Goal: Task Accomplishment & Management: Complete application form

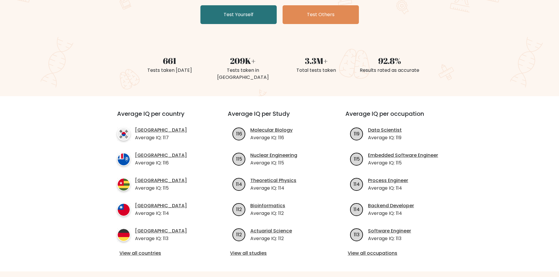
scroll to position [29, 0]
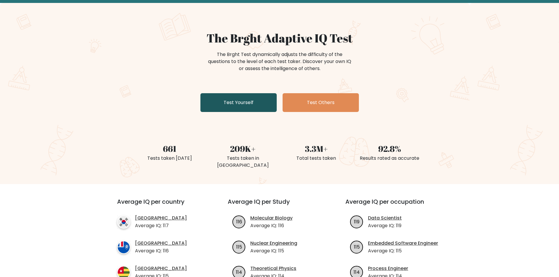
click at [224, 105] on link "Test Yourself" at bounding box center [238, 102] width 76 height 19
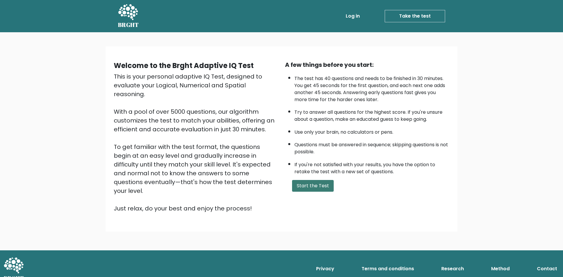
click at [315, 187] on button "Start the Test" at bounding box center [313, 186] width 42 height 12
click at [304, 183] on button "Start the Test" at bounding box center [313, 186] width 42 height 12
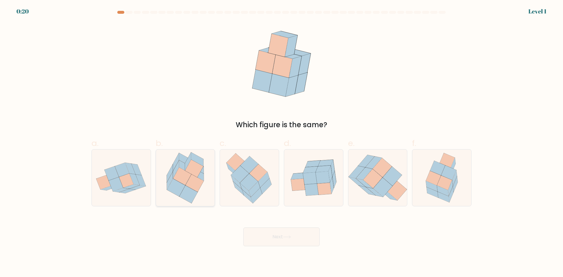
click at [170, 189] on icon at bounding box center [176, 188] width 18 height 18
click at [282, 143] on input "b." at bounding box center [282, 141] width 0 height 4
radio input "true"
click at [276, 235] on button "Next" at bounding box center [282, 237] width 76 height 19
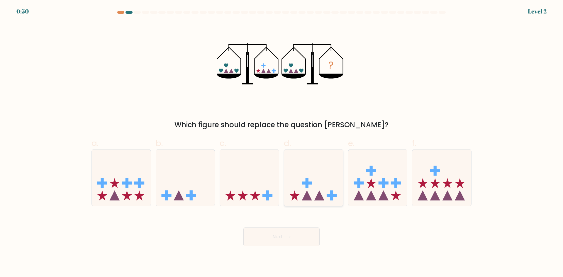
click at [321, 197] on icon at bounding box center [320, 196] width 10 height 10
click at [282, 143] on input "d." at bounding box center [282, 141] width 0 height 4
radio input "true"
click at [304, 238] on button "Next" at bounding box center [282, 237] width 76 height 19
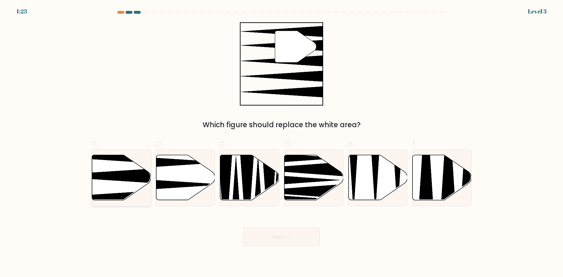
click at [124, 185] on icon at bounding box center [121, 177] width 59 height 45
click at [282, 143] on input "a." at bounding box center [282, 141] width 0 height 4
radio input "true"
click at [302, 238] on button "Next" at bounding box center [282, 237] width 76 height 19
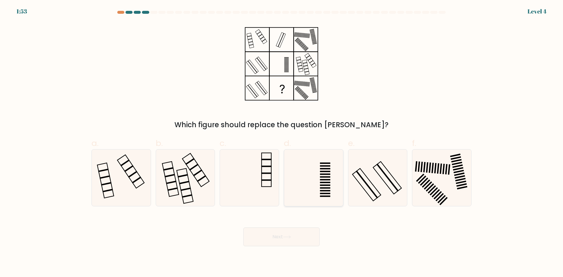
click at [320, 178] on icon at bounding box center [314, 178] width 57 height 57
click at [282, 143] on input "d." at bounding box center [282, 141] width 0 height 4
radio input "true"
click at [184, 176] on rect at bounding box center [183, 176] width 10 height 4
click at [282, 143] on input "b." at bounding box center [282, 141] width 0 height 4
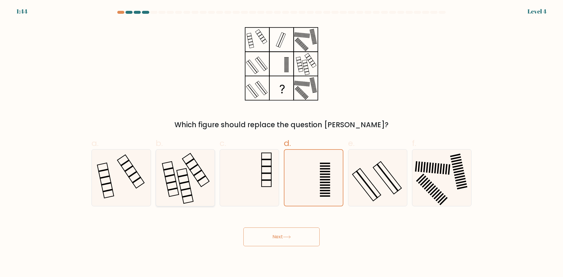
radio input "true"
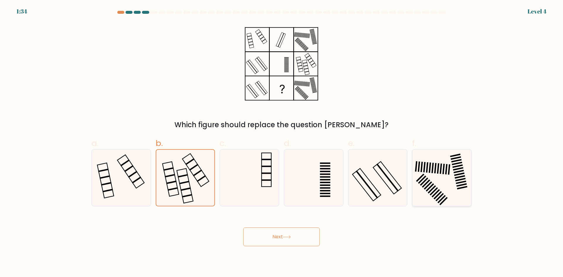
click at [460, 178] on icon at bounding box center [442, 178] width 57 height 57
click at [282, 143] on input "f." at bounding box center [282, 141] width 0 height 4
radio input "true"
click at [200, 254] on body "1:06 Level 4" at bounding box center [281, 138] width 563 height 277
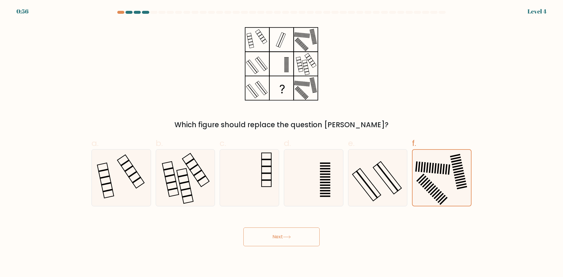
click at [82, 29] on form at bounding box center [281, 129] width 563 height 236
click at [304, 234] on button "Next" at bounding box center [282, 237] width 76 height 19
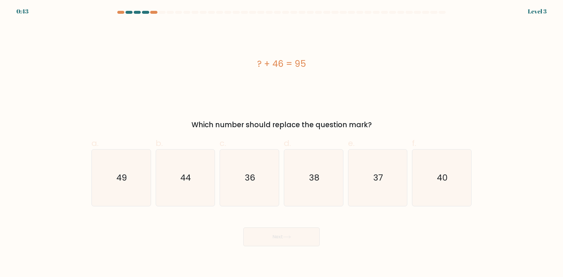
drag, startPoint x: 255, startPoint y: 63, endPoint x: 310, endPoint y: 65, distance: 55.5
click at [310, 65] on div "? + 46 = 95" at bounding box center [282, 63] width 380 height 13
copy div "? + 46 = 95"
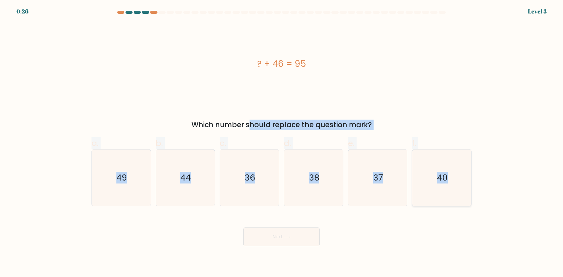
drag, startPoint x: 187, startPoint y: 124, endPoint x: 468, endPoint y: 182, distance: 287.3
click at [468, 182] on form "a." at bounding box center [281, 129] width 563 height 236
copy form "Which number should replace the question mark? a. 49 b. 44 c. 36 d. 38 e. 37 f.…"
click at [126, 200] on icon "49" at bounding box center [121, 178] width 57 height 57
click at [282, 143] on input "a. 49" at bounding box center [282, 141] width 0 height 4
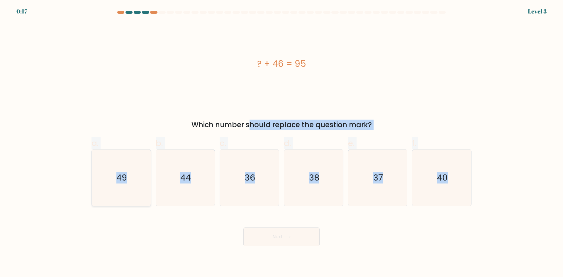
radio input "true"
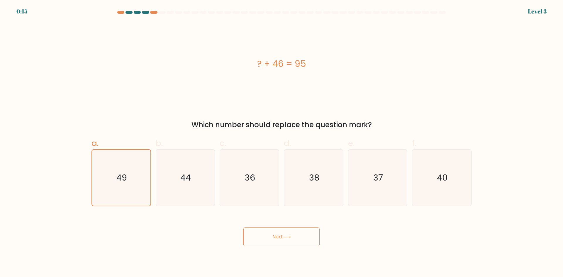
click at [259, 238] on button "Next" at bounding box center [282, 237] width 76 height 19
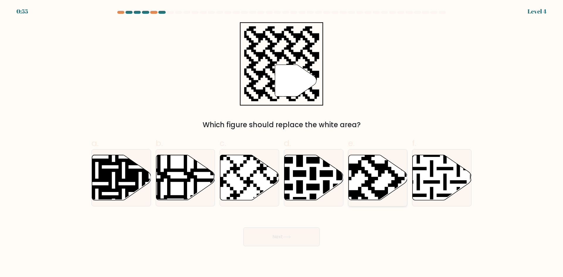
click at [366, 166] on icon at bounding box center [378, 177] width 59 height 45
click at [282, 143] on input "e." at bounding box center [282, 141] width 0 height 4
radio input "true"
click at [300, 237] on button "Next" at bounding box center [282, 237] width 76 height 19
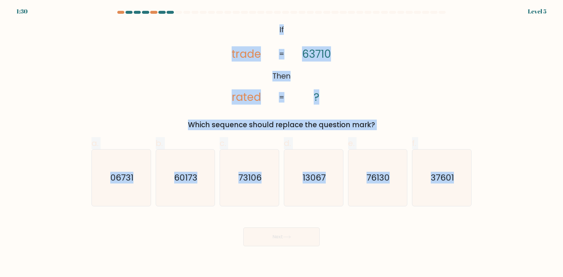
drag, startPoint x: 269, startPoint y: 24, endPoint x: 475, endPoint y: 186, distance: 262.9
click at [475, 186] on form "If ?" at bounding box center [281, 129] width 563 height 236
copy form "If Then trade rated 63710 ? = = Which sequence should replace the question mark…"
click at [413, 72] on div "@import url('https://fonts.googleapis.com/css?family=Abril+Fatface:400,100,100i…" at bounding box center [281, 76] width 387 height 108
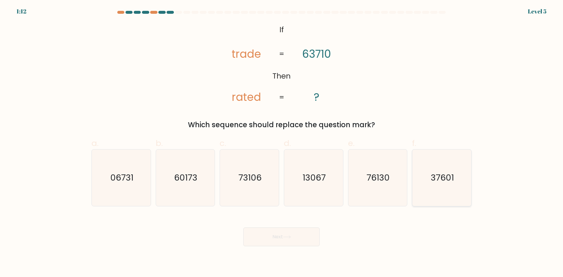
click at [457, 182] on icon "37601" at bounding box center [442, 178] width 57 height 57
click at [282, 143] on input "f. 37601" at bounding box center [282, 141] width 0 height 4
radio input "true"
click at [284, 239] on button "Next" at bounding box center [282, 237] width 76 height 19
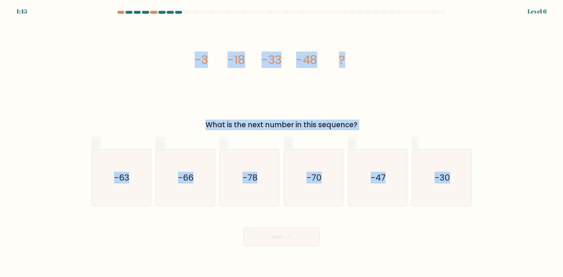
drag, startPoint x: 192, startPoint y: 55, endPoint x: 526, endPoint y: 193, distance: 361.5
click at [526, 193] on form at bounding box center [281, 129] width 563 height 236
copy form "-3 -18 -33 -48 ? What is the next number in this sequence? a. -63 b. -66 c. -78…"
click at [119, 193] on icon "-63" at bounding box center [121, 178] width 57 height 57
click at [282, 143] on input "a. -63" at bounding box center [282, 141] width 0 height 4
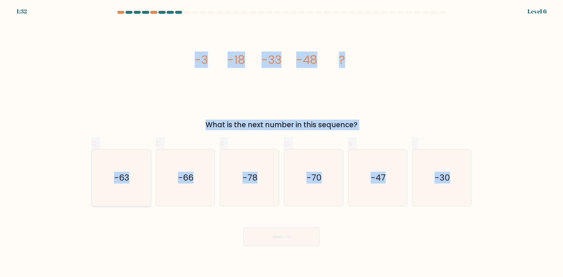
radio input "true"
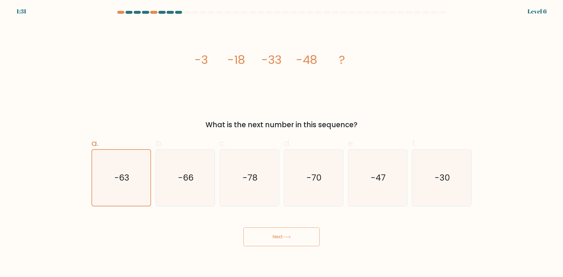
click at [286, 230] on button "Next" at bounding box center [282, 237] width 76 height 19
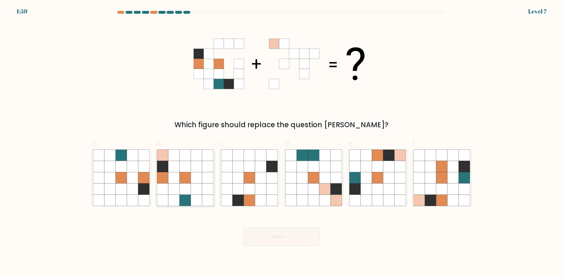
click at [184, 182] on icon at bounding box center [185, 177] width 11 height 11
click at [282, 143] on input "b." at bounding box center [282, 141] width 0 height 4
radio input "true"
click at [435, 170] on icon at bounding box center [430, 166] width 11 height 11
click at [282, 143] on input "f." at bounding box center [282, 141] width 0 height 4
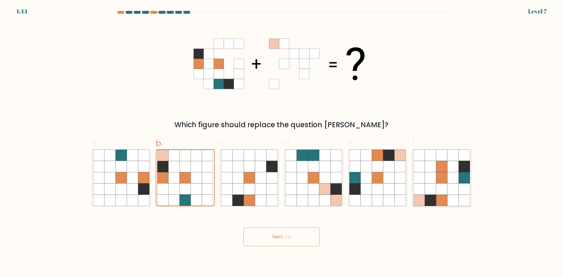
radio input "true"
click at [266, 236] on button "Next" at bounding box center [282, 237] width 76 height 19
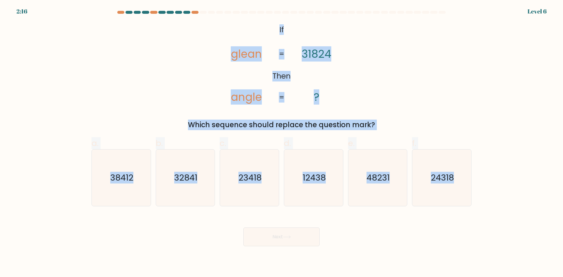
drag, startPoint x: 265, startPoint y: 26, endPoint x: 477, endPoint y: 176, distance: 259.3
click at [477, 176] on form "If ?" at bounding box center [281, 129] width 563 height 236
copy form "If Then glean angle 31824 ? = = Which sequence should replace the question mark…"
click at [426, 182] on icon "24318" at bounding box center [442, 178] width 57 height 57
click at [282, 143] on input "f. 24318" at bounding box center [282, 141] width 0 height 4
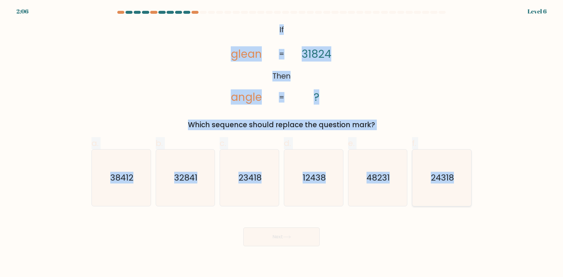
radio input "true"
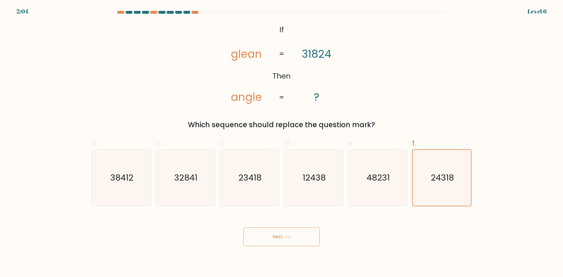
click at [285, 232] on button "Next" at bounding box center [282, 237] width 76 height 19
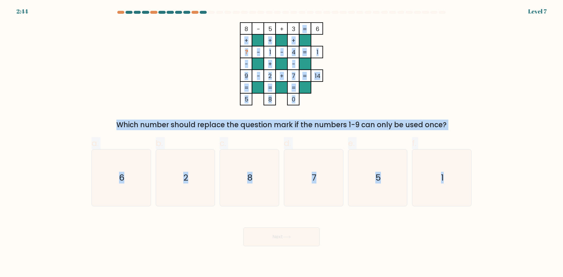
drag, startPoint x: 104, startPoint y: 37, endPoint x: 498, endPoint y: 201, distance: 426.8
click at [498, 201] on form at bounding box center [281, 129] width 563 height 236
click at [431, 84] on div "8 - 5 + 3 6 + + + ? - 1 - 4 1 - + - 9 - 2 + 7 = 14 = = = = 5 8 0 = Which number…" at bounding box center [281, 76] width 387 height 108
drag, startPoint x: 87, startPoint y: 39, endPoint x: 472, endPoint y: 201, distance: 417.2
click at [472, 201] on form at bounding box center [281, 129] width 563 height 236
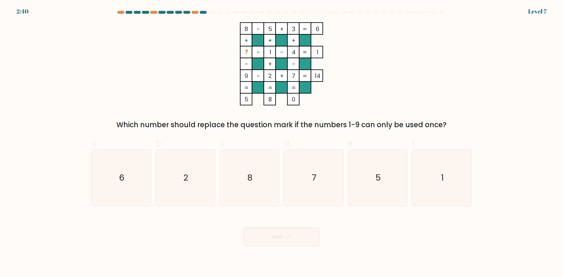
click at [209, 23] on icon "8 - 5 + 3 6 + + + ? - 1 - 4 1 - + - 9 - 2 + 7 = 14 = = = = 5 8 0 =" at bounding box center [282, 63] width 176 height 83
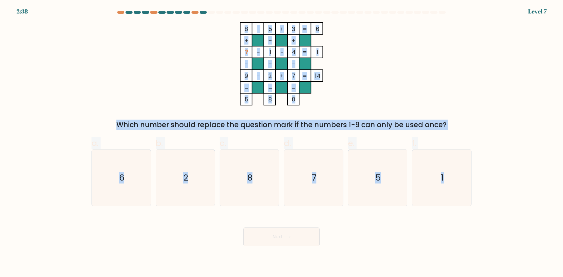
drag, startPoint x: 264, startPoint y: 41, endPoint x: 482, endPoint y: 204, distance: 271.4
click at [482, 204] on form at bounding box center [281, 129] width 563 height 236
copy form "8 - 5 + 3 6 + + + ? - 1 - 4 1 - + - 9 - 2 + 7 = 14 = = = = 5 8 0 = Which number…"
click at [419, 100] on div "8 - 5 + 3 6 + + + ? - 1 - 4 1 - + - 9 - 2 + 7 = 14 = = = = 5 8 0 = Which number…" at bounding box center [281, 76] width 387 height 108
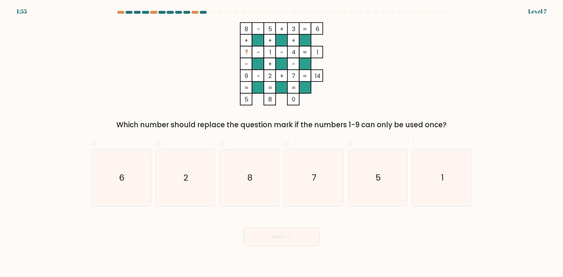
drag, startPoint x: 252, startPoint y: 27, endPoint x: 303, endPoint y: 101, distance: 90.0
click at [303, 101] on icon "8 - 5 + 3 6 + + + ? - 1 - 4 1 - + - 9 - 2 + 7 = 14 = = = = 5 8 0 =" at bounding box center [282, 63] width 176 height 83
copy icon "8 - 5 + 3 6 + + + ? - 1 - 4 1 - + - 9 - 2 + 7 = 14 = = = = 5 8 0"
click at [188, 181] on text "2" at bounding box center [185, 178] width 5 height 12
click at [282, 143] on input "b. 2" at bounding box center [282, 141] width 0 height 4
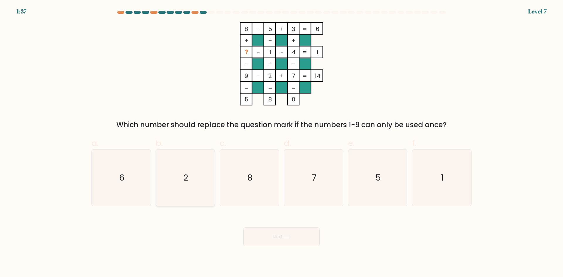
radio input "true"
click at [279, 238] on button "Next" at bounding box center [282, 237] width 76 height 19
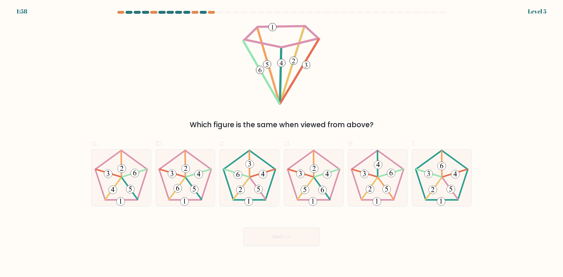
drag, startPoint x: 261, startPoint y: 30, endPoint x: 467, endPoint y: 98, distance: 217.3
click at [438, 121] on div "Which figure is the same when viewed from above?" at bounding box center [281, 76] width 387 height 108
click at [474, 91] on div "Which figure is the same when viewed from above?" at bounding box center [281, 76] width 387 height 108
click at [393, 170] on 767 at bounding box center [391, 173] width 8 height 8
click at [282, 143] on input "e." at bounding box center [282, 141] width 0 height 4
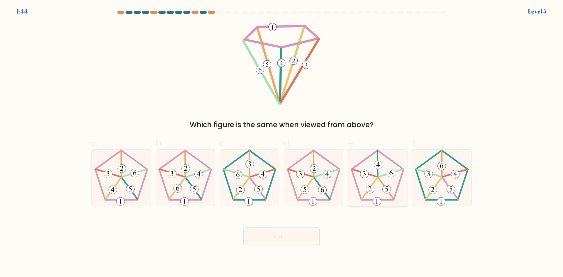
radio input "true"
click at [286, 239] on button "Next" at bounding box center [282, 237] width 76 height 19
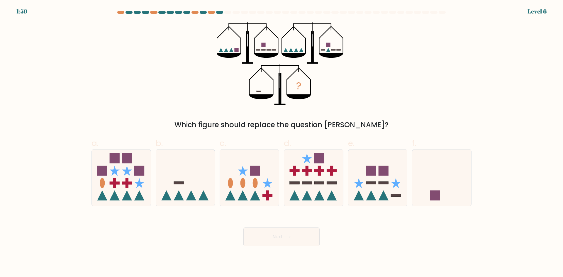
drag, startPoint x: 73, startPoint y: 72, endPoint x: 99, endPoint y: 44, distance: 38.4
click at [73, 72] on form at bounding box center [281, 129] width 563 height 236
click at [178, 193] on icon at bounding box center [179, 196] width 10 height 10
click at [282, 143] on input "b." at bounding box center [282, 141] width 0 height 4
radio input "true"
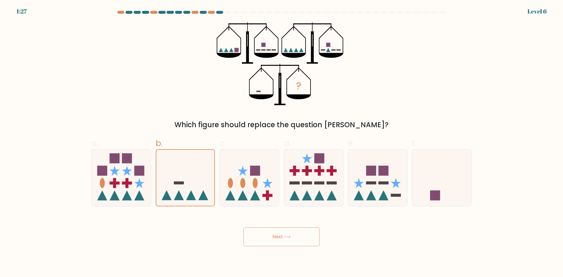
click at [287, 238] on icon at bounding box center [287, 237] width 8 height 3
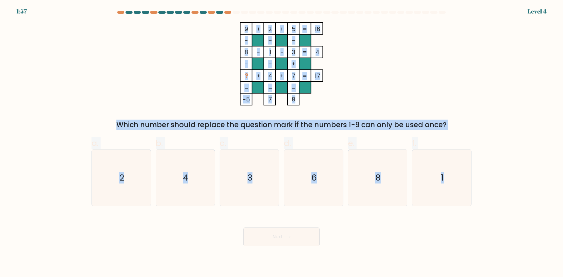
drag, startPoint x: 228, startPoint y: 28, endPoint x: 479, endPoint y: 195, distance: 301.6
click at [479, 195] on form at bounding box center [281, 129] width 563 height 236
copy form "9 + 2 + 5 16 - + - 8 - 1 - 3 4 - + + ? + 4 + 7 = 17 = = = = -5 7 9 = Which numb…"
click at [419, 64] on div "9 + 2 + 5 16 - + - 8 - 1 - 3 4 - + + ? + 4 + 7 = 17 = = = = -5 7 9 = Which numb…" at bounding box center [281, 76] width 387 height 108
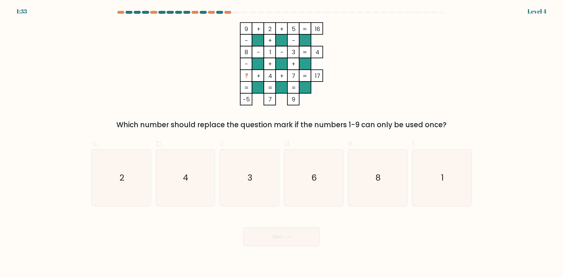
click at [487, 242] on form at bounding box center [281, 129] width 563 height 236
click at [91, 32] on div "9 + 2 + 5 16 - + - 8 - 1 - 3 4 - + + ? + 4 + 7 = 17 = = = = -5 7 9 = Which numb…" at bounding box center [281, 76] width 387 height 108
click at [313, 175] on text "6" at bounding box center [314, 178] width 5 height 12
click at [282, 143] on input "d. 6" at bounding box center [282, 141] width 0 height 4
radio input "true"
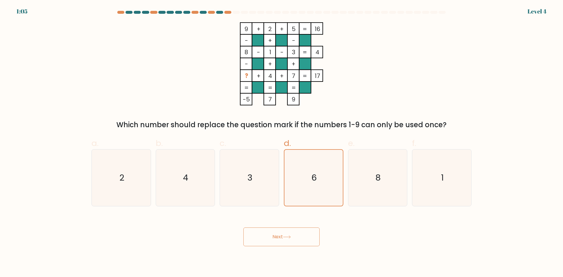
click at [284, 241] on button "Next" at bounding box center [282, 237] width 76 height 19
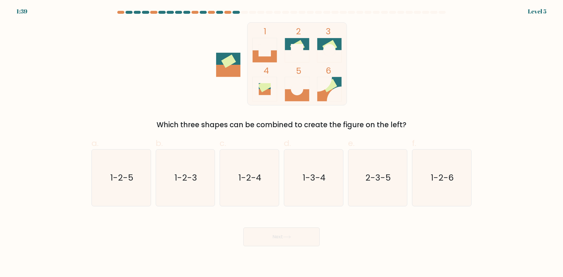
click at [77, 50] on form at bounding box center [281, 129] width 563 height 236
click at [250, 182] on text "1-2-4" at bounding box center [250, 178] width 23 height 12
click at [282, 143] on input "c. 1-2-4" at bounding box center [282, 141] width 0 height 4
radio input "true"
click at [290, 241] on button "Next" at bounding box center [282, 237] width 76 height 19
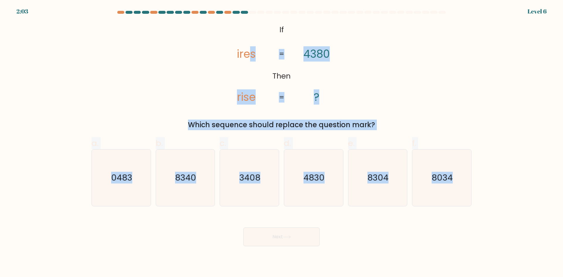
drag, startPoint x: 253, startPoint y: 31, endPoint x: 483, endPoint y: 203, distance: 286.6
click at [483, 203] on form "If ?" at bounding box center [281, 129] width 563 height 236
copy form "s rise 4380 ? = = Which sequence should replace the question mark? a. 0483 b. 8…"
click at [119, 170] on icon "0483" at bounding box center [121, 178] width 57 height 57
click at [282, 143] on input "a. 0483" at bounding box center [282, 141] width 0 height 4
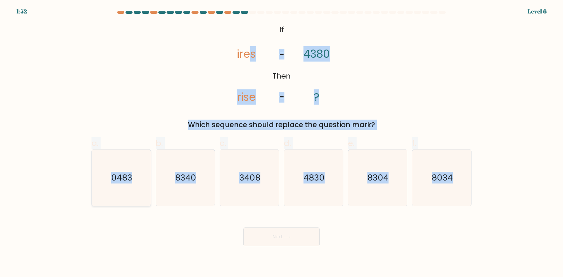
radio input "true"
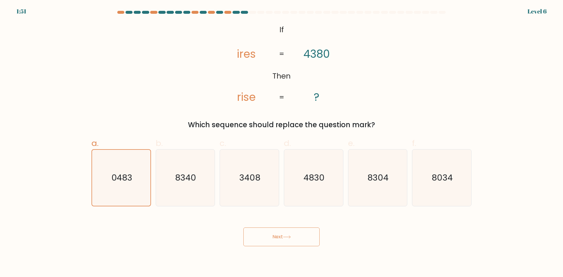
click at [290, 242] on button "Next" at bounding box center [282, 237] width 76 height 19
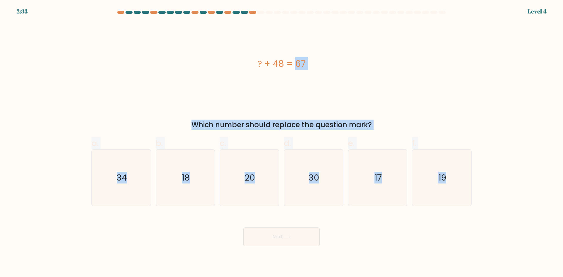
drag, startPoint x: 329, startPoint y: 122, endPoint x: 484, endPoint y: 200, distance: 173.8
click at [484, 200] on form "a." at bounding box center [281, 129] width 563 height 236
copy form "? + 48 = 67 Which number should replace the question mark? a. 34 b. 18 c. 20 d.…"
click at [458, 188] on icon "19" at bounding box center [442, 178] width 57 height 57
click at [282, 143] on input "f. 19" at bounding box center [282, 141] width 0 height 4
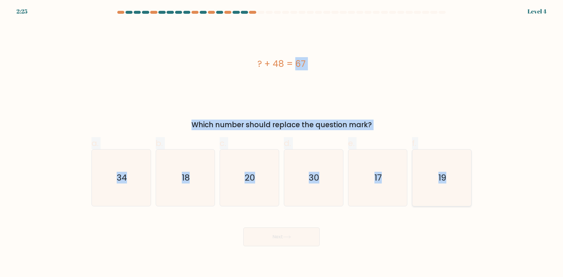
radio input "true"
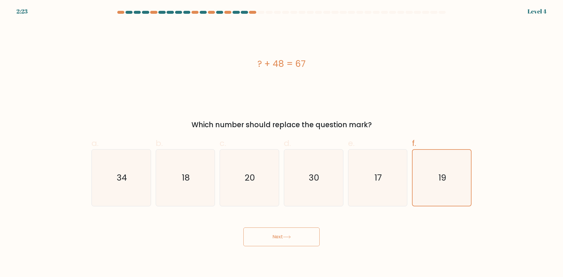
click at [282, 237] on button "Next" at bounding box center [282, 237] width 76 height 19
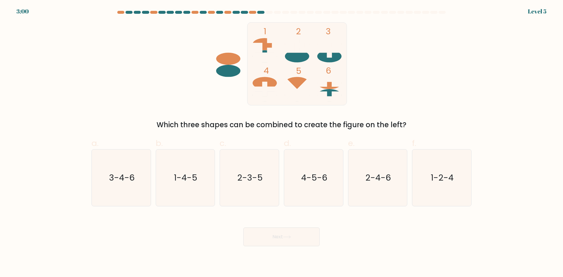
click at [86, 67] on form at bounding box center [281, 129] width 563 height 236
click at [358, 185] on icon "2-4-6" at bounding box center [378, 178] width 57 height 57
click at [282, 143] on input "e. 2-4-6" at bounding box center [282, 141] width 0 height 4
radio input "true"
click at [280, 240] on button "Next" at bounding box center [282, 237] width 76 height 19
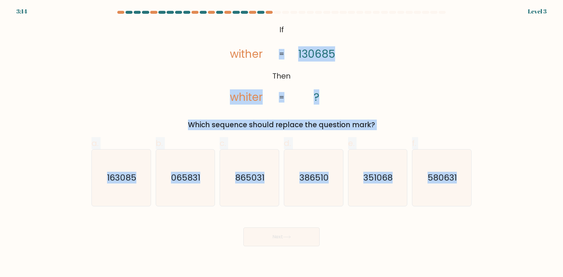
drag, startPoint x: 261, startPoint y: 31, endPoint x: 499, endPoint y: 165, distance: 273.1
click at [499, 165] on form "If ?" at bounding box center [281, 129] width 563 height 236
click at [503, 166] on form "If ?" at bounding box center [281, 129] width 563 height 236
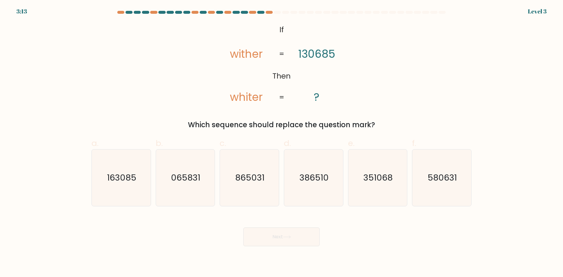
click at [416, 247] on body "3:13 Level 3 If" at bounding box center [281, 138] width 563 height 277
click at [80, 63] on form "If ?" at bounding box center [281, 129] width 563 height 236
click at [131, 187] on icon "163085" at bounding box center [121, 178] width 57 height 57
click at [282, 143] on input "a. 163085" at bounding box center [282, 141] width 0 height 4
radio input "true"
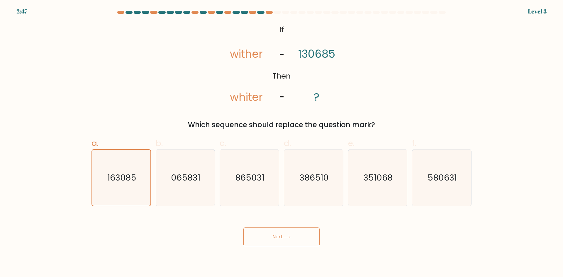
click at [278, 233] on button "Next" at bounding box center [282, 237] width 76 height 19
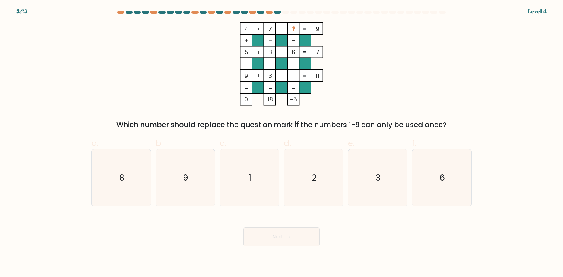
click at [62, 66] on form at bounding box center [281, 129] width 563 height 236
click at [441, 177] on text "6" at bounding box center [442, 178] width 5 height 12
click at [282, 143] on input "f. 6" at bounding box center [282, 141] width 0 height 4
radio input "true"
click at [283, 235] on button "Next" at bounding box center [282, 237] width 76 height 19
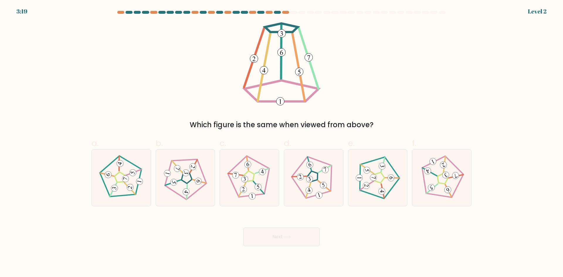
click at [58, 70] on form at bounding box center [281, 129] width 563 height 236
click at [358, 175] on icon at bounding box center [377, 177] width 45 height 45
click at [282, 143] on input "e." at bounding box center [282, 141] width 0 height 4
radio input "true"
click at [301, 242] on button "Next" at bounding box center [282, 237] width 76 height 19
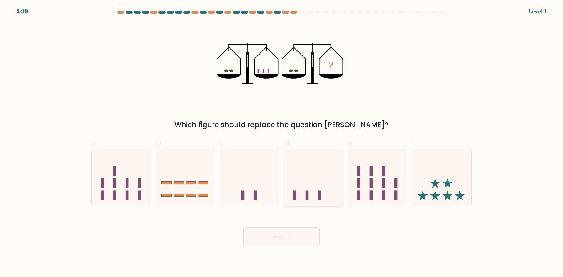
click at [298, 181] on icon at bounding box center [313, 177] width 59 height 49
click at [282, 143] on input "d." at bounding box center [282, 141] width 0 height 4
radio input "true"
click at [287, 237] on icon at bounding box center [287, 237] width 8 height 3
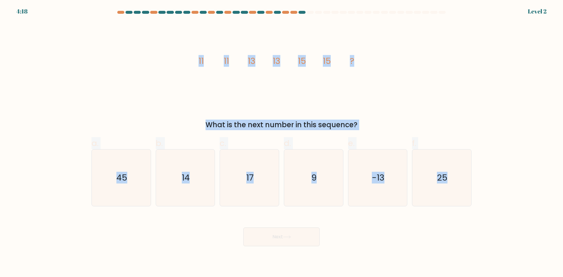
drag, startPoint x: 194, startPoint y: 55, endPoint x: 485, endPoint y: 162, distance: 310.4
click at [485, 162] on form at bounding box center [281, 129] width 563 height 236
click at [430, 87] on div "image/svg+xml 11 11 13 13 15 15 ? What is the next number in this sequence?" at bounding box center [281, 76] width 387 height 108
click at [245, 182] on icon "17" at bounding box center [249, 178] width 57 height 57
click at [282, 143] on input "c. 17" at bounding box center [282, 141] width 0 height 4
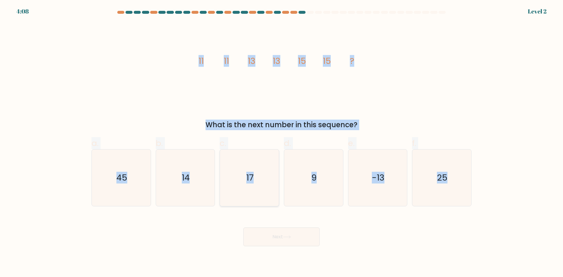
radio input "true"
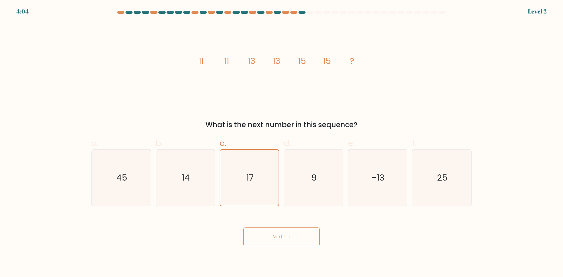
click at [291, 244] on button "Next" at bounding box center [282, 237] width 76 height 19
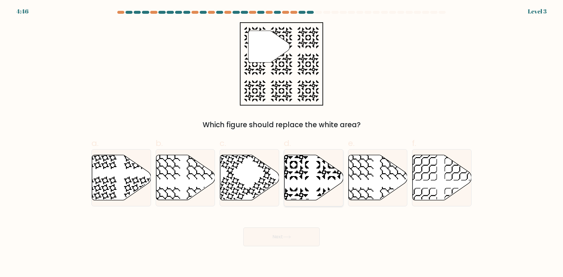
click at [315, 159] on icon at bounding box center [314, 177] width 59 height 45
click at [282, 143] on input "d." at bounding box center [282, 141] width 0 height 4
radio input "true"
click at [281, 239] on button "Next" at bounding box center [282, 237] width 76 height 19
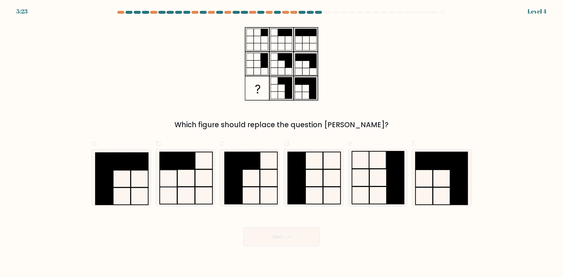
click at [69, 41] on form at bounding box center [281, 129] width 563 height 236
click at [141, 168] on rect at bounding box center [139, 161] width 17 height 17
click at [282, 143] on input "a." at bounding box center [282, 141] width 0 height 4
radio input "true"
click at [278, 233] on button "Next" at bounding box center [282, 237] width 76 height 19
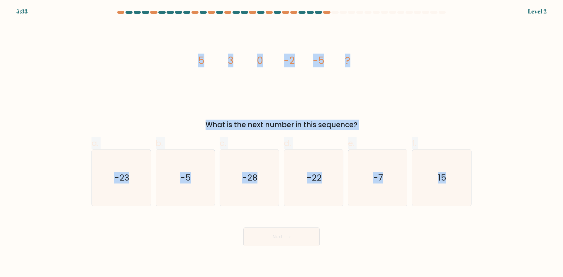
drag, startPoint x: 195, startPoint y: 53, endPoint x: 510, endPoint y: 178, distance: 339.2
click at [523, 184] on form at bounding box center [281, 129] width 563 height 236
click at [373, 168] on icon "-7" at bounding box center [378, 178] width 57 height 57
click at [282, 143] on input "e. -7" at bounding box center [282, 141] width 0 height 4
radio input "true"
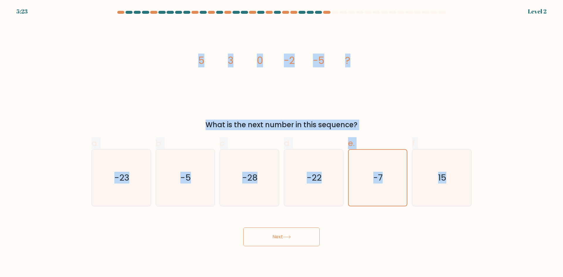
click at [275, 243] on button "Next" at bounding box center [282, 237] width 76 height 19
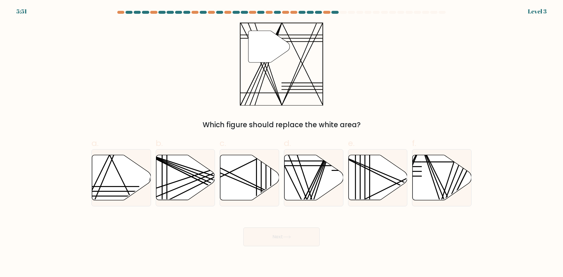
click at [106, 60] on div "" Which figure should replace the white area?" at bounding box center [281, 76] width 387 height 108
click at [306, 179] on line at bounding box center [313, 202] width 38 height 117
click at [282, 143] on input "d." at bounding box center [282, 141] width 0 height 4
radio input "true"
click at [294, 238] on button "Next" at bounding box center [282, 237] width 76 height 19
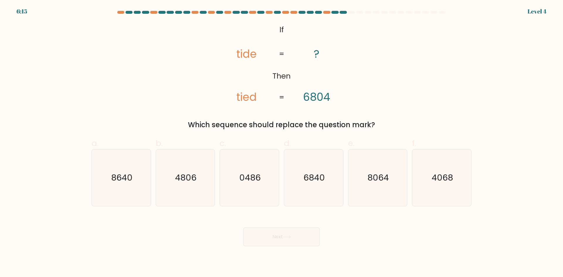
drag, startPoint x: 257, startPoint y: 34, endPoint x: 426, endPoint y: 127, distance: 192.7
click at [426, 127] on div "@import url('https://fonts.googleapis.com/css?family=Abril+Fatface:400,100,100i…" at bounding box center [281, 76] width 387 height 108
click at [324, 69] on icon "@import url('https://fonts.googleapis.com/css?family=Abril+Fatface:400,100,100i…" at bounding box center [281, 63] width 135 height 83
click at [251, 19] on form "If ?" at bounding box center [281, 129] width 563 height 236
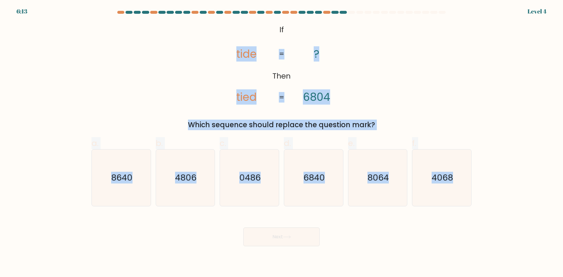
drag, startPoint x: 234, startPoint y: 36, endPoint x: 499, endPoint y: 184, distance: 303.5
click at [499, 184] on form "If ?" at bounding box center [281, 129] width 563 height 236
click at [321, 179] on text "6840" at bounding box center [314, 178] width 21 height 12
click at [282, 143] on input "d. 6840" at bounding box center [282, 141] width 0 height 4
radio input "true"
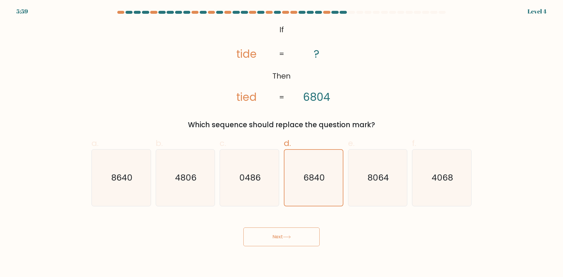
click at [283, 238] on button "Next" at bounding box center [282, 237] width 76 height 19
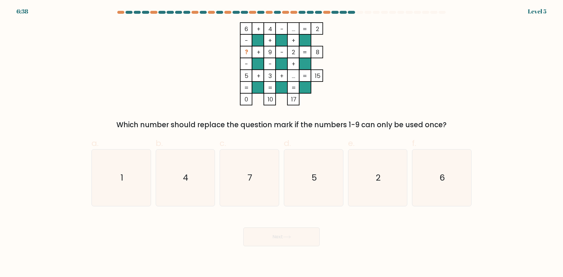
click at [93, 53] on div "6 + 4 - ... 2 - + + ? + 9 - 2 8 - - + 5 + 3 + ... = 15 = = = = 0 10 17 = Which …" at bounding box center [281, 76] width 387 height 108
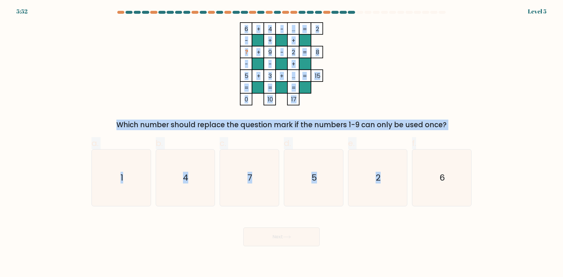
drag, startPoint x: 263, startPoint y: 53, endPoint x: 475, endPoint y: 131, distance: 226.5
click at [475, 131] on form at bounding box center [281, 129] width 563 height 236
click at [242, 168] on icon "7" at bounding box center [249, 178] width 57 height 57
click at [282, 143] on input "c. 7" at bounding box center [282, 141] width 0 height 4
radio input "true"
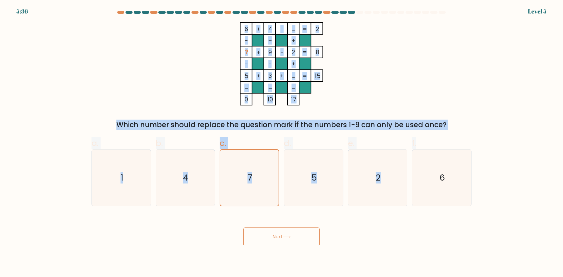
click at [300, 243] on button "Next" at bounding box center [282, 237] width 76 height 19
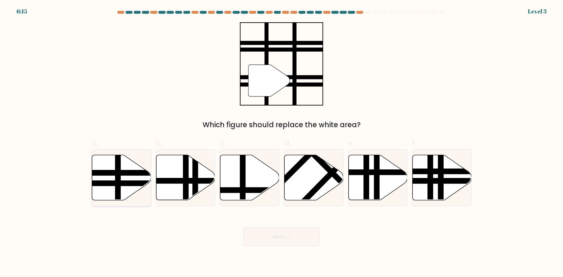
click at [138, 183] on line at bounding box center [139, 183] width 119 height 0
click at [282, 143] on input "a." at bounding box center [282, 141] width 0 height 4
radio input "true"
click at [293, 234] on button "Next" at bounding box center [282, 237] width 76 height 19
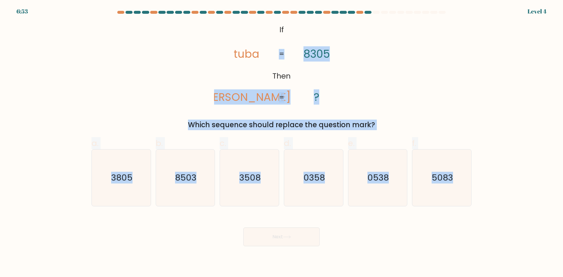
drag, startPoint x: 256, startPoint y: 25, endPoint x: 524, endPoint y: 198, distance: 319.0
click at [524, 198] on form "If ?" at bounding box center [281, 129] width 563 height 236
click at [407, 75] on div "@import url('https://fonts.googleapis.com/css?family=Abril+Fatface:400,100,100i…" at bounding box center [281, 76] width 387 height 108
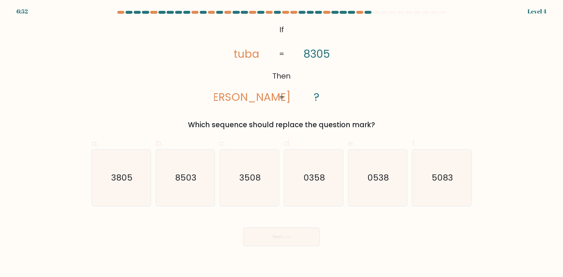
click at [269, 19] on form "If ?" at bounding box center [281, 129] width 563 height 236
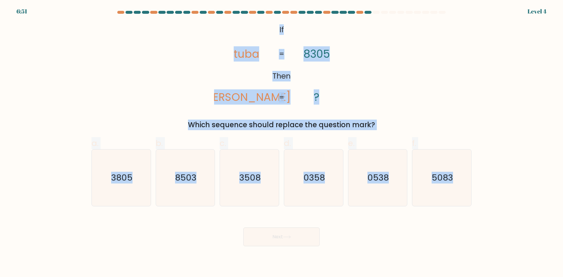
drag, startPoint x: 268, startPoint y: 22, endPoint x: 511, endPoint y: 175, distance: 286.6
click at [511, 175] on form "If ?" at bounding box center [281, 129] width 563 height 236
click at [181, 180] on text "8503" at bounding box center [185, 178] width 21 height 12
click at [282, 143] on input "b. 8503" at bounding box center [282, 141] width 0 height 4
radio input "true"
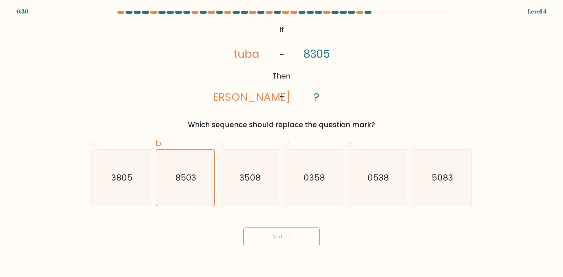
click at [292, 231] on button "Next" at bounding box center [282, 237] width 76 height 19
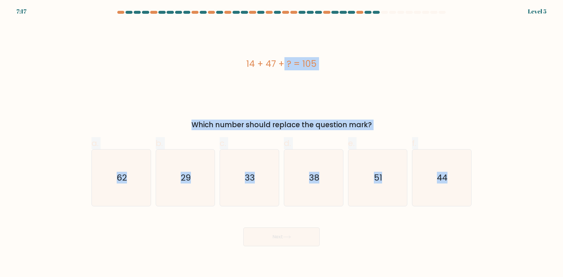
drag, startPoint x: 236, startPoint y: 60, endPoint x: 492, endPoint y: 174, distance: 279.5
click at [492, 174] on form "a." at bounding box center [281, 129] width 563 height 236
click at [436, 183] on icon "44" at bounding box center [442, 178] width 57 height 57
click at [282, 143] on input "f. 44" at bounding box center [282, 141] width 0 height 4
radio input "true"
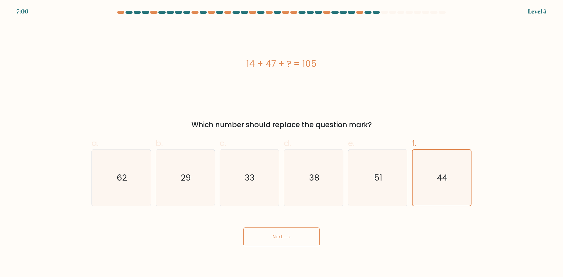
click at [282, 238] on button "Next" at bounding box center [282, 237] width 76 height 19
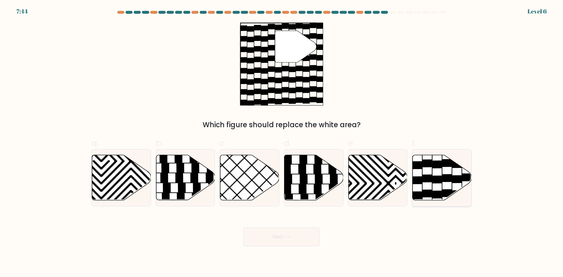
click at [440, 190] on icon at bounding box center [442, 177] width 59 height 45
click at [282, 143] on input "f." at bounding box center [282, 141] width 0 height 4
radio input "true"
click at [267, 234] on button "Next" at bounding box center [282, 237] width 76 height 19
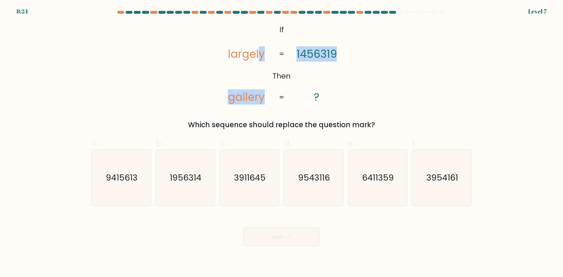
drag, startPoint x: 259, startPoint y: 33, endPoint x: 347, endPoint y: 77, distance: 98.0
click at [347, 77] on icon "@import url('https://fonts.googleapis.com/css?family=Abril+Fatface:400,100,100i…" at bounding box center [281, 63] width 135 height 83
click at [386, 73] on div "@import url('https://fonts.googleapis.com/css?family=Abril+Fatface:400,100,100i…" at bounding box center [281, 76] width 387 height 108
click at [286, 25] on icon "@import url('https://fonts.googleapis.com/css?family=Abril+Fatface:400,100,100i…" at bounding box center [281, 63] width 135 height 83
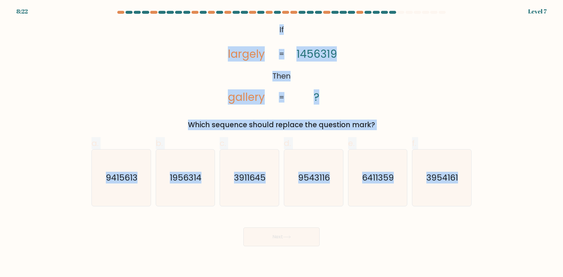
drag, startPoint x: 274, startPoint y: 28, endPoint x: 485, endPoint y: 162, distance: 250.0
click at [485, 162] on form "If ?" at bounding box center [281, 129] width 563 height 236
click at [369, 175] on text "6411359" at bounding box center [379, 178] width 32 height 12
click at [282, 143] on input "e. 6411359" at bounding box center [282, 141] width 0 height 4
radio input "true"
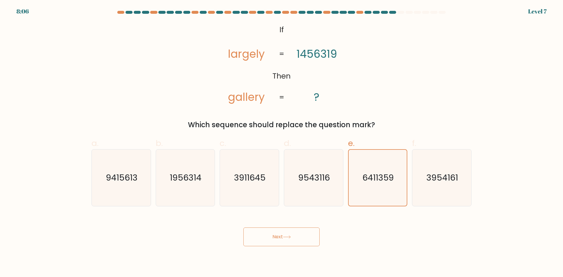
click at [286, 237] on icon at bounding box center [287, 237] width 8 height 3
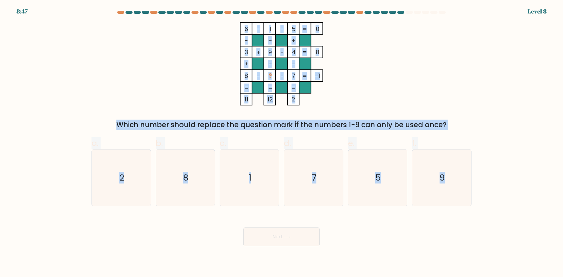
drag, startPoint x: 243, startPoint y: 30, endPoint x: 503, endPoint y: 158, distance: 289.9
click at [503, 158] on form at bounding box center [281, 129] width 563 height 236
click at [134, 176] on icon "2" at bounding box center [121, 178] width 57 height 57
click at [282, 143] on input "a. 2" at bounding box center [282, 141] width 0 height 4
radio input "true"
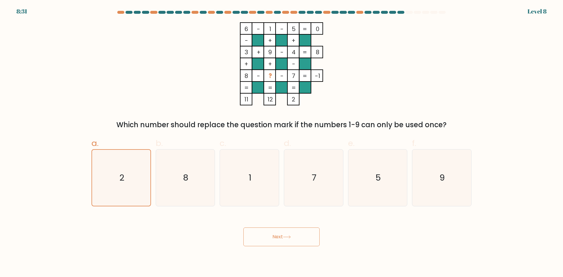
click at [287, 239] on button "Next" at bounding box center [282, 237] width 76 height 19
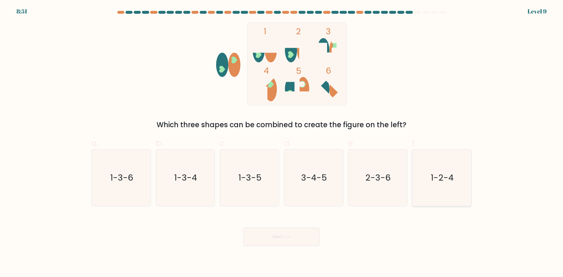
click at [440, 176] on text "1-2-4" at bounding box center [442, 178] width 23 height 12
click at [282, 143] on input "f. 1-2-4" at bounding box center [282, 141] width 0 height 4
radio input "true"
click at [279, 240] on button "Next" at bounding box center [282, 237] width 76 height 19
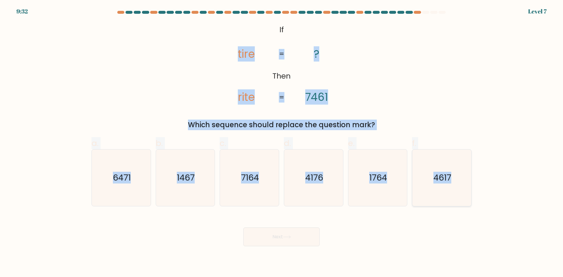
drag, startPoint x: 227, startPoint y: 44, endPoint x: 470, endPoint y: 169, distance: 273.3
click at [470, 169] on form "If ?" at bounding box center [281, 129] width 563 height 236
click at [318, 175] on text "4176" at bounding box center [314, 178] width 18 height 12
click at [282, 143] on input "d. 4176" at bounding box center [282, 141] width 0 height 4
radio input "true"
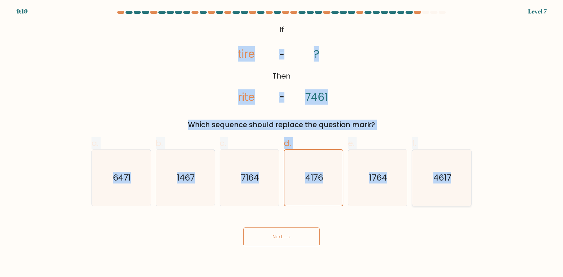
click at [465, 175] on icon "4617" at bounding box center [442, 178] width 57 height 57
click at [282, 143] on input "f. 4617" at bounding box center [282, 141] width 0 height 4
radio input "true"
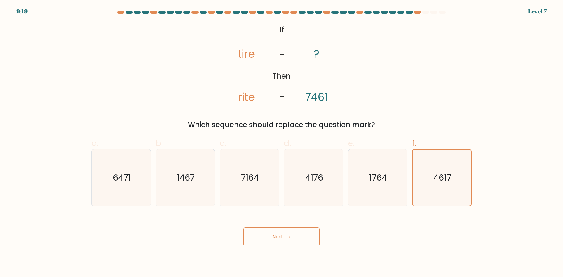
click at [286, 237] on icon at bounding box center [286, 237] width 7 height 3
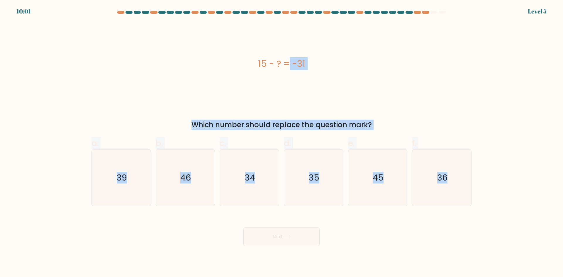
drag, startPoint x: 231, startPoint y: 54, endPoint x: 502, endPoint y: 177, distance: 297.6
click at [502, 177] on form "a." at bounding box center [281, 129] width 563 height 236
click at [439, 176] on text "36" at bounding box center [443, 178] width 10 height 12
click at [282, 143] on input "f. 36" at bounding box center [282, 141] width 0 height 4
radio input "true"
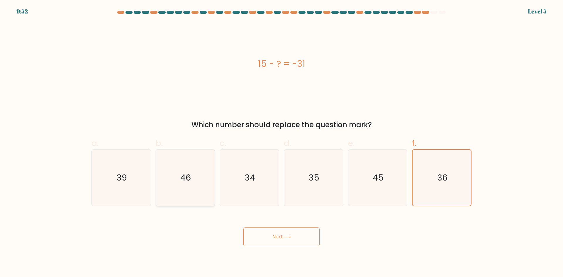
click at [195, 174] on icon "46" at bounding box center [185, 178] width 57 height 57
click at [282, 143] on input "b. 46" at bounding box center [282, 141] width 0 height 4
radio input "true"
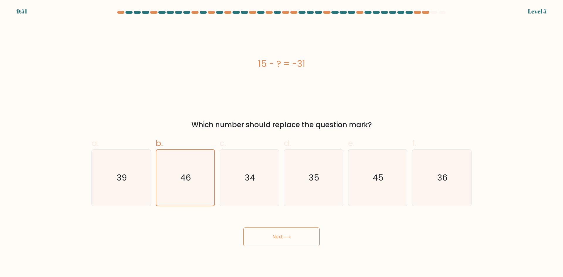
click at [289, 240] on button "Next" at bounding box center [282, 237] width 76 height 19
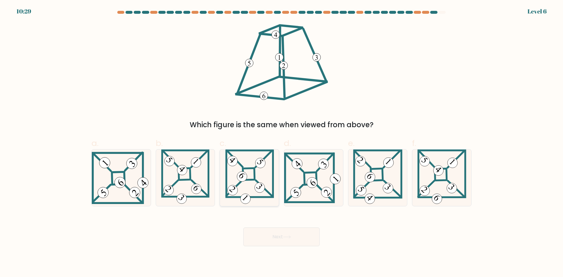
click at [244, 181] on 871 at bounding box center [242, 177] width 14 height 14
click at [282, 143] on input "c." at bounding box center [282, 141] width 0 height 4
radio input "true"
click at [283, 234] on button "Next" at bounding box center [282, 237] width 76 height 19
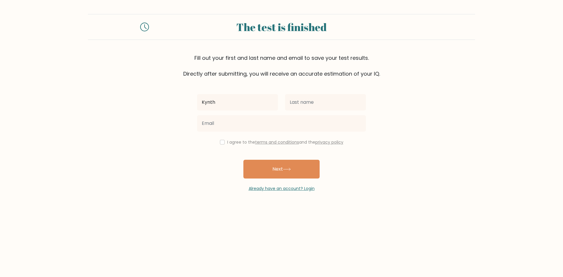
type input "Kynth"
click at [330, 107] on input "text" at bounding box center [325, 102] width 81 height 16
type input "Javier"
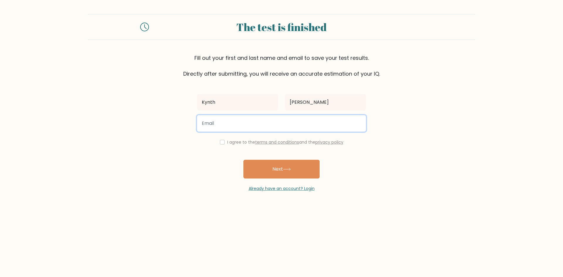
click at [241, 124] on input "email" at bounding box center [281, 123] width 169 height 16
type input "javierkynth@gmail.com"
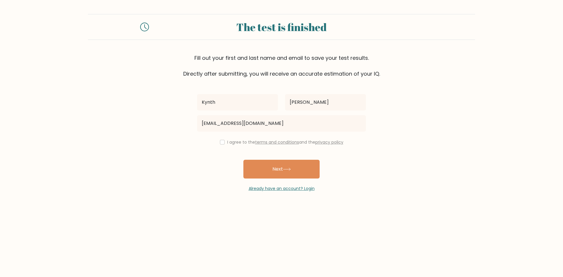
click at [217, 141] on div "I agree to the terms and conditions and the privacy policy" at bounding box center [282, 142] width 176 height 7
click at [223, 142] on div "I agree to the terms and conditions and the privacy policy" at bounding box center [282, 142] width 176 height 7
click at [222, 142] on input "checkbox" at bounding box center [222, 142] width 5 height 5
checkbox input "true"
click at [290, 170] on icon at bounding box center [287, 169] width 8 height 3
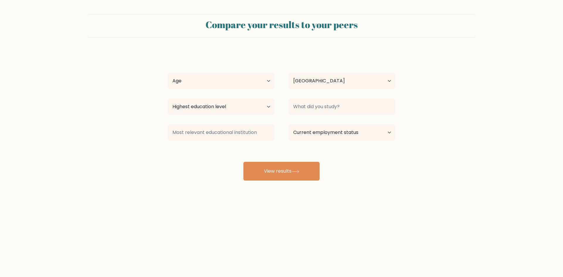
select select "PH"
click at [202, 81] on select "Age Under 18 years old 18-24 years old 25-34 years old 35-44 years old 45-54 ye…" at bounding box center [221, 81] width 107 height 16
select select "25_34"
click at [168, 73] on select "Age Under 18 years old 18-24 years old 25-34 years old 35-44 years old 45-54 ye…" at bounding box center [221, 81] width 107 height 16
click at [207, 109] on select "Highest education level No schooling Primary Lower Secondary Upper Secondary Oc…" at bounding box center [221, 107] width 107 height 16
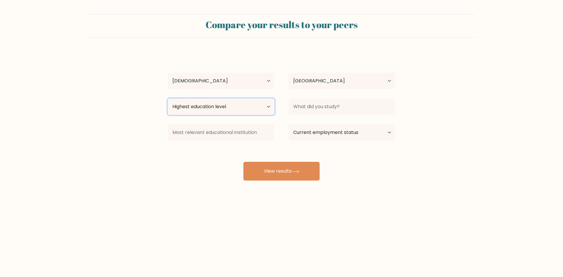
click at [168, 99] on select "Highest education level No schooling Primary Lower Secondary Upper Secondary Oc…" at bounding box center [221, 107] width 107 height 16
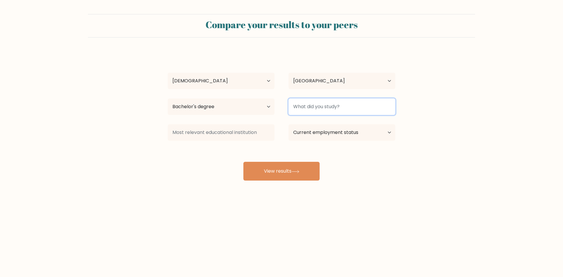
click at [332, 103] on input at bounding box center [342, 107] width 107 height 16
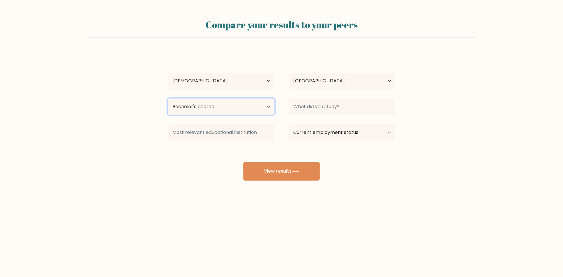
click at [196, 108] on select "Highest education level No schooling Primary Lower Secondary Upper Secondary Oc…" at bounding box center [221, 107] width 107 height 16
click at [168, 99] on select "Highest education level No schooling Primary Lower Secondary Upper Secondary Oc…" at bounding box center [221, 107] width 107 height 16
click at [231, 107] on select "Highest education level No schooling Primary Lower Secondary Upper Secondary Oc…" at bounding box center [221, 107] width 107 height 16
select select "bachelors_degree"
click at [168, 99] on select "Highest education level No schooling Primary Lower Secondary Upper Secondary Oc…" at bounding box center [221, 107] width 107 height 16
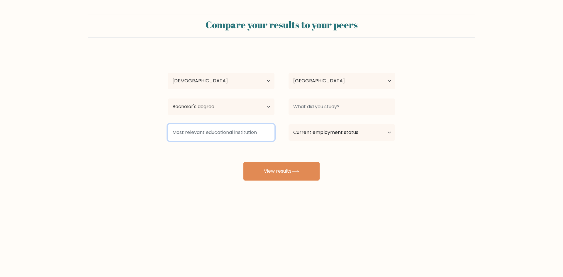
click at [263, 131] on input at bounding box center [221, 132] width 107 height 16
click at [334, 129] on select "Current employment status Employed Student Retired Other / prefer not to answer" at bounding box center [342, 132] width 107 height 16
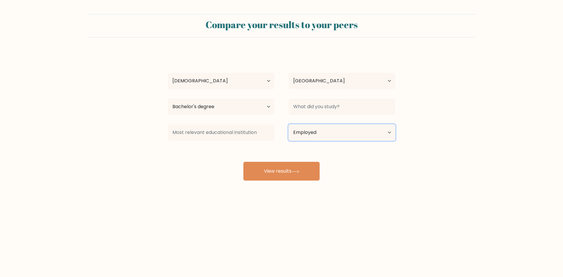
click at [289, 124] on select "Current employment status Employed Student Retired Other / prefer not to answer" at bounding box center [342, 132] width 107 height 16
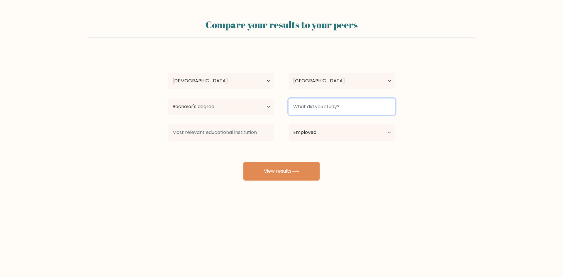
click at [320, 103] on input at bounding box center [342, 107] width 107 height 16
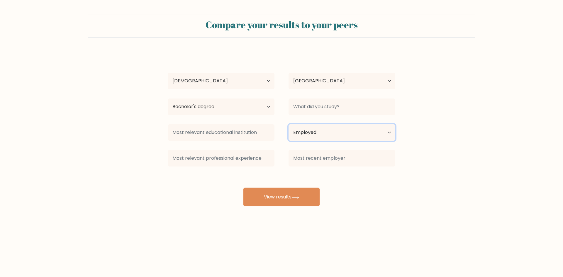
click at [309, 134] on select "Current employment status Employed Student Retired Other / prefer not to answer" at bounding box center [342, 132] width 107 height 16
select select "student"
click at [289, 124] on select "Current employment status Employed Student Retired Other / prefer not to answer" at bounding box center [342, 132] width 107 height 16
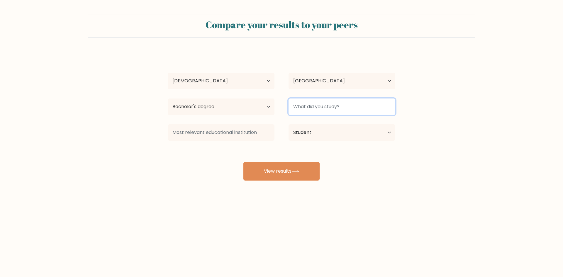
click at [319, 104] on input at bounding box center [342, 107] width 107 height 16
type input "BSCS"
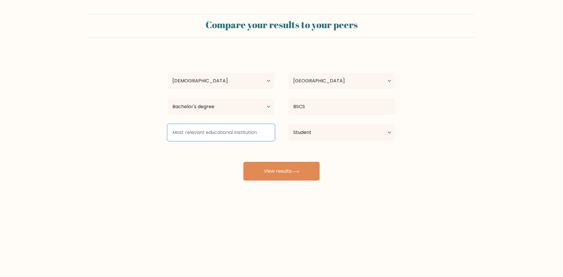
click at [227, 131] on input at bounding box center [221, 132] width 107 height 16
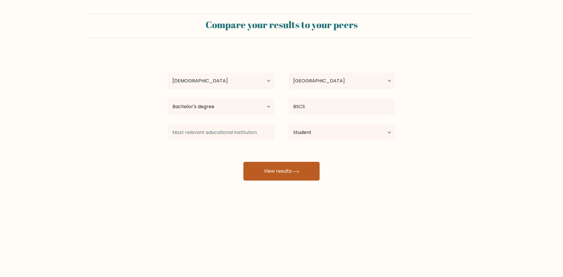
click at [266, 164] on button "View results" at bounding box center [282, 171] width 76 height 19
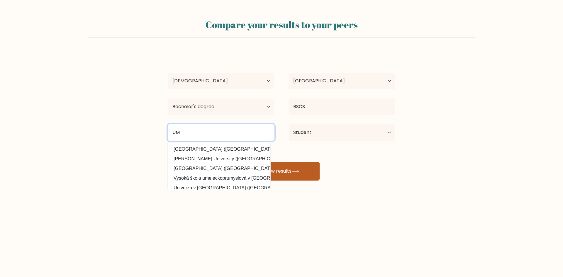
type input "UM"
click at [309, 176] on button "View results" at bounding box center [282, 171] width 76 height 19
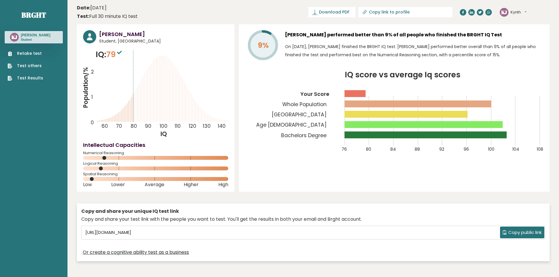
click at [24, 54] on link "Retake test" at bounding box center [26, 53] width 36 height 6
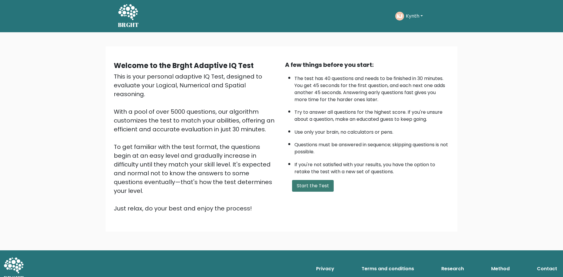
click at [317, 183] on button "Start the Test" at bounding box center [313, 186] width 42 height 12
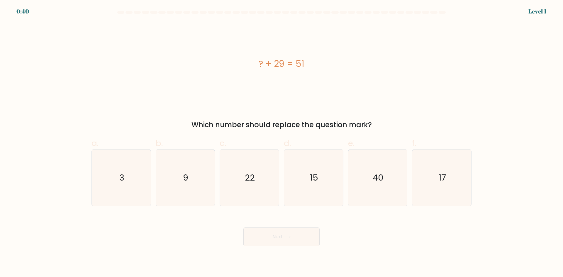
drag, startPoint x: 246, startPoint y: 63, endPoint x: 364, endPoint y: 135, distance: 137.8
click at [378, 122] on div "? + 29 = 51 Which number should replace the question mark?" at bounding box center [281, 76] width 387 height 108
copy div "? + 29 = 51 Which number should replace the question mark?"
click at [252, 167] on icon "22" at bounding box center [249, 178] width 57 height 57
click at [282, 143] on input "c. 22" at bounding box center [282, 141] width 0 height 4
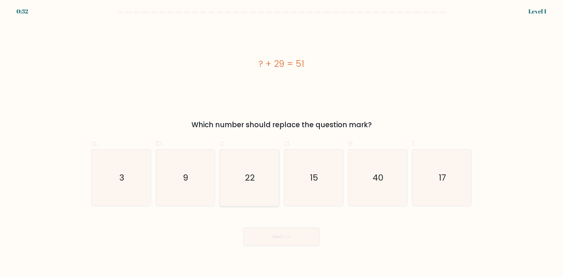
radio input "true"
click at [280, 243] on button "Next" at bounding box center [282, 237] width 76 height 19
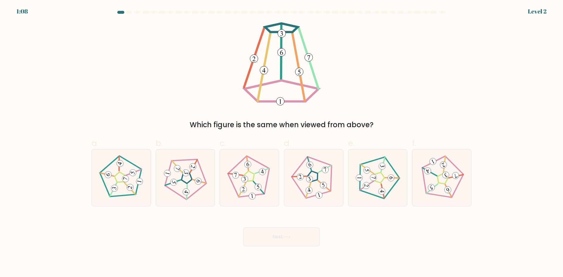
click at [45, 107] on form at bounding box center [281, 129] width 563 height 236
click at [324, 166] on icon at bounding box center [313, 177] width 45 height 45
click at [282, 143] on input "d." at bounding box center [282, 141] width 0 height 4
radio input "true"
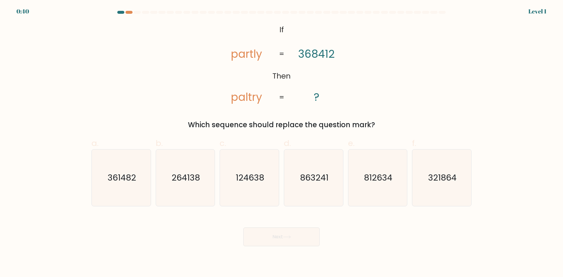
drag, startPoint x: 260, startPoint y: 22, endPoint x: 382, endPoint y: 124, distance: 159.2
click at [382, 124] on div "@import url('https://fonts.googleapis.com/css?family=Abril+Fatface:400,100,100i…" at bounding box center [281, 76] width 387 height 108
copy div "If Then partly paltry 368412 ? = = Which sequence should replace the question m…"
click at [105, 189] on icon "361482" at bounding box center [121, 178] width 57 height 57
click at [282, 143] on input "a. 361482" at bounding box center [282, 141] width 0 height 4
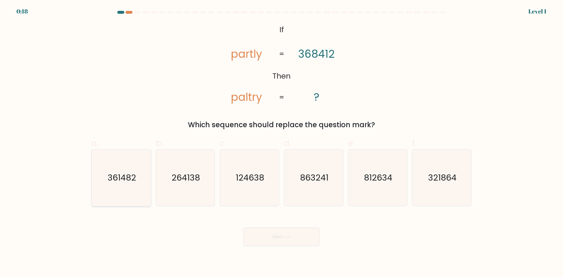
radio input "true"
click at [262, 237] on button "Next" at bounding box center [282, 237] width 76 height 19
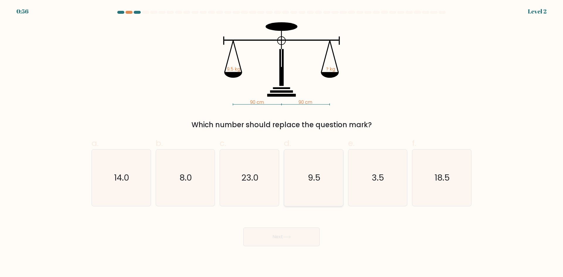
click at [327, 181] on icon "9.5" at bounding box center [314, 178] width 57 height 57
click at [282, 143] on input "d. 9.5" at bounding box center [282, 141] width 0 height 4
radio input "true"
click at [298, 239] on button "Next" at bounding box center [282, 237] width 76 height 19
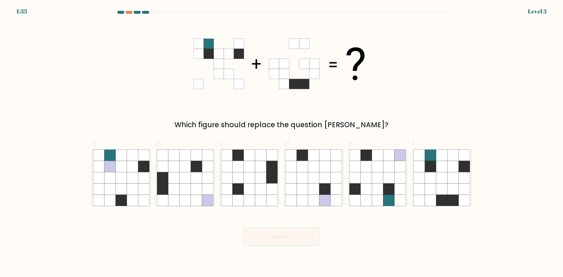
drag, startPoint x: 59, startPoint y: 88, endPoint x: 76, endPoint y: 77, distance: 20.1
click at [63, 86] on form at bounding box center [281, 129] width 563 height 236
click at [127, 191] on icon at bounding box center [132, 189] width 11 height 11
click at [282, 143] on input "a." at bounding box center [282, 141] width 0 height 4
radio input "true"
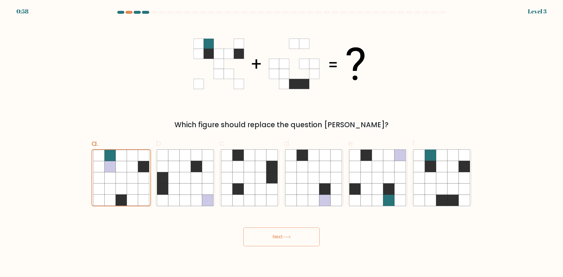
click at [277, 237] on button "Next" at bounding box center [282, 237] width 76 height 19
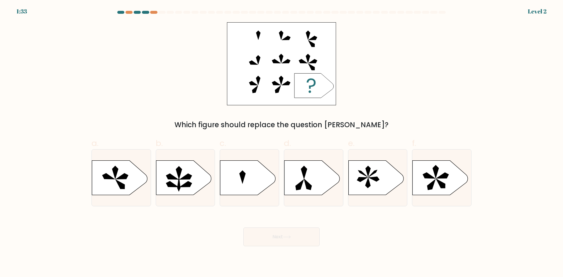
click at [50, 78] on form "a." at bounding box center [281, 129] width 563 height 236
click at [444, 177] on icon at bounding box center [443, 176] width 12 height 6
click at [282, 143] on input "f." at bounding box center [282, 141] width 0 height 4
radio input "true"
click at [301, 235] on button "Next" at bounding box center [282, 237] width 76 height 19
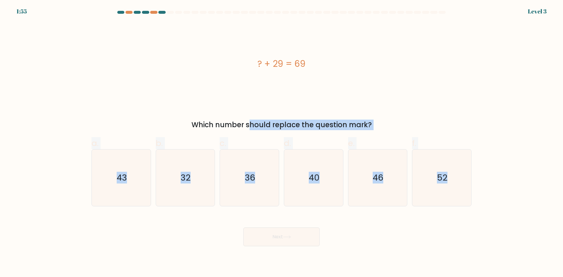
drag, startPoint x: 188, startPoint y: 128, endPoint x: 509, endPoint y: 200, distance: 329.1
click at [509, 200] on form "a." at bounding box center [281, 129] width 563 height 236
copy form "Which number should replace the question mark? a. 43 b. 32 c. 36 d. 40 e. 46 f.…"
click at [245, 183] on text "36" at bounding box center [250, 178] width 10 height 12
click at [282, 143] on input "c. 36" at bounding box center [282, 141] width 0 height 4
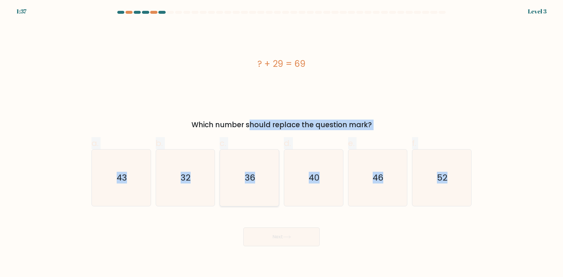
radio input "true"
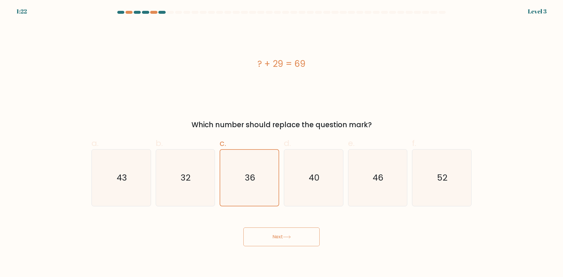
click at [301, 232] on button "Next" at bounding box center [282, 237] width 76 height 19
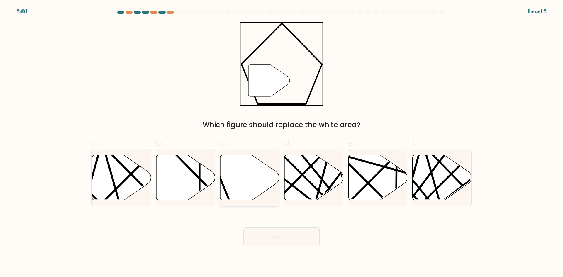
click at [239, 184] on icon at bounding box center [249, 177] width 59 height 45
click at [282, 143] on input "c." at bounding box center [282, 141] width 0 height 4
radio input "true"
click at [298, 241] on button "Next" at bounding box center [282, 237] width 76 height 19
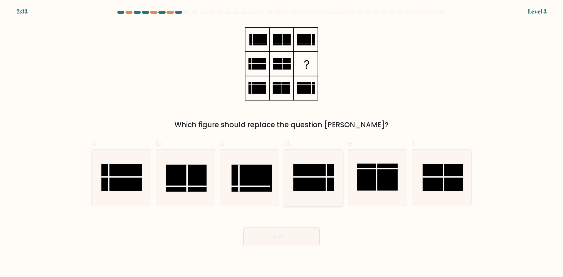
click at [317, 169] on rect at bounding box center [313, 177] width 40 height 27
click at [282, 143] on input "d." at bounding box center [282, 141] width 0 height 4
radio input "true"
click at [286, 234] on button "Next" at bounding box center [282, 237] width 76 height 19
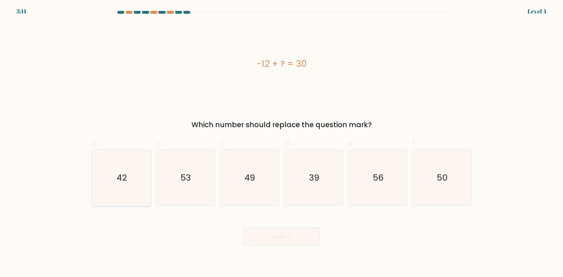
click at [104, 167] on icon "42" at bounding box center [121, 178] width 57 height 57
click at [282, 143] on input "a. 42" at bounding box center [282, 141] width 0 height 4
radio input "true"
click at [292, 231] on button "Next" at bounding box center [282, 237] width 76 height 19
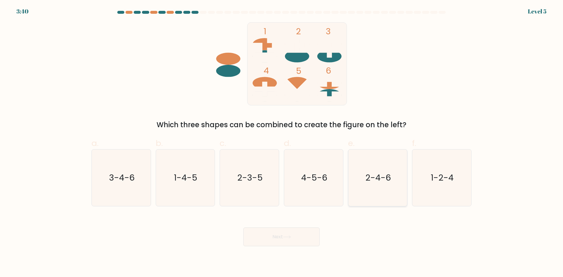
click at [368, 176] on text "2-4-6" at bounding box center [379, 178] width 26 height 12
click at [282, 143] on input "e. 2-4-6" at bounding box center [282, 141] width 0 height 4
radio input "true"
click at [294, 236] on button "Next" at bounding box center [282, 237] width 76 height 19
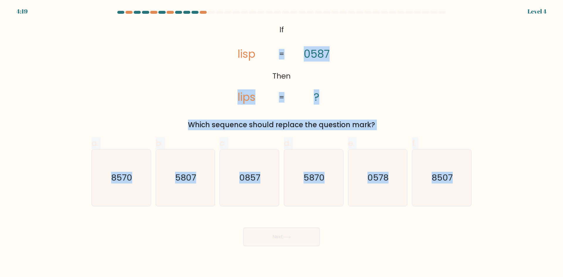
drag, startPoint x: 258, startPoint y: 30, endPoint x: 501, endPoint y: 178, distance: 284.5
click at [501, 178] on form "If ?" at bounding box center [281, 129] width 563 height 236
copy form "lips 0587 ? = = Which sequence should replace the question mark? a. 8570 b. 580…"
click at [389, 173] on icon "0578" at bounding box center [378, 178] width 57 height 57
click at [282, 143] on input "e. 0578" at bounding box center [282, 141] width 0 height 4
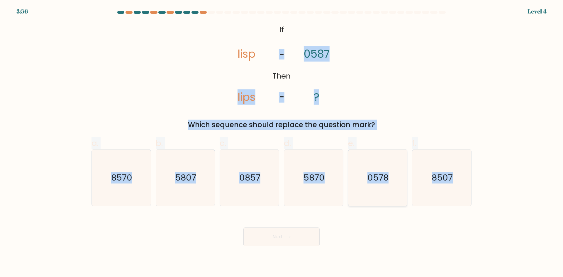
radio input "true"
click at [305, 243] on button "Next" at bounding box center [282, 237] width 76 height 19
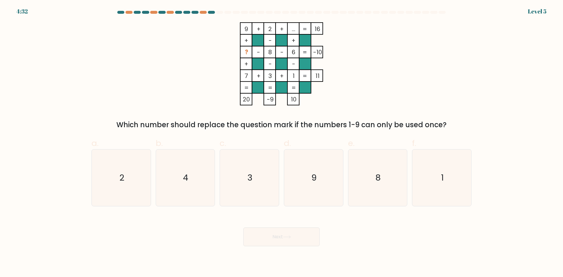
click at [82, 87] on form at bounding box center [281, 129] width 563 height 236
click at [195, 182] on icon "4" at bounding box center [185, 178] width 57 height 57
click at [282, 143] on input "b. 4" at bounding box center [282, 141] width 0 height 4
radio input "true"
click at [288, 239] on button "Next" at bounding box center [282, 237] width 76 height 19
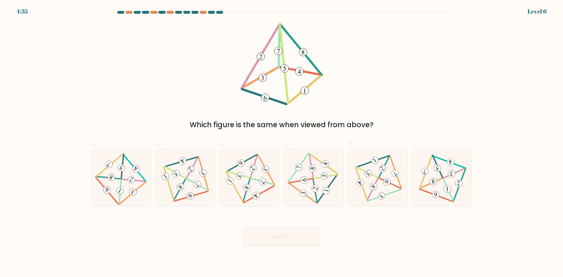
click at [28, 75] on form at bounding box center [281, 129] width 563 height 236
click at [125, 185] on icon at bounding box center [121, 177] width 46 height 45
click at [282, 143] on input "a." at bounding box center [282, 141] width 0 height 4
radio input "true"
click at [279, 240] on button "Next" at bounding box center [282, 237] width 76 height 19
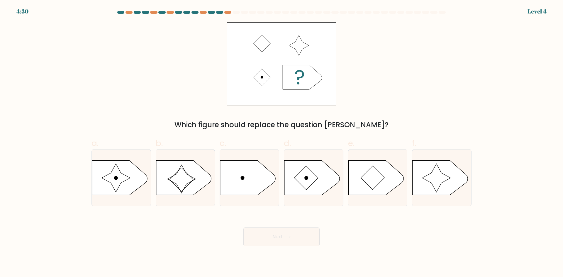
click at [62, 93] on form "a." at bounding box center [281, 129] width 563 height 236
click at [322, 177] on icon at bounding box center [312, 178] width 55 height 34
click at [282, 143] on input "d." at bounding box center [282, 141] width 0 height 4
radio input "true"
click at [296, 239] on button "Next" at bounding box center [282, 237] width 76 height 19
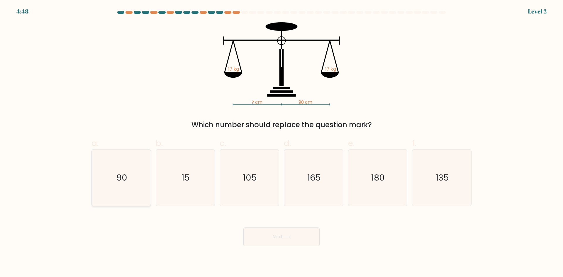
click at [109, 170] on icon "90" at bounding box center [121, 178] width 57 height 57
click at [282, 143] on input "a. 90" at bounding box center [282, 141] width 0 height 4
radio input "true"
click at [298, 236] on button "Next" at bounding box center [282, 237] width 76 height 19
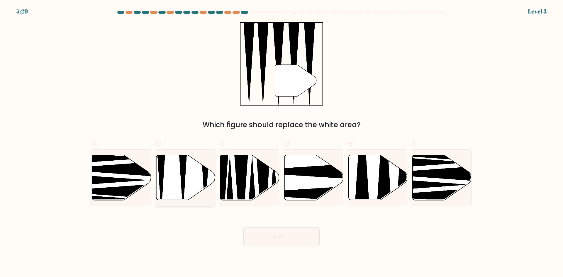
click at [187, 180] on icon at bounding box center [185, 177] width 59 height 45
click at [282, 143] on input "b." at bounding box center [282, 141] width 0 height 4
radio input "true"
click at [296, 239] on button "Next" at bounding box center [282, 237] width 76 height 19
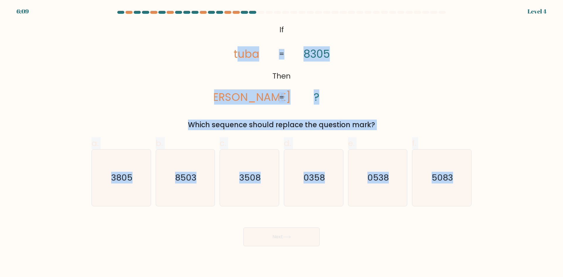
drag, startPoint x: 239, startPoint y: 24, endPoint x: 477, endPoint y: 161, distance: 274.4
click at [477, 161] on form "If ?" at bounding box center [281, 129] width 563 height 236
copy form "uba tabu 8305 ? = = Which sequence should replace the question mark? a. 3805 b.…"
click at [303, 40] on icon "@import url('https://fonts.googleapis.com/css?family=Abril+Fatface:400,100,100i…" at bounding box center [281, 63] width 135 height 83
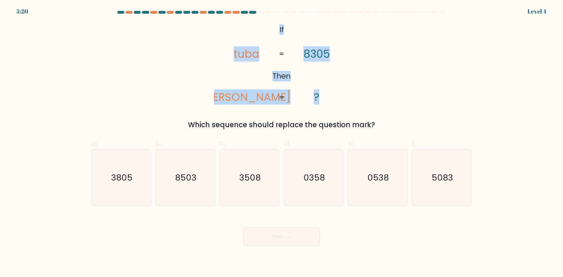
drag, startPoint x: 273, startPoint y: 26, endPoint x: 325, endPoint y: 90, distance: 82.2
click at [344, 84] on icon "@import url('https://fonts.googleapis.com/css?family=Abril+Fatface:400,100,100i…" at bounding box center [281, 63] width 135 height 83
copy icon "If Then tuba tabu 8305 ?"
click at [386, 56] on div "@import url('https://fonts.googleapis.com/css?family=Abril+Fatface:400,100,100i…" at bounding box center [281, 76] width 387 height 108
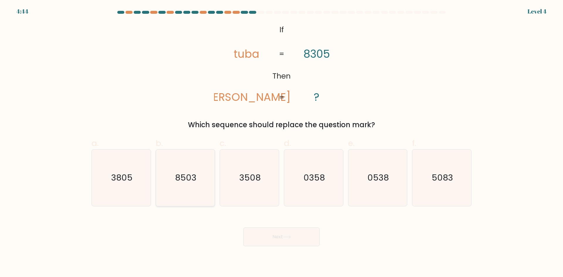
click at [191, 160] on icon "8503" at bounding box center [185, 178] width 57 height 57
click at [282, 143] on input "b. 8503" at bounding box center [282, 141] width 0 height 4
radio input "true"
click at [285, 238] on icon at bounding box center [287, 237] width 8 height 3
click at [285, 237] on icon at bounding box center [287, 237] width 8 height 3
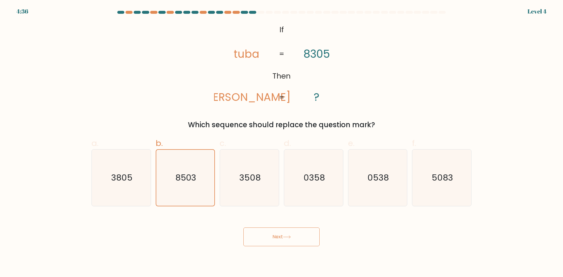
click at [390, 241] on div "Next" at bounding box center [281, 230] width 387 height 33
drag, startPoint x: 277, startPoint y: 176, endPoint x: 271, endPoint y: 178, distance: 5.6
click at [276, 177] on icon "3508" at bounding box center [249, 178] width 57 height 57
click at [282, 143] on input "c. 3508" at bounding box center [282, 141] width 0 height 4
radio input "true"
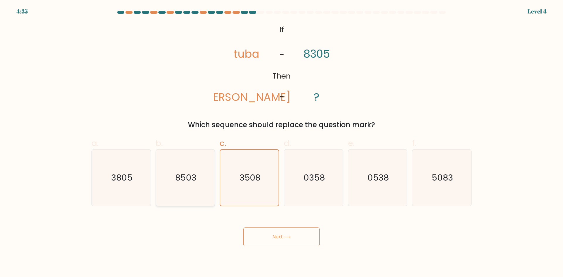
click at [198, 173] on icon "8503" at bounding box center [185, 178] width 57 height 57
click at [282, 143] on input "b. 8503" at bounding box center [282, 141] width 0 height 4
radio input "true"
click at [273, 236] on button "Next" at bounding box center [282, 237] width 76 height 19
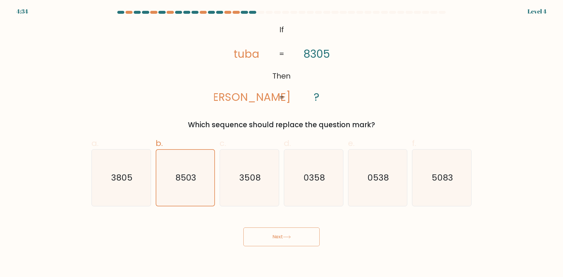
click at [273, 236] on button "Next" at bounding box center [282, 237] width 76 height 19
click at [305, 238] on button "Next" at bounding box center [282, 237] width 76 height 19
click at [257, 236] on button "Next" at bounding box center [282, 237] width 76 height 19
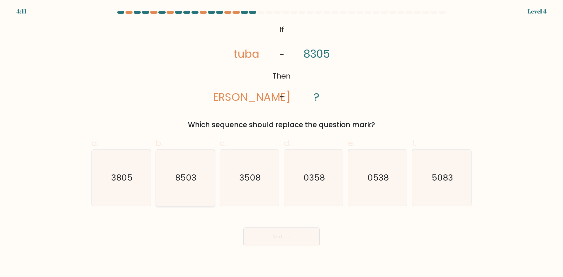
click at [189, 176] on text "8503" at bounding box center [185, 178] width 21 height 12
click at [282, 143] on input "b. 8503" at bounding box center [282, 141] width 0 height 4
radio input "true"
click at [295, 233] on button "Next" at bounding box center [282, 237] width 76 height 19
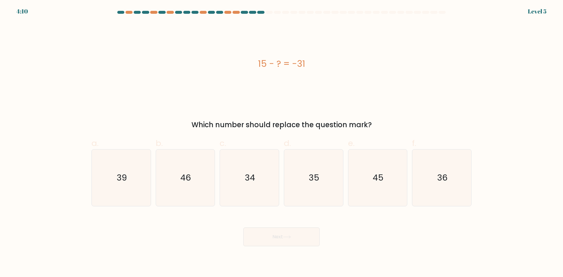
click at [295, 235] on button "Next" at bounding box center [282, 237] width 76 height 19
click at [295, 236] on button "Next" at bounding box center [282, 237] width 76 height 19
click at [407, 225] on div "Next" at bounding box center [281, 230] width 387 height 33
click at [173, 181] on icon "46" at bounding box center [185, 178] width 57 height 57
click at [282, 143] on input "b. 46" at bounding box center [282, 141] width 0 height 4
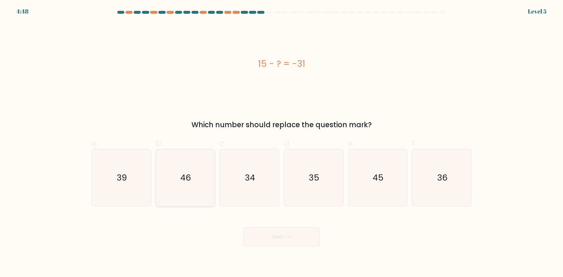
radio input "true"
click at [305, 242] on button "Next" at bounding box center [282, 237] width 76 height 19
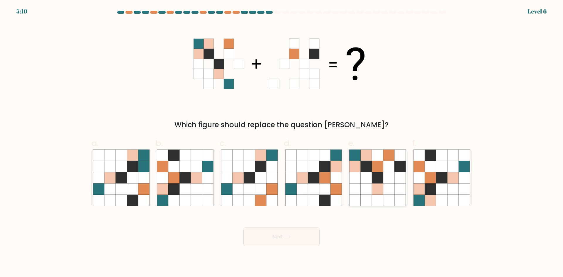
click at [368, 196] on icon at bounding box center [366, 200] width 11 height 11
click at [282, 143] on input "e." at bounding box center [282, 141] width 0 height 4
radio input "true"
click at [289, 236] on icon at bounding box center [287, 237] width 8 height 3
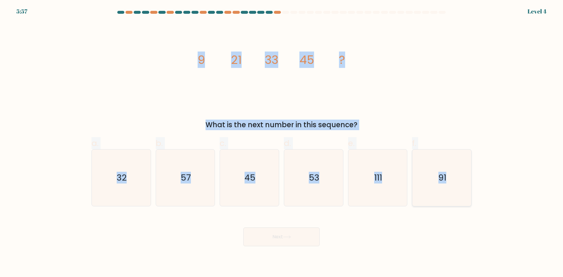
drag, startPoint x: 191, startPoint y: 57, endPoint x: 464, endPoint y: 173, distance: 296.2
click at [467, 172] on form at bounding box center [281, 129] width 563 height 236
copy form "9 21 33 45 ? What is the next number in this sequence? a. 32 b. 57 c. 45 d. 53 …"
click at [174, 182] on icon "57" at bounding box center [185, 178] width 57 height 57
click at [282, 143] on input "b. 57" at bounding box center [282, 141] width 0 height 4
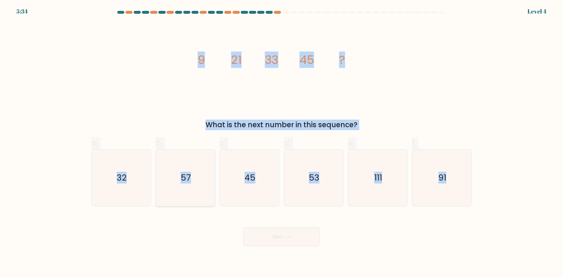
radio input "true"
click at [289, 237] on icon at bounding box center [286, 237] width 7 height 3
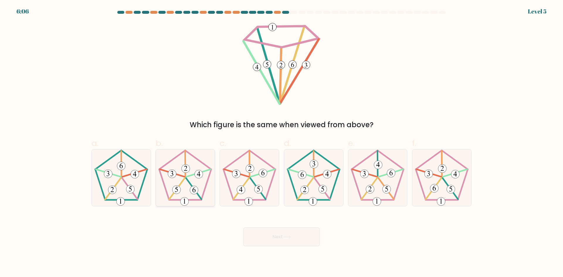
click at [175, 206] on div at bounding box center [186, 177] width 60 height 57
click at [282, 143] on input "b." at bounding box center [282, 141] width 0 height 4
radio input "true"
click at [300, 241] on button "Next" at bounding box center [282, 237] width 76 height 19
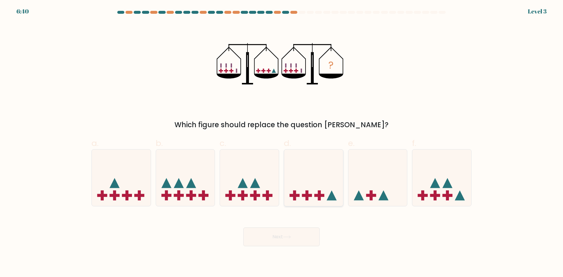
click at [324, 184] on icon at bounding box center [313, 177] width 59 height 49
click at [282, 143] on input "d." at bounding box center [282, 141] width 0 height 4
radio input "true"
click at [299, 235] on button "Next" at bounding box center [282, 237] width 76 height 19
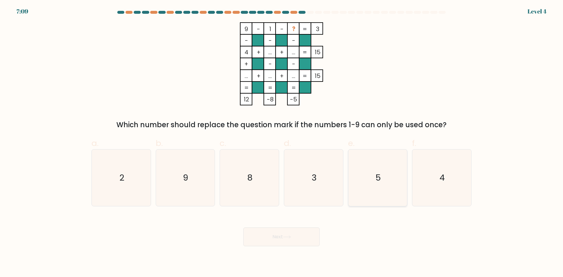
click at [370, 176] on icon "5" at bounding box center [378, 178] width 57 height 57
click at [282, 143] on input "e. 5" at bounding box center [282, 141] width 0 height 4
radio input "true"
click at [293, 239] on button "Next" at bounding box center [282, 237] width 76 height 19
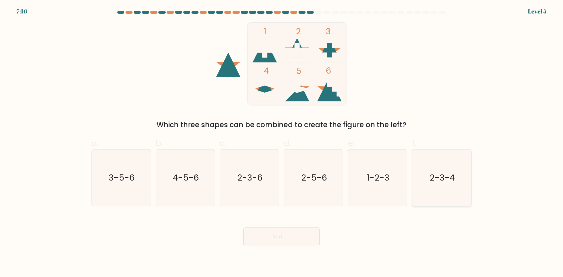
click at [437, 178] on text "2-3-4" at bounding box center [442, 178] width 25 height 12
click at [282, 143] on input "f. 2-3-4" at bounding box center [282, 141] width 0 height 4
radio input "true"
click at [362, 190] on icon "1-2-3" at bounding box center [378, 178] width 57 height 57
click at [282, 143] on input "e. 1-2-3" at bounding box center [282, 141] width 0 height 4
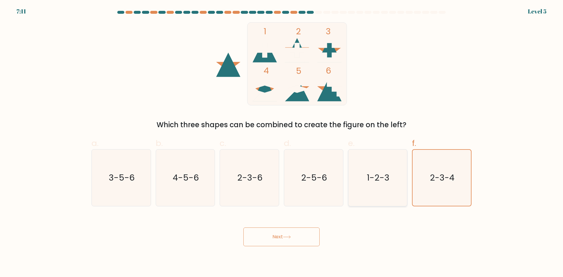
radio input "true"
click at [308, 235] on button "Next" at bounding box center [282, 237] width 76 height 19
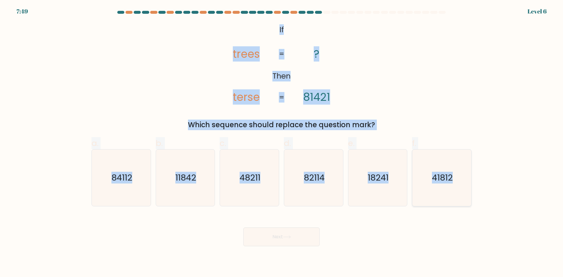
drag, startPoint x: 275, startPoint y: 40, endPoint x: 471, endPoint y: 159, distance: 230.0
click at [471, 159] on form "If ?" at bounding box center [281, 129] width 563 height 236
copy form "If Then trees terse ? 81421 = = Which sequence should replace the question mark…"
click at [139, 178] on icon "84112" at bounding box center [121, 178] width 57 height 57
click at [282, 143] on input "a. 84112" at bounding box center [282, 141] width 0 height 4
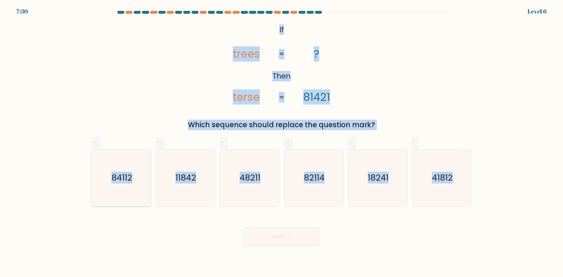
radio input "true"
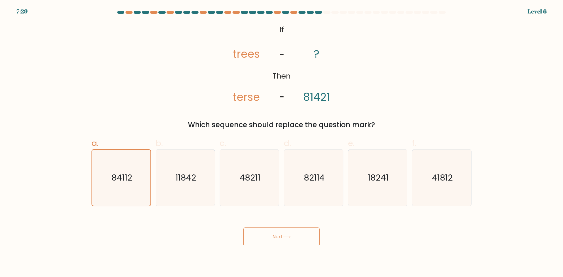
click at [277, 243] on button "Next" at bounding box center [282, 237] width 76 height 19
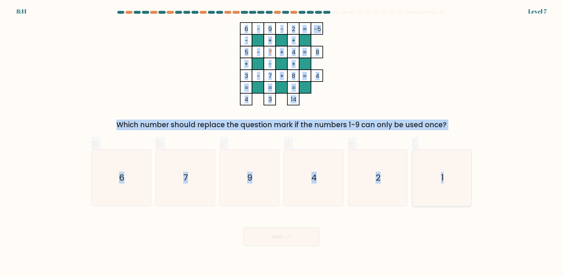
drag, startPoint x: 242, startPoint y: 36, endPoint x: 454, endPoint y: 175, distance: 254.2
click at [471, 177] on form at bounding box center [281, 129] width 563 height 236
copy form "6 - 9 - 2 -5 - + + 5 - ? + 4 8 + - + 3 - 7 + 8 = 4 = = = = 4 3 14 = Which numbe…"
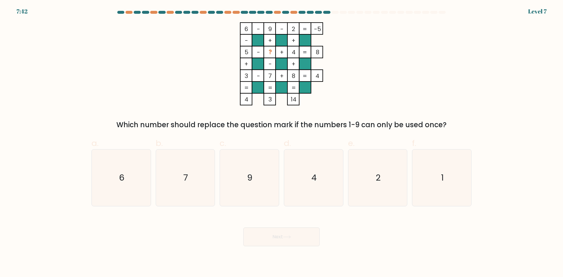
drag, startPoint x: 423, startPoint y: 218, endPoint x: 427, endPoint y: 211, distance: 8.0
click at [424, 218] on div "Next" at bounding box center [281, 230] width 387 height 33
click at [437, 185] on icon "1" at bounding box center [442, 178] width 57 height 57
click at [282, 143] on input "f. 1" at bounding box center [282, 141] width 0 height 4
radio input "true"
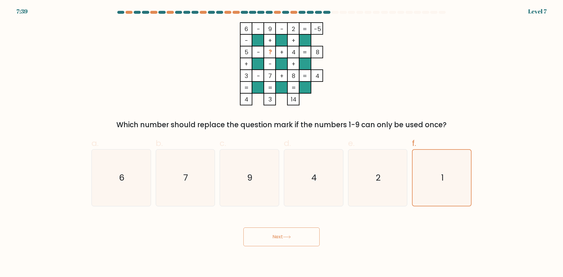
click at [293, 237] on button "Next" at bounding box center [282, 237] width 76 height 19
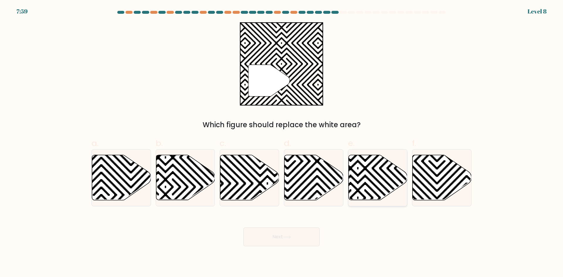
click at [384, 177] on icon at bounding box center [378, 177] width 59 height 45
click at [282, 143] on input "e." at bounding box center [282, 141] width 0 height 4
radio input "true"
click at [290, 231] on button "Next" at bounding box center [282, 237] width 76 height 19
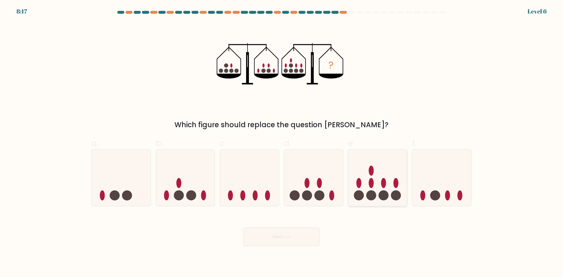
click at [366, 195] on icon at bounding box center [378, 177] width 59 height 49
click at [282, 143] on input "e." at bounding box center [282, 141] width 0 height 4
radio input "true"
click at [290, 236] on icon at bounding box center [287, 237] width 8 height 3
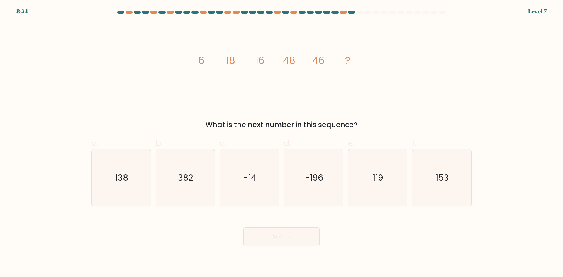
drag, startPoint x: 163, startPoint y: 51, endPoint x: 413, endPoint y: 109, distance: 256.6
click at [413, 109] on div "image/svg+xml 6 18 16 48 46 ? What is the next number in this sequence?" at bounding box center [281, 76] width 387 height 108
drag, startPoint x: 204, startPoint y: 52, endPoint x: 195, endPoint y: 52, distance: 9.4
click at [204, 52] on icon "image/svg+xml 6 18 16 48 46 ?" at bounding box center [282, 63] width 176 height 83
drag, startPoint x: 195, startPoint y: 52, endPoint x: 441, endPoint y: 123, distance: 256.2
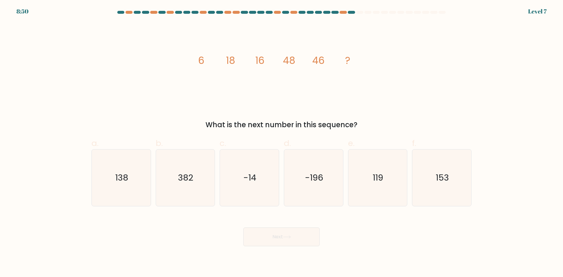
click at [441, 123] on div "image/svg+xml 6 18 16 48 46 ? What is the next number in this sequence?" at bounding box center [281, 76] width 387 height 108
copy div "6 18 16 48 46 ? What is the next number in this sequence?"
click at [118, 180] on text "138" at bounding box center [121, 178] width 13 height 12
click at [282, 143] on input "a. 138" at bounding box center [282, 141] width 0 height 4
radio input "true"
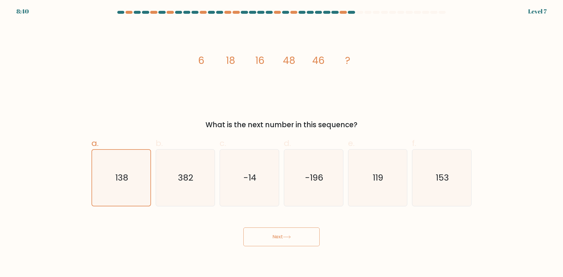
click at [296, 235] on button "Next" at bounding box center [282, 237] width 76 height 19
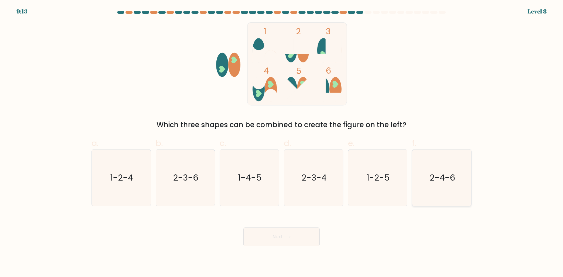
click at [445, 196] on icon "2-4-6" at bounding box center [442, 178] width 57 height 57
click at [282, 143] on input "f. 2-4-6" at bounding box center [282, 141] width 0 height 4
radio input "true"
click at [324, 168] on icon "2-3-4" at bounding box center [314, 178] width 57 height 57
click at [282, 143] on input "d. 2-3-4" at bounding box center [282, 141] width 0 height 4
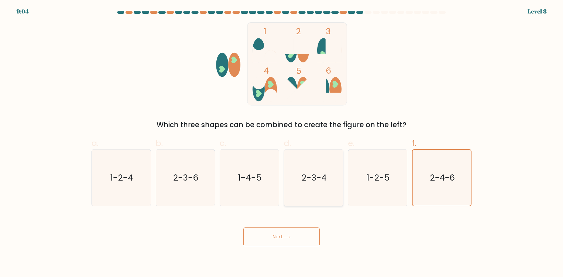
radio input "true"
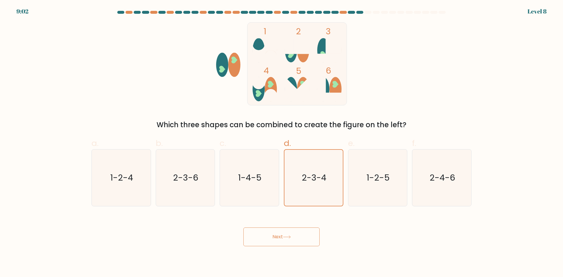
click at [284, 235] on button "Next" at bounding box center [282, 237] width 76 height 19
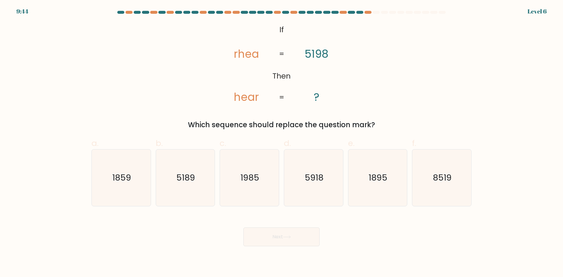
drag, startPoint x: 272, startPoint y: 37, endPoint x: 379, endPoint y: 121, distance: 135.8
click at [380, 120] on div "@import url('https://fonts.googleapis.com/css?family=Abril+Fatface:400,100,100i…" at bounding box center [281, 76] width 387 height 108
copy div "If Then rhea hear 5198 ? = = Which sequence should replace the question mark?"
click at [252, 169] on icon "1985" at bounding box center [249, 178] width 57 height 57
click at [282, 143] on input "c. 1985" at bounding box center [282, 141] width 0 height 4
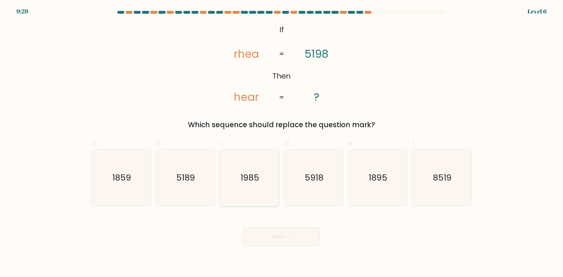
radio input "true"
click at [286, 238] on icon at bounding box center [287, 237] width 8 height 3
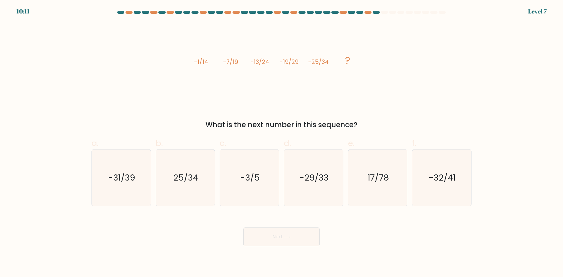
drag, startPoint x: 213, startPoint y: 69, endPoint x: 410, endPoint y: 118, distance: 202.5
click at [410, 118] on div "image/svg+xml -1/14 -7/19 -13/24 -19/29 -25/34 ? What is the next number in thi…" at bounding box center [281, 76] width 387 height 108
copy div "-1/14 -7/19 -13/24 -19/29 -25/34 ? What is the next number in this sequence?"
click at [134, 178] on text "-31/39" at bounding box center [121, 178] width 27 height 12
click at [282, 143] on input "a. -31/39" at bounding box center [282, 141] width 0 height 4
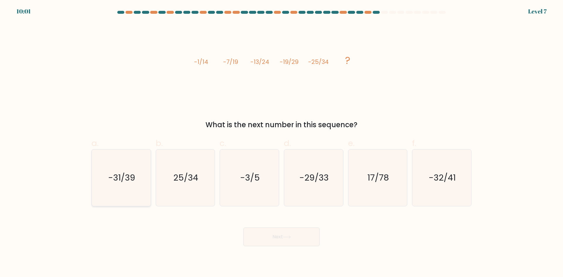
radio input "true"
click at [274, 242] on button "Next" at bounding box center [282, 237] width 76 height 19
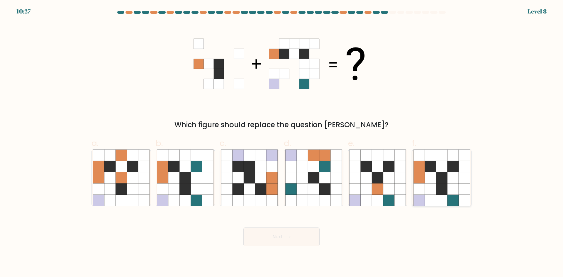
click at [457, 178] on icon at bounding box center [453, 177] width 11 height 11
click at [282, 143] on input "f." at bounding box center [282, 141] width 0 height 4
radio input "true"
click at [303, 241] on button "Next" at bounding box center [282, 237] width 76 height 19
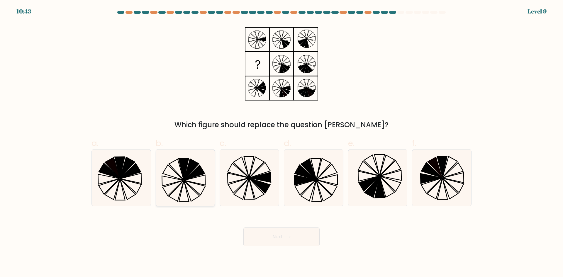
click at [194, 183] on icon at bounding box center [194, 180] width 21 height 10
click at [282, 143] on input "b." at bounding box center [282, 141] width 0 height 4
radio input "true"
click at [305, 239] on button "Next" at bounding box center [282, 237] width 76 height 19
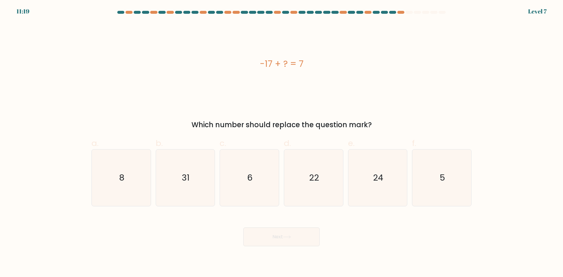
drag, startPoint x: 284, startPoint y: 64, endPoint x: 318, endPoint y: 66, distance: 33.8
click at [318, 66] on div "-17 + ? = 7" at bounding box center [282, 63] width 380 height 13
copy div "-17 + ? = 7"
click at [370, 174] on icon "24" at bounding box center [378, 178] width 57 height 57
click at [282, 143] on input "e. 24" at bounding box center [282, 141] width 0 height 4
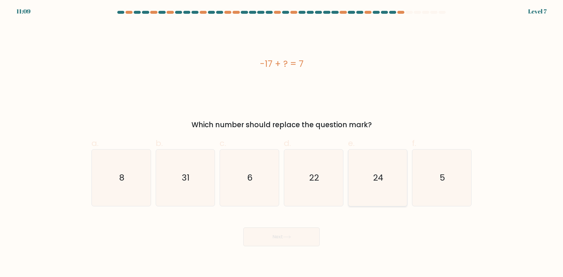
radio input "true"
click at [310, 240] on button "Next" at bounding box center [282, 237] width 76 height 19
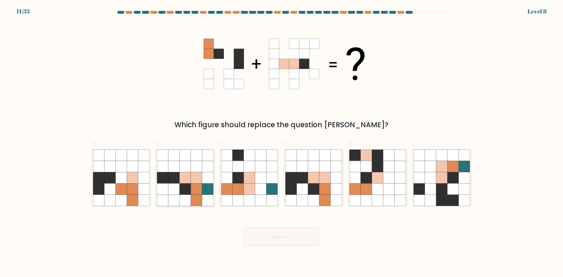
click at [199, 199] on icon at bounding box center [196, 200] width 11 height 11
click at [282, 143] on input "b." at bounding box center [282, 141] width 0 height 4
radio input "true"
click at [307, 187] on icon at bounding box center [302, 189] width 11 height 11
click at [282, 143] on input "d." at bounding box center [282, 141] width 0 height 4
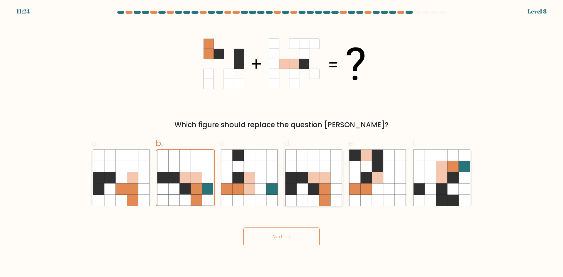
radio input "true"
click at [306, 242] on button "Next" at bounding box center [282, 237] width 76 height 19
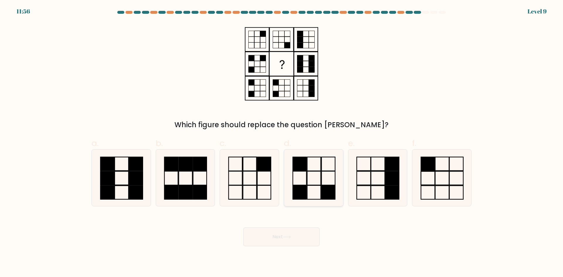
click at [330, 179] on icon at bounding box center [314, 178] width 57 height 57
click at [282, 143] on input "d." at bounding box center [282, 141] width 0 height 4
radio input "true"
click at [300, 235] on button "Next" at bounding box center [282, 237] width 76 height 19
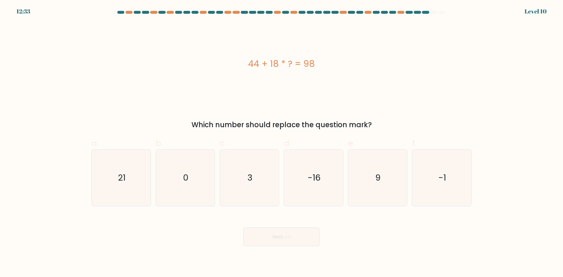
drag, startPoint x: 238, startPoint y: 63, endPoint x: 384, endPoint y: 117, distance: 156.1
click at [385, 115] on div "44 + 18 * ? = 98 Which number should replace the question mark?" at bounding box center [281, 76] width 387 height 108
copy div "44 + 18 * ? = 98 Which number should replace the question mark?"
click at [239, 169] on icon "3" at bounding box center [249, 178] width 57 height 57
click at [282, 143] on input "c. 3" at bounding box center [282, 141] width 0 height 4
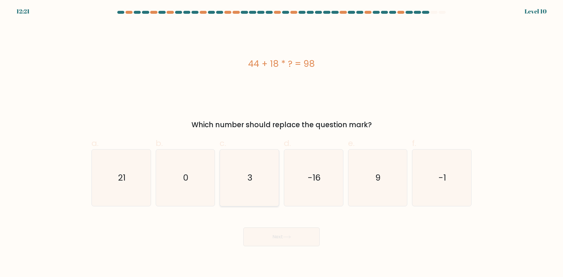
radio input "true"
click at [291, 236] on icon at bounding box center [287, 237] width 8 height 3
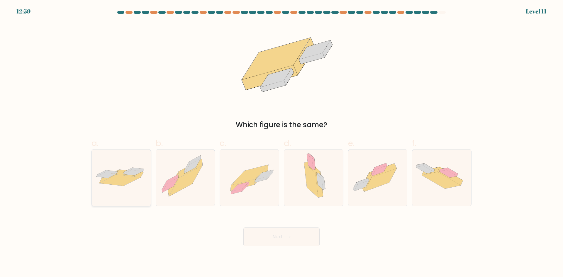
click at [131, 175] on icon at bounding box center [130, 174] width 27 height 8
click at [282, 143] on input "a." at bounding box center [282, 141] width 0 height 4
radio input "true"
click at [303, 243] on button "Next" at bounding box center [282, 237] width 76 height 19
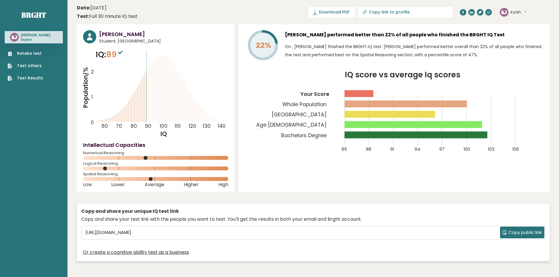
click at [30, 53] on link "Retake test" at bounding box center [26, 53] width 36 height 6
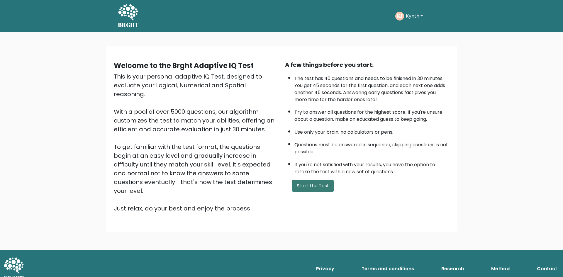
click at [312, 184] on button "Start the Test" at bounding box center [313, 186] width 42 height 12
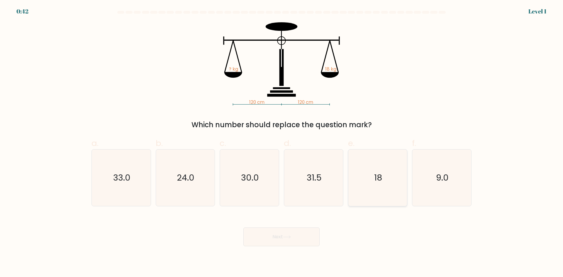
click at [379, 176] on text "18" at bounding box center [378, 178] width 8 height 12
click at [282, 143] on input "e. 18" at bounding box center [282, 141] width 0 height 4
radio input "true"
click at [288, 234] on button "Next" at bounding box center [282, 237] width 76 height 19
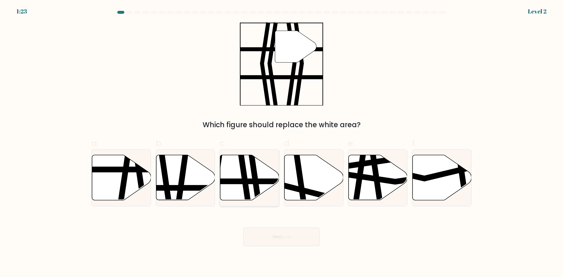
click at [242, 181] on line at bounding box center [229, 181] width 119 height 0
click at [282, 143] on input "c." at bounding box center [282, 141] width 0 height 4
radio input "true"
click at [293, 236] on button "Next" at bounding box center [282, 237] width 76 height 19
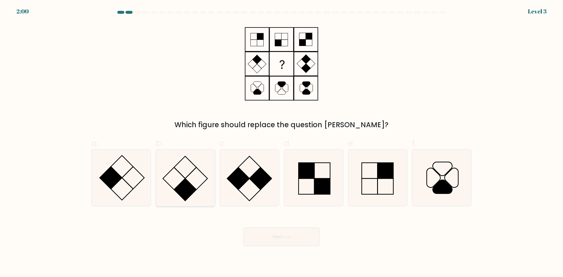
click at [199, 192] on icon at bounding box center [185, 178] width 57 height 57
click at [282, 143] on input "b." at bounding box center [282, 141] width 0 height 4
radio input "true"
click at [303, 235] on button "Next" at bounding box center [282, 237] width 76 height 19
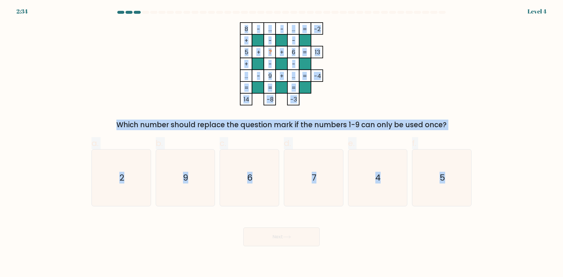
drag, startPoint x: 251, startPoint y: 39, endPoint x: 479, endPoint y: 153, distance: 254.5
click at [480, 153] on form at bounding box center [281, 129] width 563 height 236
copy form "8 - ... - ... -2 + - - 5 + ? + 6 13 + - - ... - 9 + ... = -4 = = = = 14 -8 -3 =…"
click at [440, 181] on icon "5" at bounding box center [442, 178] width 57 height 57
click at [282, 143] on input "f. 5" at bounding box center [282, 141] width 0 height 4
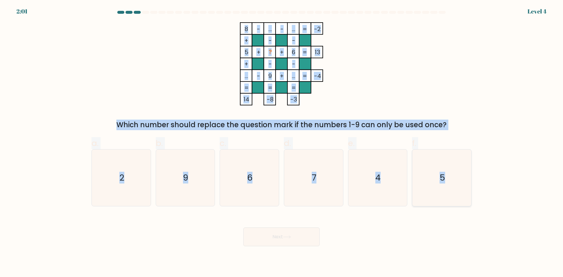
radio input "true"
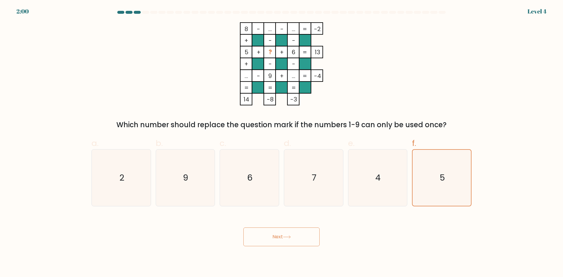
click at [275, 242] on button "Next" at bounding box center [282, 237] width 76 height 19
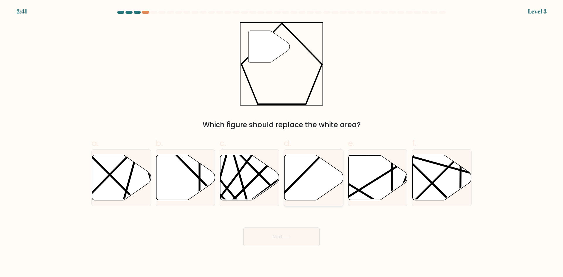
click at [308, 170] on icon at bounding box center [313, 178] width 59 height 46
click at [282, 143] on input "d." at bounding box center [282, 141] width 0 height 4
radio input "true"
click at [294, 239] on button "Next" at bounding box center [282, 237] width 76 height 19
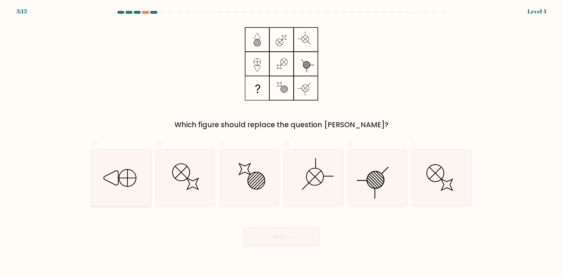
click at [108, 173] on icon at bounding box center [121, 178] width 57 height 57
click at [282, 143] on input "a." at bounding box center [282, 141] width 0 height 4
radio input "true"
click at [279, 236] on button "Next" at bounding box center [282, 237] width 76 height 19
click at [279, 235] on button "Next" at bounding box center [282, 237] width 76 height 19
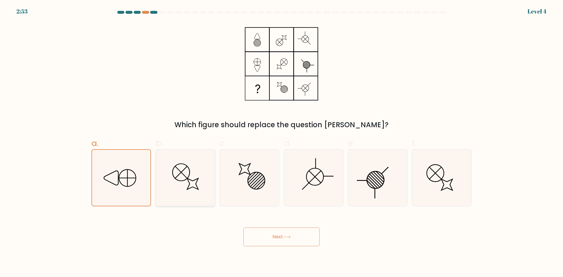
click at [204, 186] on icon at bounding box center [185, 178] width 57 height 57
click at [282, 143] on input "b." at bounding box center [282, 141] width 0 height 4
radio input "true"
click at [132, 178] on icon at bounding box center [121, 178] width 57 height 57
click at [282, 143] on input "a." at bounding box center [282, 141] width 0 height 4
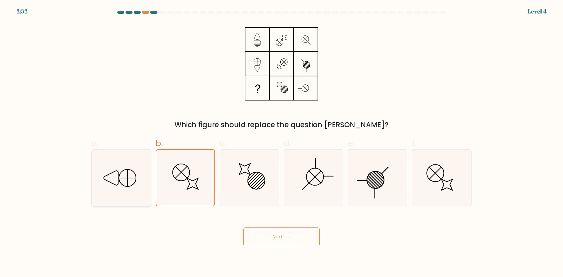
radio input "true"
click at [30, 60] on form at bounding box center [281, 129] width 563 height 236
click at [265, 227] on div "Next" at bounding box center [281, 230] width 387 height 33
click at [264, 236] on button "Next" at bounding box center [282, 237] width 76 height 19
click at [129, 165] on icon at bounding box center [121, 178] width 57 height 57
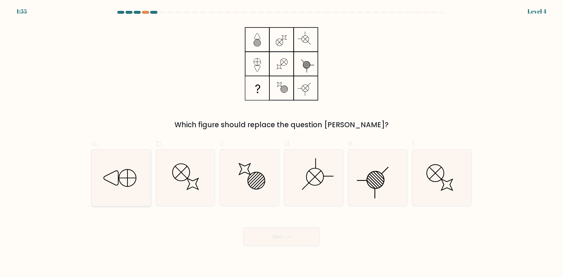
click at [282, 143] on input "a." at bounding box center [282, 141] width 0 height 4
radio input "true"
click at [299, 243] on button "Next" at bounding box center [282, 237] width 76 height 19
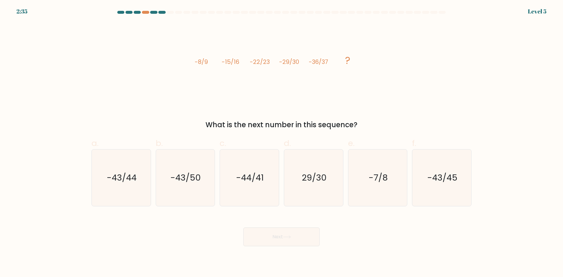
drag, startPoint x: 183, startPoint y: 60, endPoint x: 397, endPoint y: 127, distance: 224.9
click at [397, 127] on div "image/svg+xml -8/9 -15/16 -22/23 -29/30 -36/37 ? What is the next number in thi…" at bounding box center [281, 76] width 387 height 108
copy div "-8/9 -15/16 -22/23 -29/30 -36/37 ? What is the next number in this sequence?"
click at [134, 163] on icon "-43/44" at bounding box center [121, 178] width 57 height 57
click at [282, 143] on input "a. -43/44" at bounding box center [282, 141] width 0 height 4
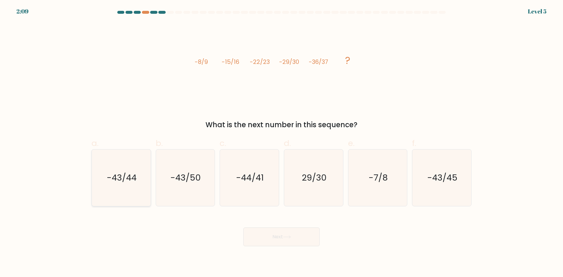
radio input "true"
click at [270, 236] on button "Next" at bounding box center [282, 237] width 76 height 19
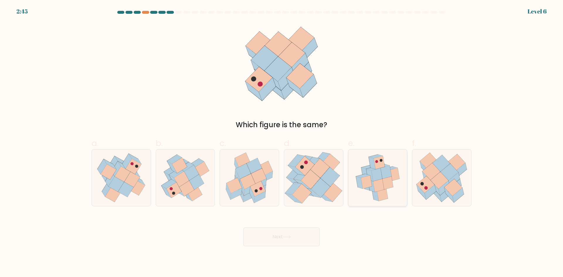
click at [369, 177] on icon at bounding box center [366, 182] width 11 height 13
click at [282, 143] on input "e." at bounding box center [282, 141] width 0 height 4
radio input "true"
click at [307, 239] on button "Next" at bounding box center [282, 237] width 76 height 19
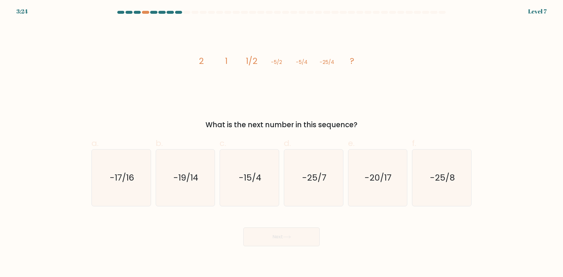
drag, startPoint x: 178, startPoint y: 67, endPoint x: 384, endPoint y: 115, distance: 210.6
click at [384, 115] on div "image/svg+xml 2 1 1/2 -5/2 -5/4 -25/4 ? What is the next number in this sequenc…" at bounding box center [281, 76] width 387 height 108
copy div "2 1 1/2 -5/2 -5/4 -25/4 ? What is the next number in this sequence?"
click at [433, 177] on text "-25/8" at bounding box center [442, 178] width 25 height 12
click at [282, 143] on input "f. -25/8" at bounding box center [282, 141] width 0 height 4
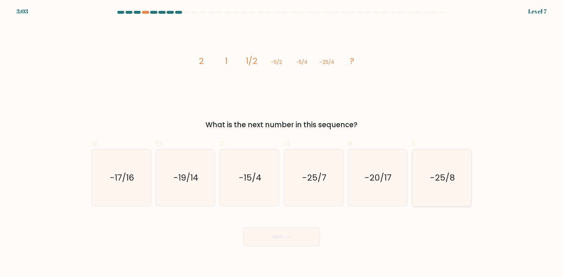
radio input "true"
click at [296, 241] on button "Next" at bounding box center [282, 237] width 76 height 19
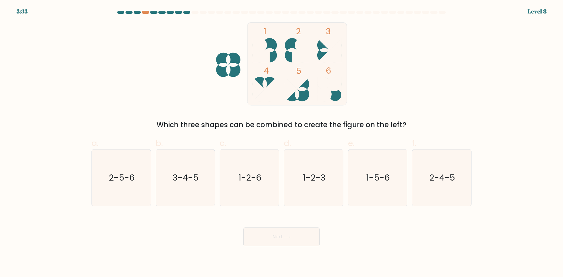
click at [34, 77] on form at bounding box center [281, 129] width 563 height 236
click at [166, 179] on icon "3-4-5" at bounding box center [185, 178] width 57 height 57
click at [282, 143] on input "b. 3-4-5" at bounding box center [282, 141] width 0 height 4
radio input "true"
click at [295, 240] on button "Next" at bounding box center [282, 237] width 76 height 19
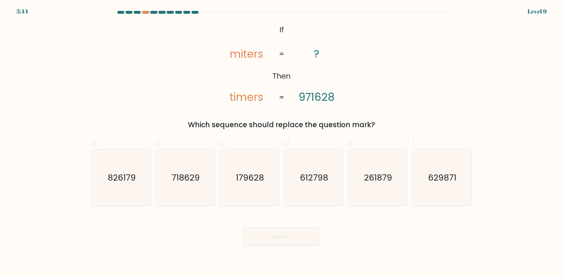
drag, startPoint x: 310, startPoint y: 64, endPoint x: 382, endPoint y: 109, distance: 84.9
click at [382, 109] on div "@import url('[URL][DOMAIN_NAME]); If Then miters timers ? 971628 = = Which sequ…" at bounding box center [281, 76] width 387 height 108
copy div "If Then miters timers ? 971628 = = Which sequence should replace the question m…"
click at [386, 62] on div "@import url('[URL][DOMAIN_NAME]); If Then miters timers ? 971628 = = Which sequ…" at bounding box center [281, 76] width 387 height 108
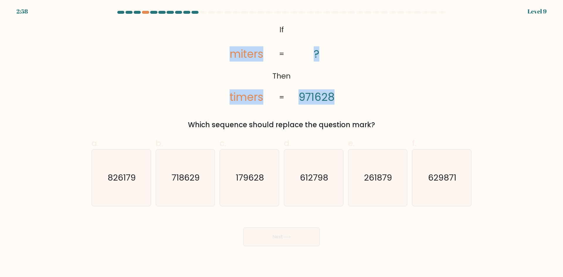
drag, startPoint x: 231, startPoint y: 55, endPoint x: 350, endPoint y: 99, distance: 127.6
click at [350, 99] on div "@import url('[URL][DOMAIN_NAME]); If Then miters timers ? 971628 = = Which sequ…" at bounding box center [281, 76] width 387 height 108
copy icon "miters timers ? 971628"
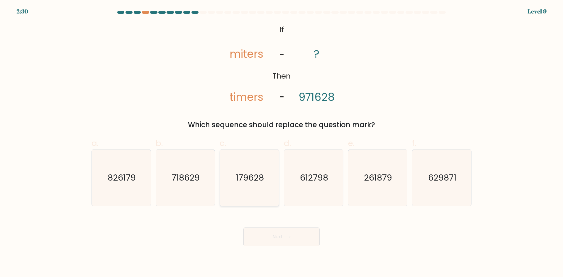
click at [256, 176] on text "179628" at bounding box center [250, 178] width 28 height 12
click at [282, 143] on input "c. 179628" at bounding box center [282, 141] width 0 height 4
radio input "true"
click at [295, 241] on button "Next" at bounding box center [282, 237] width 76 height 19
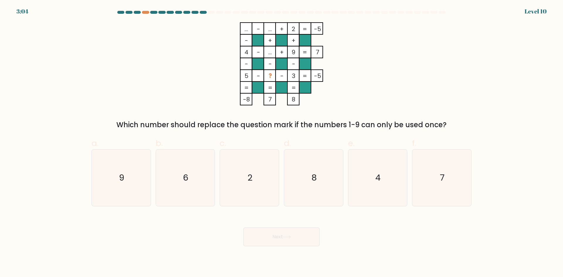
click at [1, 48] on form at bounding box center [281, 129] width 563 height 236
click at [184, 176] on text "6" at bounding box center [185, 178] width 5 height 12
click at [282, 143] on input "b. 6" at bounding box center [282, 141] width 0 height 4
radio input "true"
click at [289, 237] on icon at bounding box center [286, 237] width 7 height 3
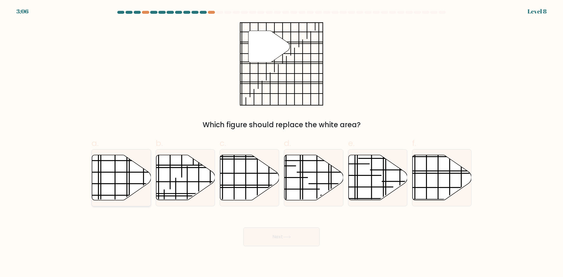
click at [122, 179] on icon at bounding box center [121, 177] width 59 height 45
click at [282, 143] on input "a." at bounding box center [282, 141] width 0 height 4
radio input "true"
click at [186, 177] on icon at bounding box center [185, 177] width 59 height 45
click at [282, 143] on input "b." at bounding box center [282, 141] width 0 height 4
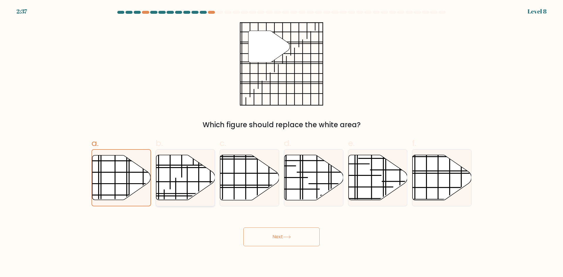
radio input "true"
click at [443, 178] on icon at bounding box center [442, 177] width 59 height 45
click at [282, 143] on input "f." at bounding box center [282, 141] width 0 height 4
radio input "true"
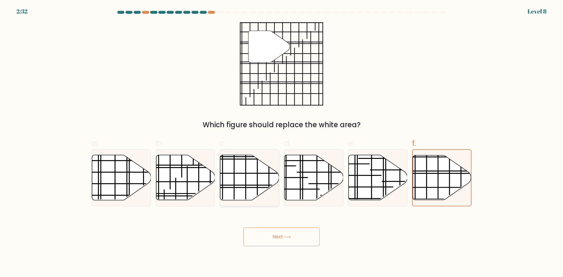
click at [239, 183] on icon at bounding box center [249, 177] width 59 height 45
click at [282, 143] on input "c." at bounding box center [282, 141] width 0 height 4
radio input "true"
click at [187, 179] on line at bounding box center [187, 189] width 0 height 47
click at [282, 143] on input "b." at bounding box center [282, 141] width 0 height 4
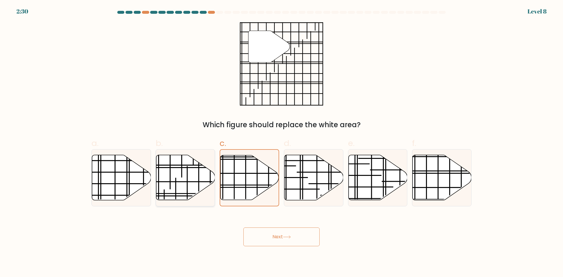
radio input "true"
click at [291, 236] on icon at bounding box center [287, 237] width 8 height 3
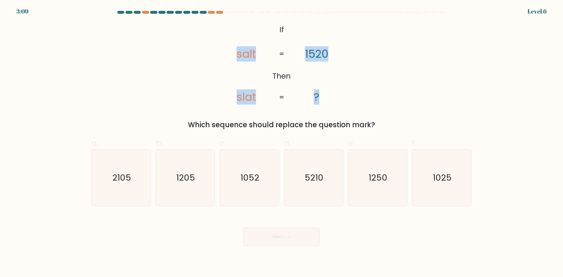
drag, startPoint x: 238, startPoint y: 58, endPoint x: 356, endPoint y: 101, distance: 125.5
click at [356, 101] on div "@import url('[URL][DOMAIN_NAME]); If Then salt slat 1520 ? = = Which sequence s…" at bounding box center [281, 76] width 387 height 108
copy icon "salt slat 1520 ?"
click at [385, 182] on text "1250" at bounding box center [378, 178] width 19 height 12
click at [282, 143] on input "e. 1250" at bounding box center [282, 141] width 0 height 4
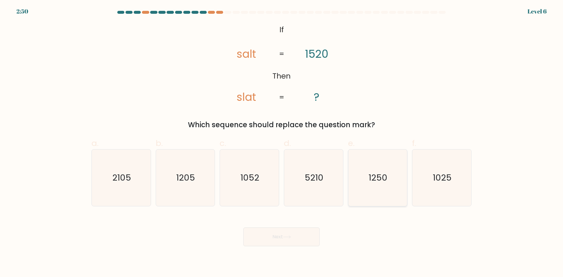
radio input "true"
click at [281, 242] on button "Next" at bounding box center [282, 237] width 76 height 19
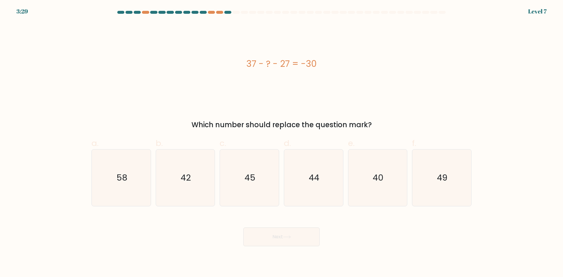
drag, startPoint x: 235, startPoint y: 60, endPoint x: 321, endPoint y: 60, distance: 86.3
click at [321, 60] on div "37 - ? - 27 = -30" at bounding box center [282, 63] width 380 height 13
copy div "37 - ? - 27 = -30"
click at [368, 179] on icon "40" at bounding box center [378, 178] width 57 height 57
click at [282, 143] on input "e. 40" at bounding box center [282, 141] width 0 height 4
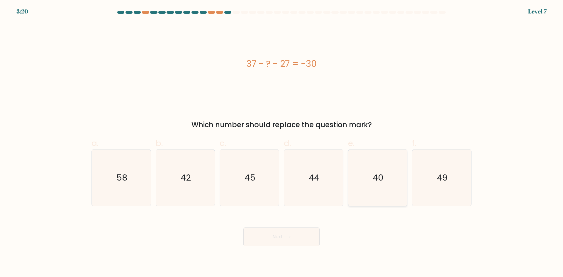
radio input "true"
click at [278, 243] on button "Next" at bounding box center [282, 237] width 76 height 19
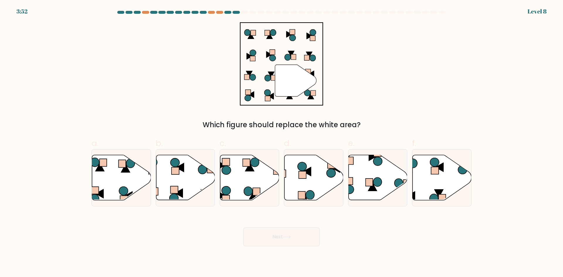
click at [62, 69] on form at bounding box center [281, 129] width 563 height 236
click at [111, 172] on icon at bounding box center [121, 177] width 59 height 45
click at [282, 143] on input "a." at bounding box center [282, 141] width 0 height 4
radio input "true"
click at [289, 230] on button "Next" at bounding box center [282, 237] width 76 height 19
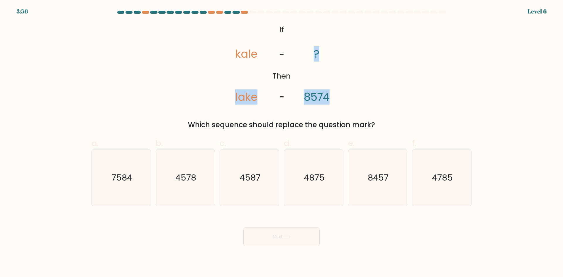
drag, startPoint x: 323, startPoint y: 100, endPoint x: 343, endPoint y: 100, distance: 19.7
click at [343, 100] on icon "@import url('[URL][DOMAIN_NAME]); If Then [GEOGRAPHIC_DATA] ? 8574 = =" at bounding box center [281, 63] width 135 height 83
copy icon "lake ? 8574"
click at [117, 157] on icon "7584" at bounding box center [121, 178] width 57 height 57
click at [282, 143] on input "a. 7584" at bounding box center [282, 141] width 0 height 4
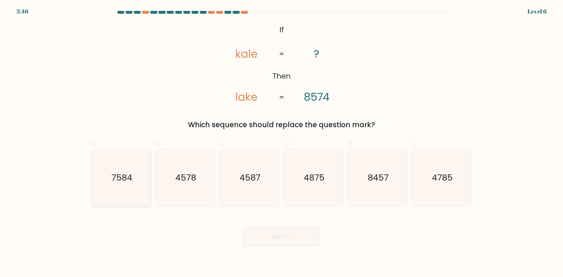
radio input "true"
click at [297, 240] on button "Next" at bounding box center [282, 237] width 76 height 19
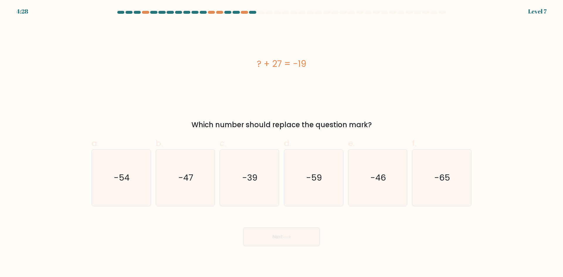
drag, startPoint x: 251, startPoint y: 64, endPoint x: 335, endPoint y: 65, distance: 83.9
click at [335, 65] on div "? + 27 = -19" at bounding box center [282, 63] width 380 height 13
copy div "? + 27 = -19"
click at [369, 169] on icon "-46" at bounding box center [378, 178] width 57 height 57
click at [282, 143] on input "e. -46" at bounding box center [282, 141] width 0 height 4
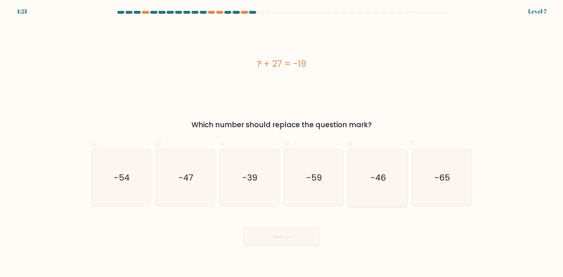
radio input "true"
click at [274, 240] on button "Next" at bounding box center [282, 237] width 76 height 19
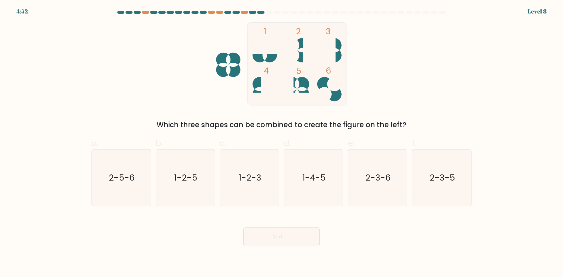
click at [50, 85] on form at bounding box center [281, 129] width 563 height 236
click at [199, 160] on icon "1-2-5" at bounding box center [185, 178] width 57 height 57
click at [282, 143] on input "b. 1-2-5" at bounding box center [282, 141] width 0 height 4
radio input "true"
click at [282, 238] on button "Next" at bounding box center [282, 237] width 76 height 19
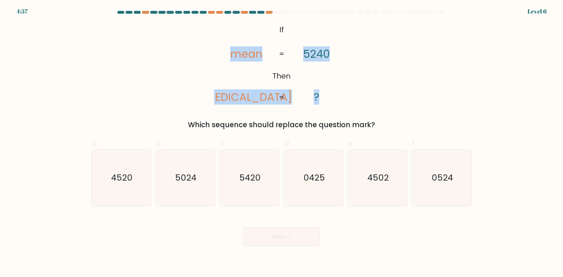
drag, startPoint x: 232, startPoint y: 60, endPoint x: 261, endPoint y: 50, distance: 31.0
click at [271, 47] on icon "@import url('[URL][DOMAIN_NAME]); If Then mean [MEDICAL_DATA] 5240 ? = =" at bounding box center [281, 63] width 135 height 83
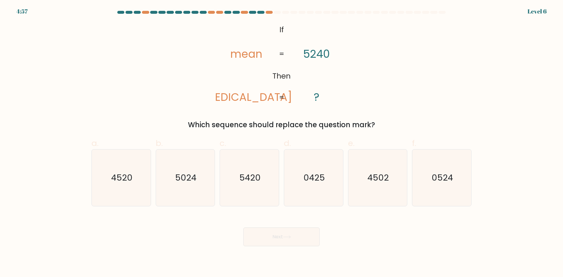
click at [280, 63] on icon "@import url('[URL][DOMAIN_NAME]); If Then mean [MEDICAL_DATA] 5240 ? = =" at bounding box center [281, 63] width 135 height 83
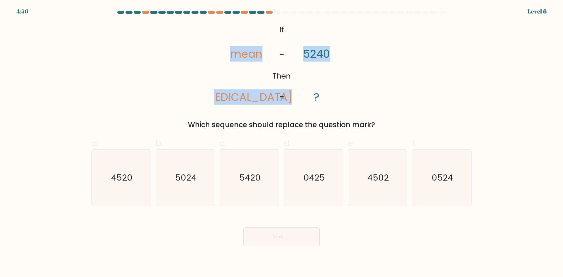
drag, startPoint x: 323, startPoint y: 55, endPoint x: 229, endPoint y: 55, distance: 93.6
click at [229, 55] on icon "@import url('[URL][DOMAIN_NAME]); If Then mean [MEDICAL_DATA] 5240 ? = =" at bounding box center [281, 63] width 135 height 83
copy icon "mean [MEDICAL_DATA] 5240"
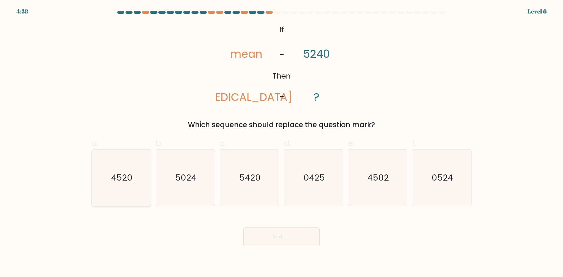
click at [126, 186] on icon "4520" at bounding box center [121, 178] width 57 height 57
click at [282, 143] on input "a. 4520" at bounding box center [282, 141] width 0 height 4
radio input "true"
click at [291, 239] on button "Next" at bounding box center [282, 237] width 76 height 19
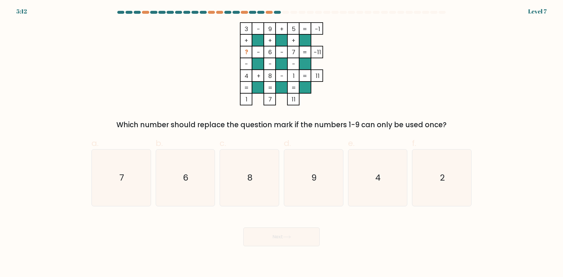
click at [42, 65] on form at bounding box center [281, 129] width 563 height 236
click at [440, 184] on icon "2" at bounding box center [442, 178] width 57 height 57
click at [282, 143] on input "f. 2" at bounding box center [282, 141] width 0 height 4
radio input "true"
click at [302, 234] on button "Next" at bounding box center [282, 237] width 76 height 19
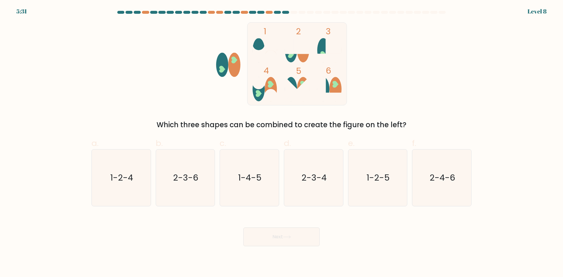
click at [20, 58] on form at bounding box center [281, 129] width 563 height 236
click at [409, 189] on div "e. 1-2-5" at bounding box center [378, 171] width 64 height 69
click at [434, 185] on icon "2-4-6" at bounding box center [442, 178] width 57 height 57
click at [282, 143] on input "f. 2-4-6" at bounding box center [282, 141] width 0 height 4
radio input "true"
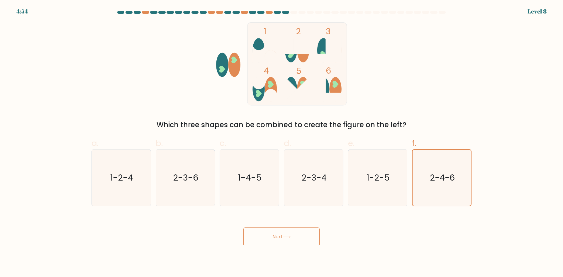
click at [288, 241] on button "Next" at bounding box center [282, 237] width 76 height 19
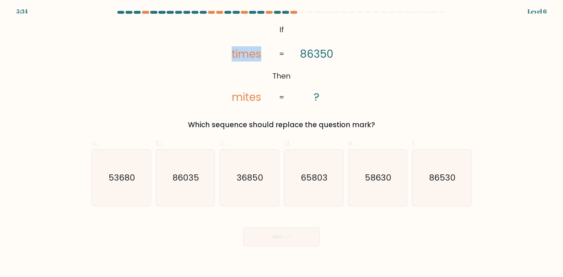
drag, startPoint x: 236, startPoint y: 55, endPoint x: 265, endPoint y: 48, distance: 29.8
click at [265, 48] on icon "@import url('[URL][DOMAIN_NAME]); If Then times mites 86350 ? = =" at bounding box center [281, 63] width 135 height 83
click at [357, 51] on div "@import url('[URL][DOMAIN_NAME]); If Then times mites 86350 ? = = Which sequenc…" at bounding box center [281, 76] width 387 height 108
drag, startPoint x: 239, startPoint y: 53, endPoint x: 350, endPoint y: 44, distance: 111.6
click at [350, 44] on div "@import url('[URL][DOMAIN_NAME]); If Then times mites 86350 ? = = Which sequenc…" at bounding box center [281, 76] width 387 height 108
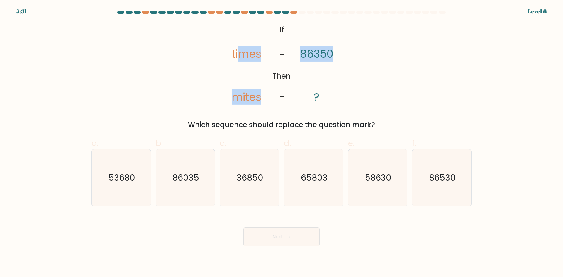
click at [237, 53] on tspan "times" at bounding box center [247, 53] width 30 height 15
drag, startPoint x: 228, startPoint y: 55, endPoint x: 287, endPoint y: 0, distance: 81.4
click at [341, 89] on icon "@import url('[URL][DOMAIN_NAME]); If Then times mites 86350 ? = =" at bounding box center [281, 63] width 135 height 83
copy icon "times mites 86350 ?"
click at [250, 179] on text "36850" at bounding box center [250, 178] width 27 height 12
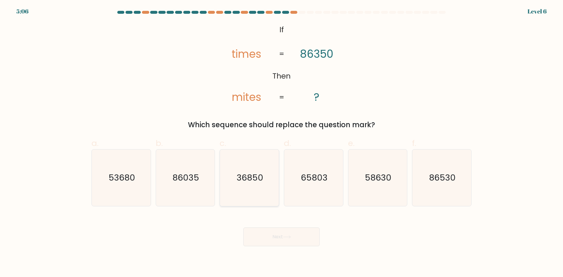
click at [282, 143] on input "c. 36850" at bounding box center [282, 141] width 0 height 4
radio input "true"
click at [279, 235] on button "Next" at bounding box center [282, 237] width 76 height 19
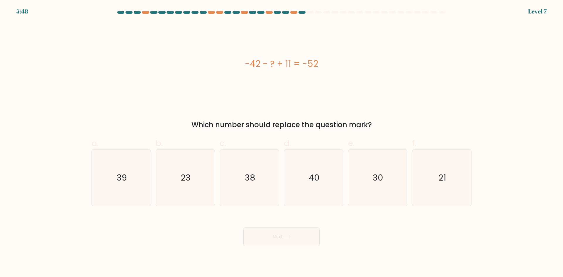
drag, startPoint x: 233, startPoint y: 65, endPoint x: 258, endPoint y: 3, distance: 66.9
click at [340, 72] on div "-42 - ? + 11 = -52" at bounding box center [282, 63] width 380 height 83
click at [458, 184] on icon "21" at bounding box center [442, 178] width 57 height 57
click at [282, 143] on input "f. 21" at bounding box center [282, 141] width 0 height 4
radio input "true"
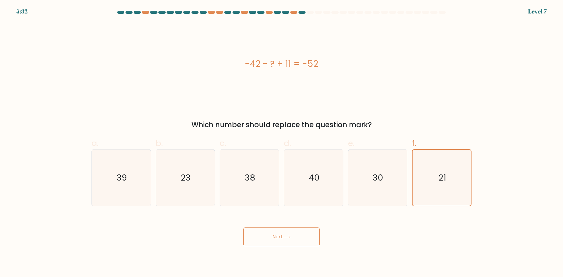
click at [302, 241] on button "Next" at bounding box center [282, 237] width 76 height 19
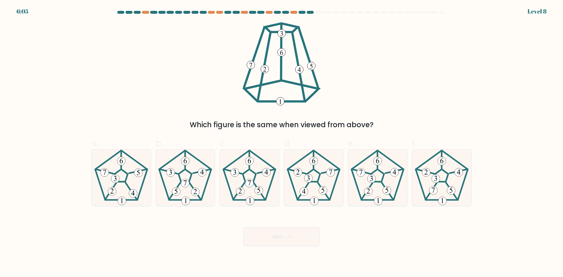
click at [36, 80] on form at bounding box center [281, 129] width 563 height 236
click at [260, 168] on icon at bounding box center [249, 178] width 57 height 57
click at [282, 143] on input "c." at bounding box center [282, 141] width 0 height 4
radio input "true"
click at [295, 233] on button "Next" at bounding box center [282, 237] width 76 height 19
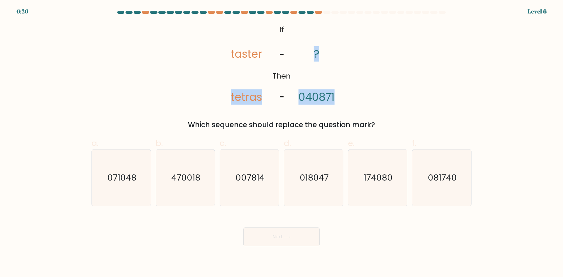
drag, startPoint x: 239, startPoint y: 99, endPoint x: 338, endPoint y: 97, distance: 98.9
click at [338, 97] on icon "@import url('[URL][DOMAIN_NAME]); If Then taster tetras ? 040871 = =" at bounding box center [281, 63] width 135 height 83
click at [155, 62] on div "@import url('[URL][DOMAIN_NAME]); If Then taster tetras ? 040871 = = Which sequ…" at bounding box center [281, 76] width 387 height 108
click at [108, 175] on text "071048" at bounding box center [121, 178] width 29 height 12
click at [282, 143] on input "a. 071048" at bounding box center [282, 141] width 0 height 4
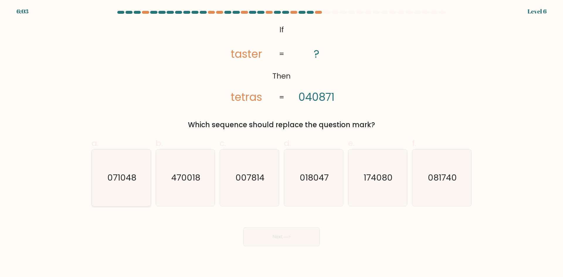
radio input "true"
click at [298, 237] on button "Next" at bounding box center [282, 237] width 76 height 19
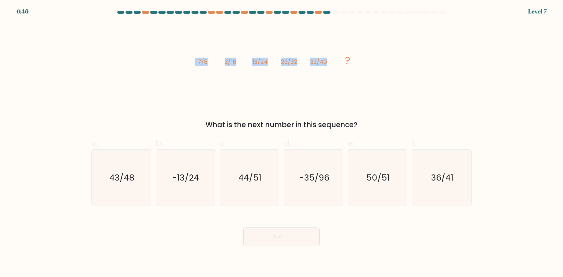
drag, startPoint x: 185, startPoint y: 68, endPoint x: 347, endPoint y: 65, distance: 162.3
click at [347, 65] on div "image/svg+xml -7/8 3/16 13/24 23/32 33/40 ? What is the next number in this seq…" at bounding box center [281, 76] width 387 height 108
click at [119, 181] on text "43/48" at bounding box center [121, 178] width 25 height 12
click at [282, 143] on input "a. 43/48" at bounding box center [282, 141] width 0 height 4
radio input "true"
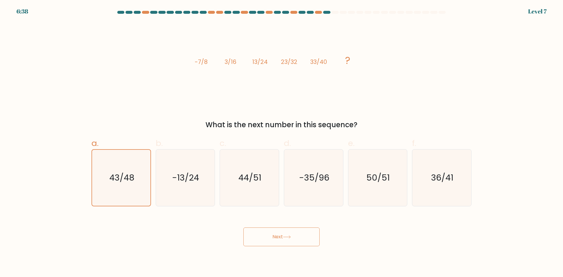
click at [298, 243] on button "Next" at bounding box center [282, 237] width 76 height 19
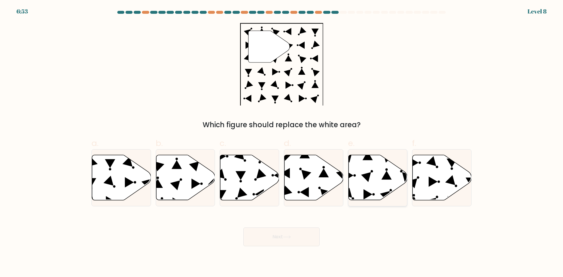
click at [366, 179] on icon at bounding box center [366, 177] width 10 height 10
click at [282, 143] on input "e." at bounding box center [282, 141] width 0 height 4
radio input "true"
click at [288, 236] on icon at bounding box center [287, 237] width 8 height 3
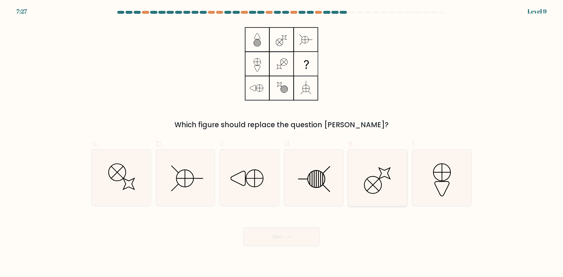
click at [383, 177] on icon at bounding box center [378, 178] width 57 height 57
click at [282, 143] on input "e." at bounding box center [282, 141] width 0 height 4
radio input "true"
click at [272, 236] on button "Next" at bounding box center [282, 237] width 76 height 19
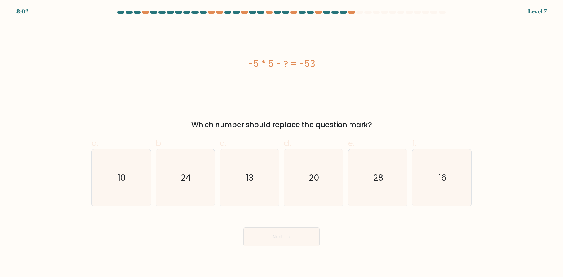
drag, startPoint x: 249, startPoint y: 75, endPoint x: 340, endPoint y: 63, distance: 90.8
click at [340, 63] on div "-5 * 5 - ? = -53" at bounding box center [282, 63] width 380 height 83
click at [371, 186] on icon "28" at bounding box center [378, 178] width 57 height 57
click at [282, 143] on input "e. 28" at bounding box center [282, 141] width 0 height 4
radio input "true"
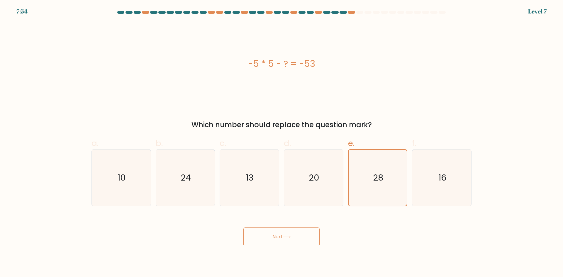
click at [308, 242] on button "Next" at bounding box center [282, 237] width 76 height 19
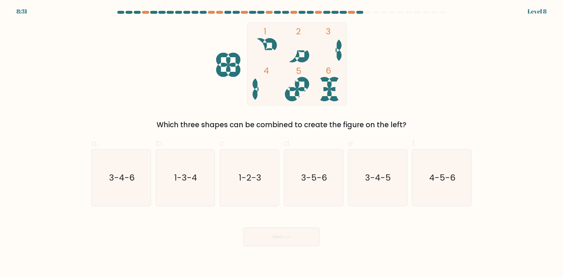
click at [40, 65] on form at bounding box center [281, 129] width 563 height 236
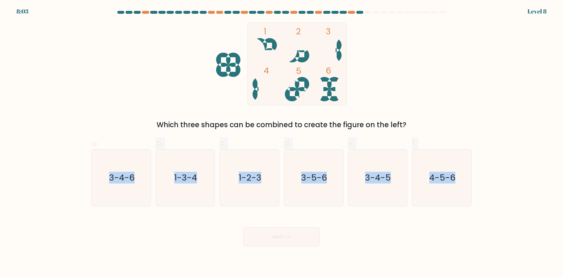
drag, startPoint x: 153, startPoint y: 178, endPoint x: 321, endPoint y: 47, distance: 212.8
click at [465, 182] on div "a. 3-4-6 b. 1-3-4 c. 1-2-3 d. 3-5-6" at bounding box center [281, 170] width 385 height 74
click at [253, 182] on text "1-2-3" at bounding box center [250, 178] width 23 height 12
click at [282, 143] on input "c. 1-2-3" at bounding box center [282, 141] width 0 height 4
radio input "true"
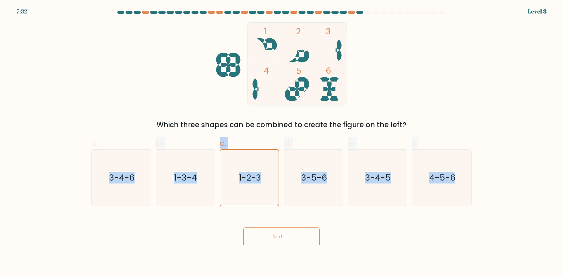
click at [288, 237] on icon at bounding box center [287, 237] width 8 height 3
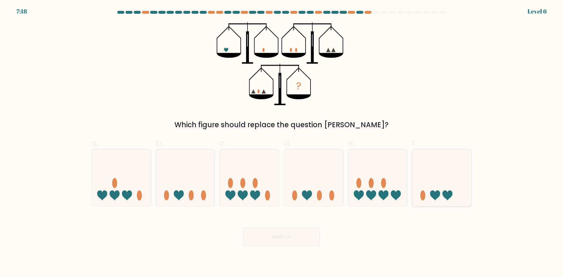
click at [435, 173] on icon at bounding box center [442, 177] width 59 height 49
click at [282, 143] on input "f." at bounding box center [282, 141] width 0 height 4
radio input "true"
click at [289, 241] on button "Next" at bounding box center [282, 237] width 76 height 19
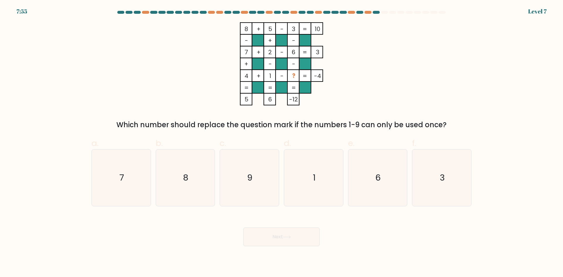
click at [32, 79] on form at bounding box center [281, 129] width 563 height 236
click at [270, 14] on div at bounding box center [281, 13] width 387 height 5
click at [270, 13] on div at bounding box center [269, 12] width 7 height 3
click at [254, 163] on icon "9" at bounding box center [249, 178] width 57 height 57
click at [282, 143] on input "c. 9" at bounding box center [282, 141] width 0 height 4
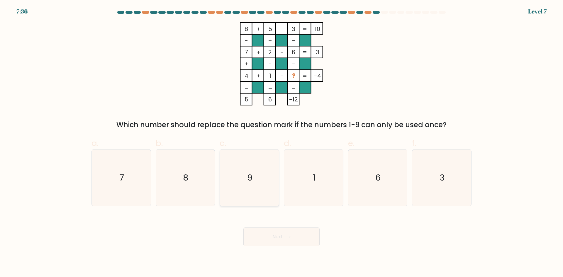
radio input "true"
click at [292, 233] on button "Next" at bounding box center [282, 237] width 76 height 19
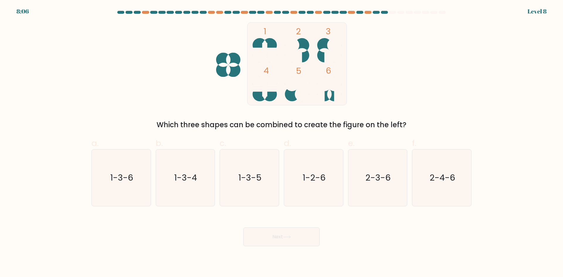
drag, startPoint x: 24, startPoint y: 88, endPoint x: 23, endPoint y: 82, distance: 5.6
click at [24, 88] on form at bounding box center [281, 129] width 563 height 236
click at [321, 173] on text "1-2-6" at bounding box center [314, 178] width 23 height 12
click at [282, 143] on input "d. 1-2-6" at bounding box center [282, 141] width 0 height 4
radio input "true"
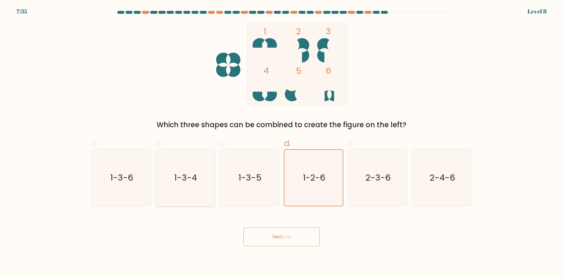
click at [192, 172] on text "1-3-4" at bounding box center [186, 178] width 23 height 12
click at [282, 143] on input "b. 1-3-4" at bounding box center [282, 141] width 0 height 4
radio input "true"
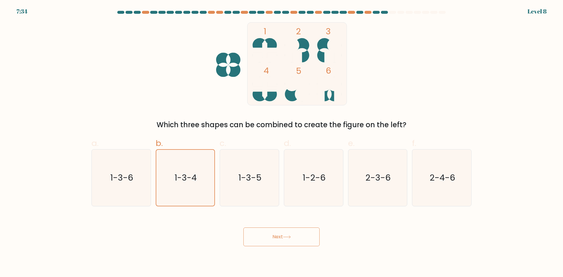
click at [273, 241] on button "Next" at bounding box center [282, 237] width 76 height 19
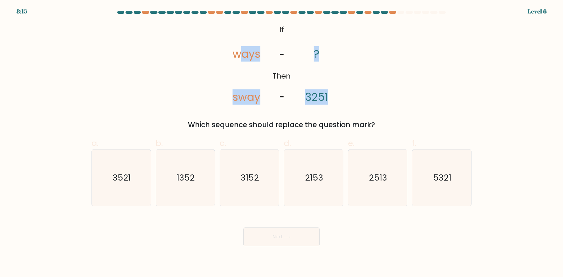
drag, startPoint x: 239, startPoint y: 56, endPoint x: 185, endPoint y: 62, distance: 54.6
click at [268, 55] on icon "@import url('https://fonts.googleapis.com/css?family=Abril+Fatface:400,100,100i…" at bounding box center [281, 63] width 135 height 83
click at [176, 65] on div "@import url('https://fonts.googleapis.com/css?family=Abril+Fatface:400,100,100i…" at bounding box center [281, 76] width 387 height 108
click at [370, 174] on text "2513" at bounding box center [378, 178] width 18 height 12
click at [282, 143] on input "e. 2513" at bounding box center [282, 141] width 0 height 4
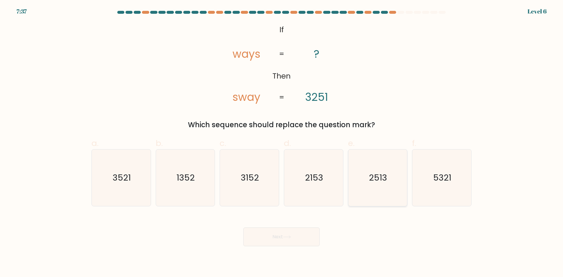
radio input "true"
click at [288, 240] on button "Next" at bounding box center [282, 237] width 76 height 19
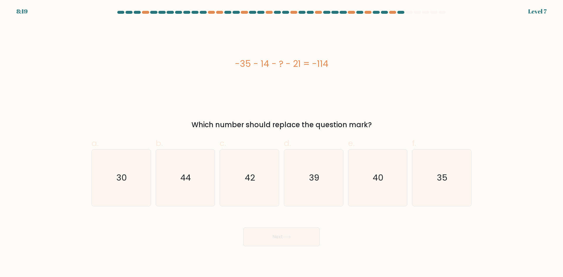
drag, startPoint x: 229, startPoint y: 57, endPoint x: 345, endPoint y: 54, distance: 116.0
click at [345, 54] on div "-35 - 14 - ? - 21 = -114" at bounding box center [282, 63] width 380 height 83
click at [186, 177] on text "44" at bounding box center [186, 178] width 11 height 12
click at [282, 143] on input "b. 44" at bounding box center [282, 141] width 0 height 4
radio input "true"
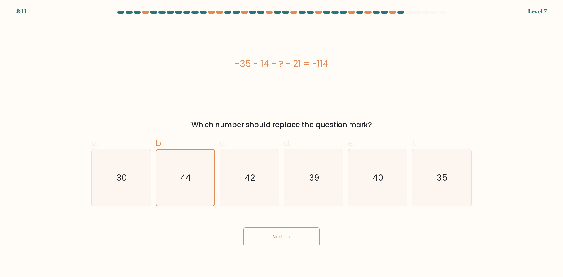
click at [296, 240] on button "Next" at bounding box center [282, 237] width 76 height 19
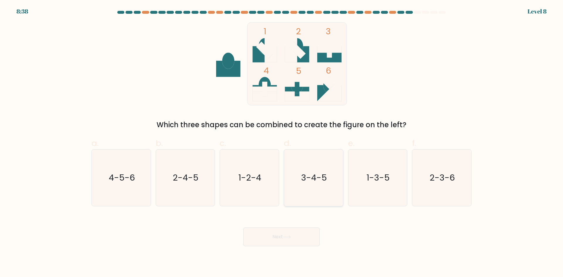
click at [317, 172] on icon "3-4-5" at bounding box center [314, 178] width 57 height 57
click at [282, 143] on input "d. 3-4-5" at bounding box center [282, 141] width 0 height 4
radio input "true"
click at [290, 234] on button "Next" at bounding box center [282, 237] width 76 height 19
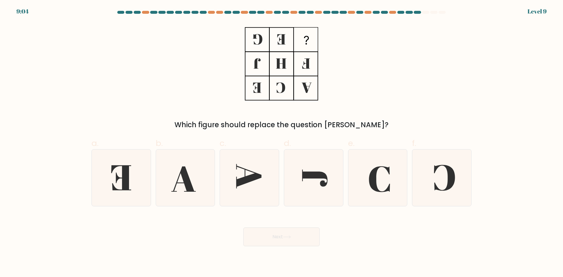
drag, startPoint x: 473, startPoint y: 56, endPoint x: 408, endPoint y: 17, distance: 75.8
click at [473, 57] on div "Which figure should replace the question mark?" at bounding box center [281, 76] width 387 height 108
click at [135, 174] on icon at bounding box center [121, 178] width 57 height 57
click at [282, 143] on input "a." at bounding box center [282, 141] width 0 height 4
radio input "true"
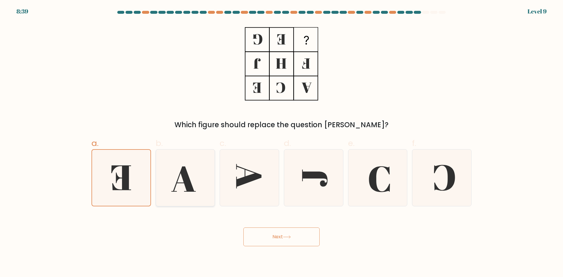
click at [183, 175] on icon at bounding box center [184, 179] width 24 height 25
click at [282, 143] on input "b." at bounding box center [282, 141] width 0 height 4
radio input "true"
click at [289, 233] on button "Next" at bounding box center [282, 237] width 76 height 19
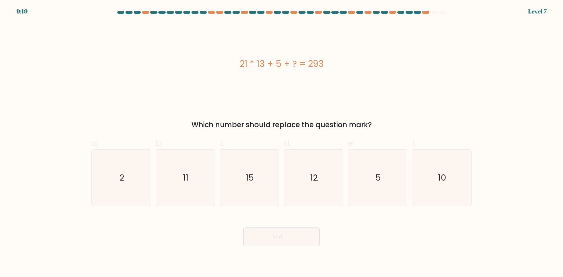
drag, startPoint x: 227, startPoint y: 64, endPoint x: 334, endPoint y: 63, distance: 107.7
click at [334, 63] on div "21 * 13 + 5 + ? = 293" at bounding box center [282, 63] width 380 height 13
drag, startPoint x: 245, startPoint y: 177, endPoint x: 282, endPoint y: 234, distance: 67.9
click at [245, 178] on icon "15" at bounding box center [249, 178] width 57 height 57
click at [282, 143] on input "c. 15" at bounding box center [282, 141] width 0 height 4
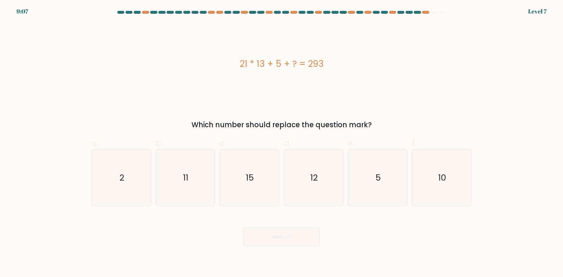
radio input "true"
click at [281, 235] on button "Next" at bounding box center [282, 237] width 76 height 19
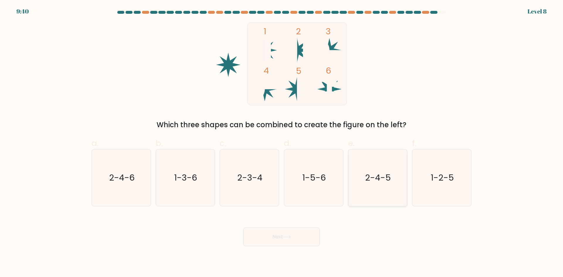
click at [367, 169] on icon "2-4-5" at bounding box center [378, 178] width 57 height 57
click at [282, 143] on input "e. 2-4-5" at bounding box center [282, 141] width 0 height 4
radio input "true"
click at [285, 241] on button "Next" at bounding box center [282, 237] width 76 height 19
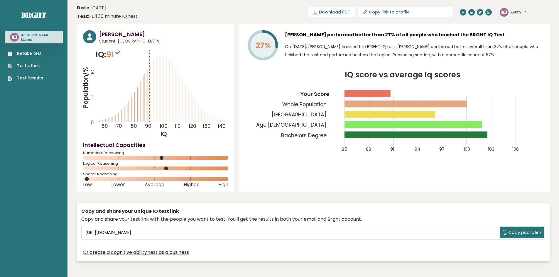
click at [31, 53] on link "Retake test" at bounding box center [26, 53] width 36 height 6
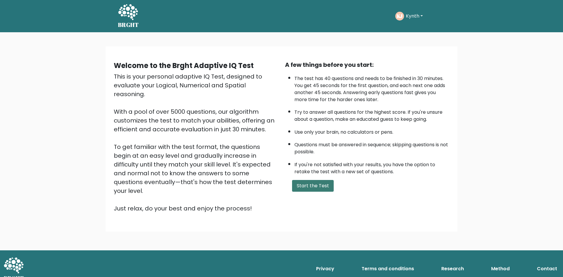
click at [310, 188] on button "Start the Test" at bounding box center [313, 186] width 42 height 12
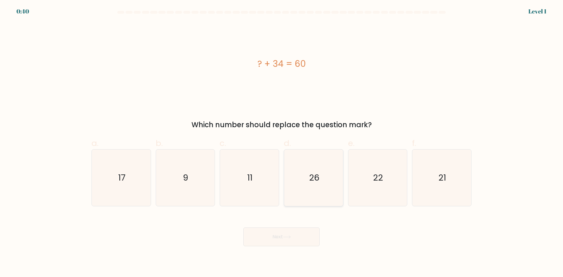
click at [310, 188] on icon "26" at bounding box center [314, 178] width 57 height 57
click at [282, 143] on input "d. 26" at bounding box center [282, 141] width 0 height 4
radio input "true"
click at [297, 235] on button "Next" at bounding box center [282, 237] width 76 height 19
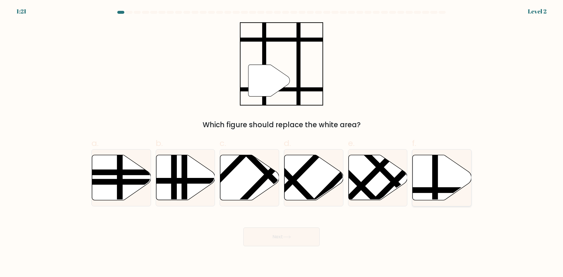
click at [427, 181] on icon at bounding box center [442, 177] width 59 height 45
click at [282, 143] on input "f." at bounding box center [282, 141] width 0 height 4
radio input "true"
click at [280, 240] on button "Next" at bounding box center [282, 237] width 76 height 19
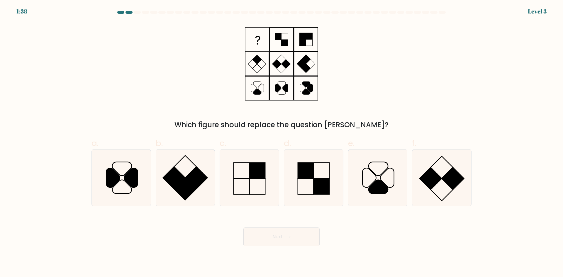
drag, startPoint x: 467, startPoint y: 29, endPoint x: 379, endPoint y: 1, distance: 93.0
click at [467, 29] on div "Which figure should replace the question [PERSON_NAME]?" at bounding box center [281, 76] width 387 height 108
click at [108, 170] on icon at bounding box center [112, 177] width 13 height 19
click at [282, 143] on input "a." at bounding box center [282, 141] width 0 height 4
radio input "true"
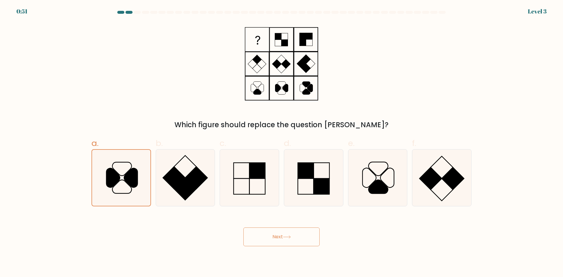
click at [296, 241] on button "Next" at bounding box center [282, 237] width 76 height 19
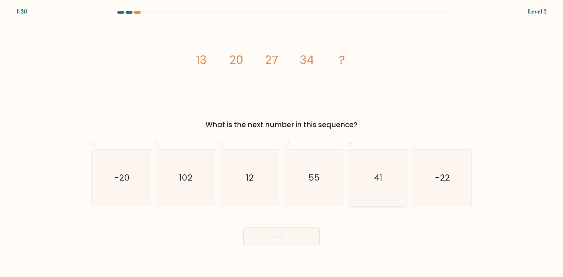
click at [378, 172] on text "41" at bounding box center [378, 178] width 8 height 12
click at [282, 143] on input "e. 41" at bounding box center [282, 141] width 0 height 4
radio input "true"
click at [287, 239] on button "Next" at bounding box center [282, 237] width 76 height 19
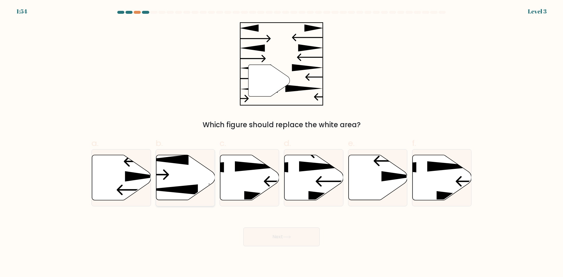
click at [202, 166] on icon at bounding box center [185, 177] width 59 height 45
click at [282, 143] on input "b." at bounding box center [282, 141] width 0 height 4
radio input "true"
click at [288, 231] on button "Next" at bounding box center [282, 237] width 76 height 19
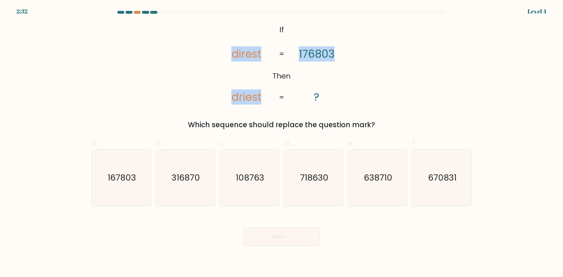
drag, startPoint x: 232, startPoint y: 59, endPoint x: 342, endPoint y: 50, distance: 110.7
click at [342, 50] on icon "@import url('https://fonts.googleapis.com/css?family=Abril+Fatface:400,100,100i…" at bounding box center [281, 63] width 135 height 83
copy icon "direst driest 176803"
click at [134, 175] on text "167803" at bounding box center [122, 178] width 28 height 12
click at [282, 143] on input "a. 167803" at bounding box center [282, 141] width 0 height 4
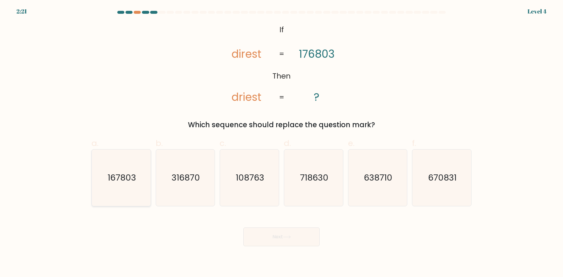
radio input "true"
click at [297, 236] on button "Next" at bounding box center [282, 237] width 76 height 19
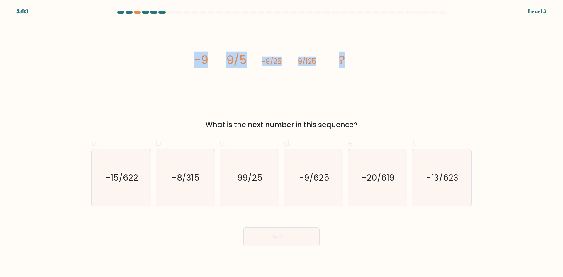
drag, startPoint x: 314, startPoint y: 65, endPoint x: 264, endPoint y: 0, distance: 81.6
click at [354, 69] on div "image/svg+xml -9 9/5 -9/25 9/125 ? What is the next number in this sequence?" at bounding box center [281, 76] width 387 height 108
copy g "-9 9/5 -9/25 9/125 ?"
click at [292, 164] on icon "-9/625" at bounding box center [314, 178] width 57 height 57
click at [282, 143] on input "d. -9/625" at bounding box center [282, 141] width 0 height 4
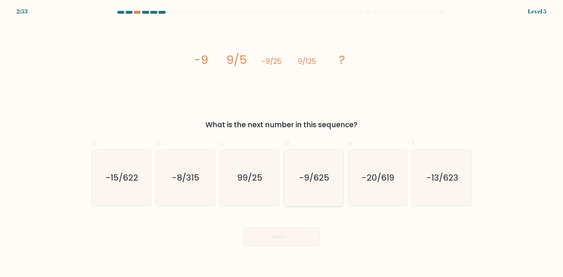
radio input "true"
click at [288, 232] on button "Next" at bounding box center [282, 237] width 76 height 19
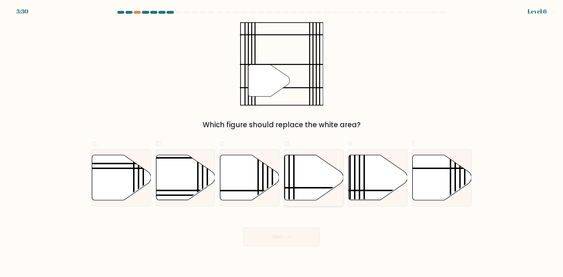
click at [315, 174] on icon at bounding box center [314, 177] width 59 height 45
click at [282, 143] on input "d." at bounding box center [282, 141] width 0 height 4
radio input "true"
click at [303, 238] on button "Next" at bounding box center [282, 237] width 76 height 19
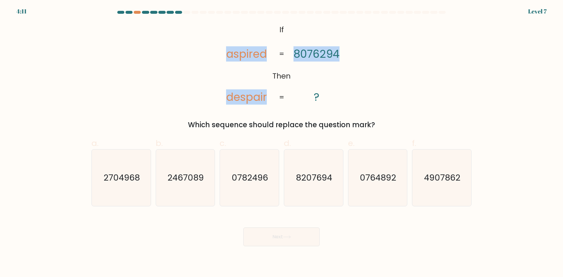
drag, startPoint x: 225, startPoint y: 58, endPoint x: 338, endPoint y: 52, distance: 112.5
click at [338, 52] on icon "@import url('https://fonts.googleapis.com/css?family=Abril+Fatface:400,100,100i…" at bounding box center [281, 63] width 135 height 83
copy icon "aspired despair 8076294"
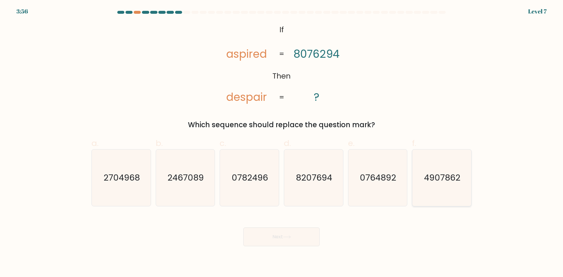
click at [425, 187] on icon "4907862" at bounding box center [442, 178] width 57 height 57
click at [282, 143] on input "f. 4907862" at bounding box center [282, 141] width 0 height 4
radio input "true"
click at [289, 238] on icon at bounding box center [287, 237] width 8 height 3
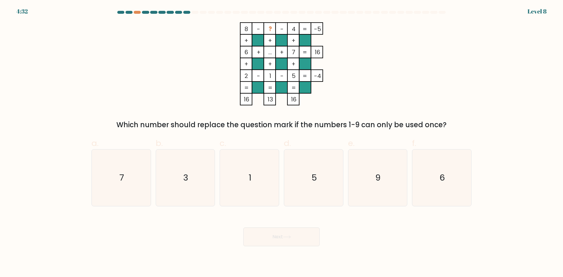
click at [0, 92] on form at bounding box center [281, 129] width 563 height 236
drag, startPoint x: 395, startPoint y: 176, endPoint x: 386, endPoint y: 176, distance: 8.5
click at [394, 175] on icon "9" at bounding box center [378, 178] width 57 height 57
click at [282, 143] on input "e. 9" at bounding box center [282, 141] width 0 height 4
radio input "true"
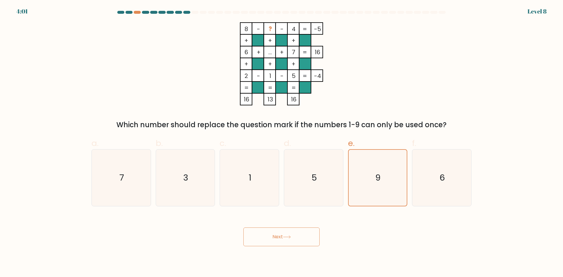
click at [281, 233] on button "Next" at bounding box center [282, 237] width 76 height 19
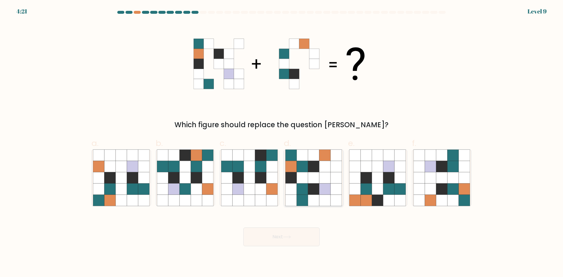
click at [329, 158] on icon at bounding box center [325, 155] width 11 height 11
click at [282, 143] on input "d." at bounding box center [282, 141] width 0 height 4
radio input "true"
click at [295, 242] on button "Next" at bounding box center [282, 237] width 76 height 19
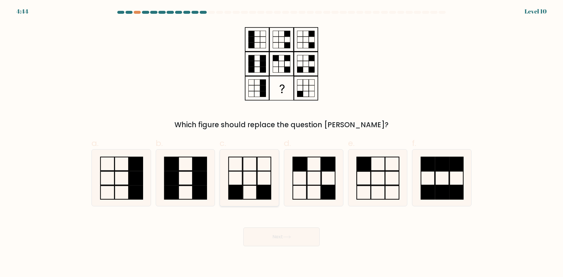
click at [253, 189] on icon at bounding box center [249, 178] width 57 height 57
click at [282, 143] on input "c." at bounding box center [282, 141] width 0 height 4
radio input "true"
click at [0, 73] on form at bounding box center [281, 129] width 563 height 236
click at [286, 236] on icon at bounding box center [287, 237] width 8 height 3
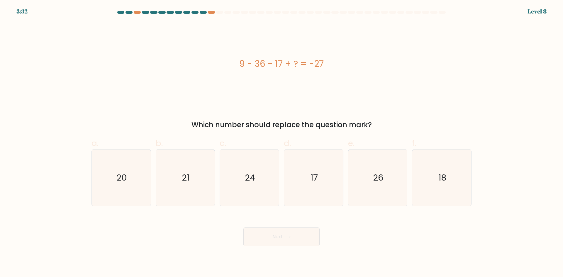
drag, startPoint x: 271, startPoint y: 63, endPoint x: 344, endPoint y: 63, distance: 73.7
click at [344, 63] on div "9 - 36 - 17 + ? = -27" at bounding box center [282, 63] width 380 height 13
copy div "9 - 36 - 17 + ? = -27"
click at [321, 170] on icon "17" at bounding box center [314, 178] width 57 height 57
click at [282, 143] on input "d. 17" at bounding box center [282, 141] width 0 height 4
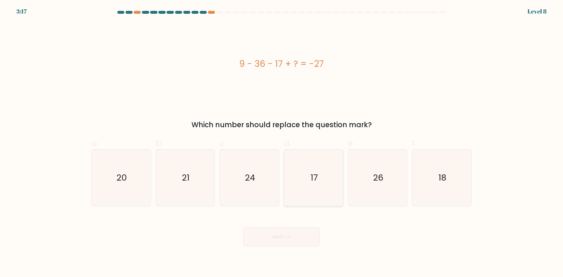
radio input "true"
click at [297, 238] on button "Next" at bounding box center [282, 237] width 76 height 19
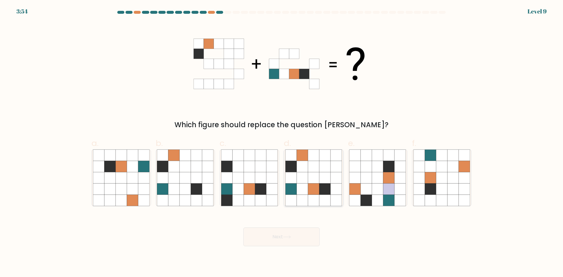
click at [318, 157] on icon at bounding box center [313, 155] width 11 height 11
click at [282, 143] on input "d." at bounding box center [282, 141] width 0 height 4
radio input "true"
click at [296, 236] on button "Next" at bounding box center [282, 237] width 76 height 19
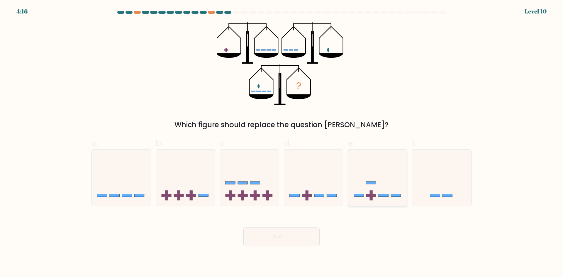
click at [357, 189] on icon at bounding box center [378, 177] width 59 height 49
click at [282, 143] on input "e." at bounding box center [282, 141] width 0 height 4
radio input "true"
click at [299, 235] on button "Next" at bounding box center [282, 237] width 76 height 19
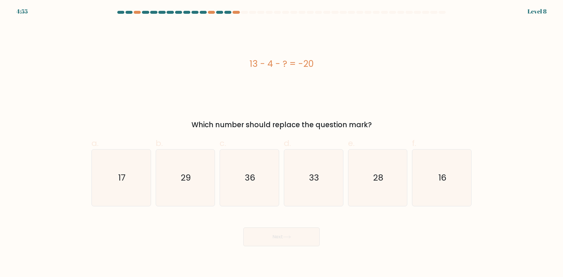
drag, startPoint x: 245, startPoint y: 66, endPoint x: 332, endPoint y: 63, distance: 86.9
click at [332, 63] on div "13 - 4 - ? = -20" at bounding box center [282, 63] width 380 height 13
copy div "13 - 4 - ? = -20"
click at [197, 188] on icon "29" at bounding box center [185, 178] width 57 height 57
click at [282, 143] on input "b. 29" at bounding box center [282, 141] width 0 height 4
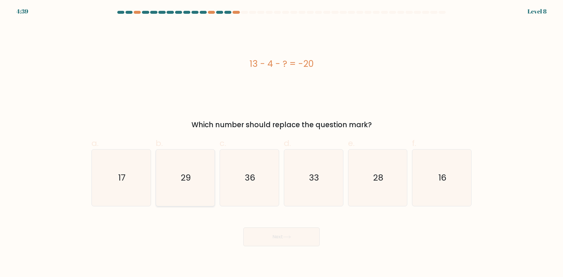
radio input "true"
click at [302, 234] on button "Next" at bounding box center [282, 237] width 76 height 19
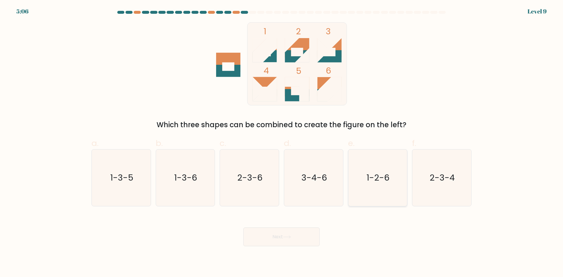
click at [387, 173] on text "1-2-6" at bounding box center [378, 178] width 23 height 12
click at [282, 143] on input "e. 1-2-6" at bounding box center [282, 141] width 0 height 4
radio input "true"
click at [297, 238] on button "Next" at bounding box center [282, 237] width 76 height 19
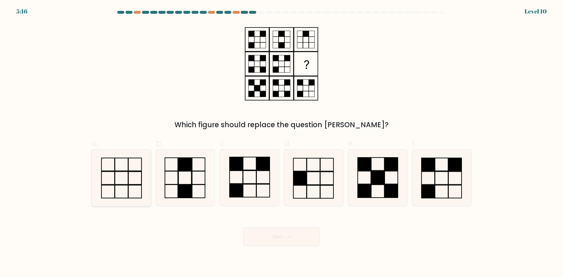
click at [127, 183] on icon at bounding box center [121, 178] width 57 height 57
click at [282, 143] on input "a." at bounding box center [282, 141] width 0 height 4
radio input "true"
click at [299, 232] on button "Next" at bounding box center [282, 237] width 76 height 19
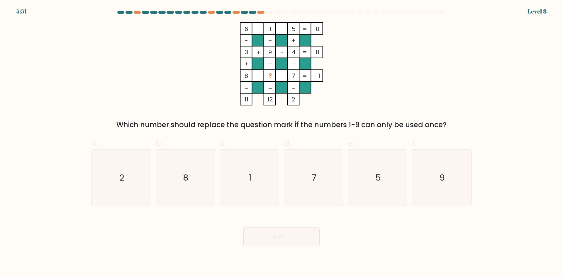
drag, startPoint x: 3, startPoint y: 92, endPoint x: 13, endPoint y: 86, distance: 11.6
click at [5, 90] on form at bounding box center [281, 129] width 563 height 236
click at [124, 179] on text "2" at bounding box center [121, 178] width 5 height 12
click at [282, 143] on input "a. 2" at bounding box center [282, 141] width 0 height 4
radio input "true"
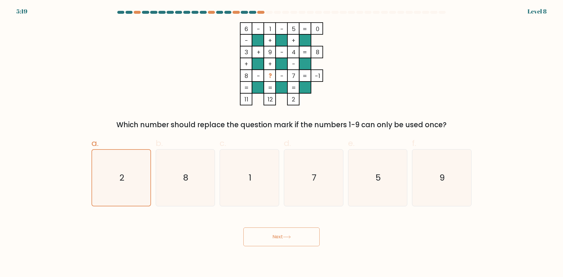
click at [303, 237] on button "Next" at bounding box center [282, 237] width 76 height 19
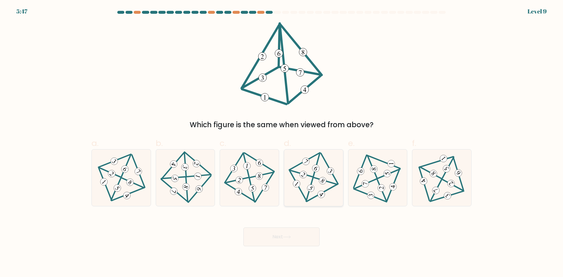
click at [302, 160] on icon at bounding box center [314, 177] width 46 height 45
click at [282, 143] on input "d." at bounding box center [282, 141] width 0 height 4
radio input "true"
click at [295, 236] on button "Next" at bounding box center [282, 237] width 76 height 19
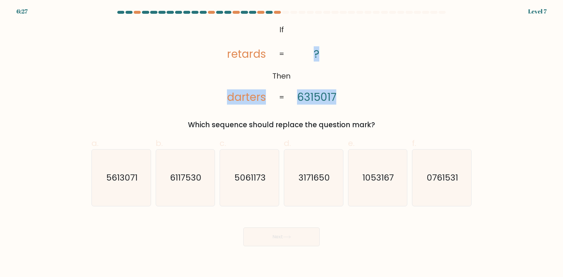
drag, startPoint x: 246, startPoint y: 98, endPoint x: 341, endPoint y: 98, distance: 95.4
click at [341, 98] on icon "@import url('https://fonts.googleapis.com/css?family=Abril+Fatface:400,100,100i…" at bounding box center [281, 63] width 135 height 83
copy icon "darters ? 6315017"
click at [371, 77] on div "@import url('https://fonts.googleapis.com/css?family=Abril+Fatface:400,100,100i…" at bounding box center [281, 76] width 387 height 108
click at [384, 177] on text "1053167" at bounding box center [378, 178] width 31 height 12
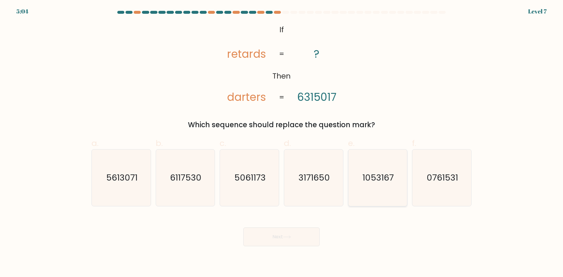
click at [282, 143] on input "e. 1053167" at bounding box center [282, 141] width 0 height 4
radio input "true"
click at [283, 232] on button "Next" at bounding box center [282, 237] width 76 height 19
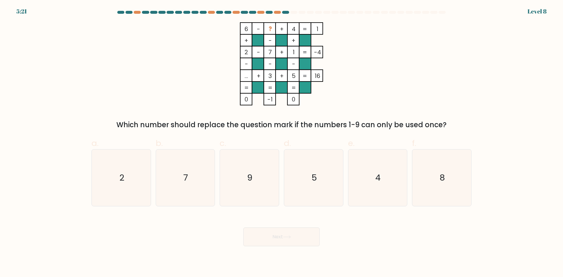
click at [444, 79] on div "6 - ? + 4 1 + - + 2 - 7 + 1 -4 - - - ... + 3 + 5 = 16 = = = = 0 -1 0 = Which nu…" at bounding box center [281, 76] width 387 height 108
click at [303, 162] on icon "5" at bounding box center [314, 178] width 57 height 57
click at [282, 143] on input "d. 5" at bounding box center [282, 141] width 0 height 4
radio input "true"
click at [426, 170] on icon "8" at bounding box center [442, 178] width 57 height 57
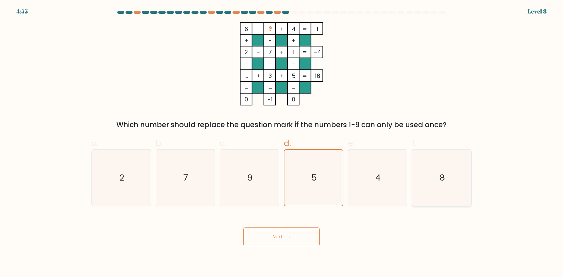
click at [282, 143] on input "f. 8" at bounding box center [282, 141] width 0 height 4
radio input "true"
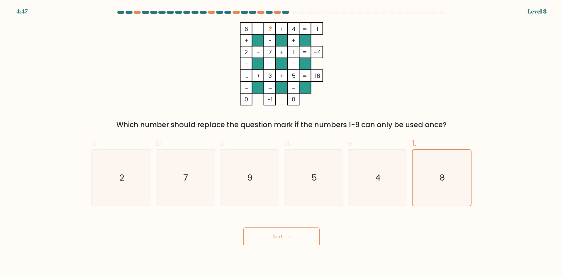
click at [280, 233] on button "Next" at bounding box center [282, 237] width 76 height 19
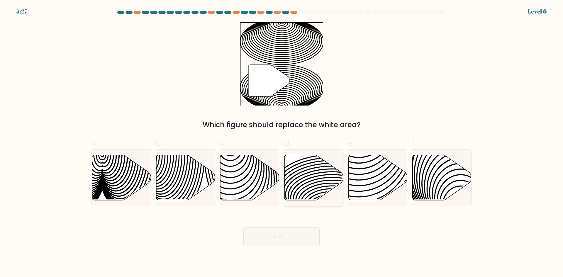
click at [312, 188] on icon at bounding box center [314, 177] width 59 height 45
click at [282, 143] on input "d." at bounding box center [282, 141] width 0 height 4
radio input "true"
click at [300, 242] on button "Next" at bounding box center [282, 237] width 76 height 19
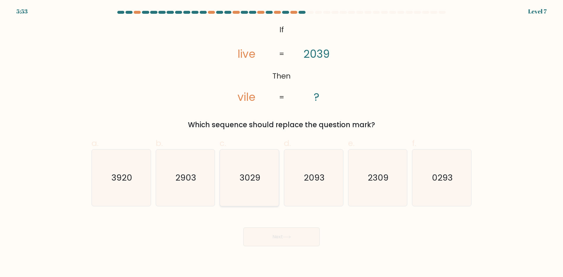
click at [245, 181] on text "3029" at bounding box center [250, 178] width 21 height 12
click at [282, 143] on input "c. 3029" at bounding box center [282, 141] width 0 height 4
radio input "true"
click at [296, 234] on button "Next" at bounding box center [282, 237] width 76 height 19
click at [293, 239] on button "Next" at bounding box center [282, 237] width 76 height 19
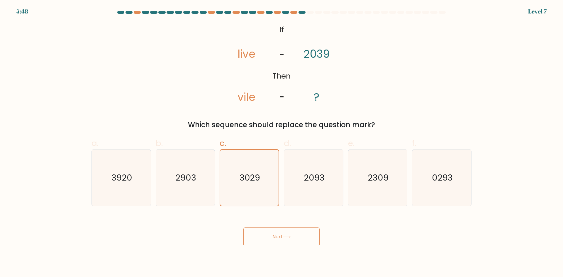
click at [291, 239] on icon at bounding box center [287, 237] width 8 height 3
click at [293, 239] on button "Next" at bounding box center [282, 237] width 76 height 19
click at [294, 239] on button "Next" at bounding box center [282, 237] width 76 height 19
click at [295, 239] on button "Next" at bounding box center [282, 237] width 76 height 19
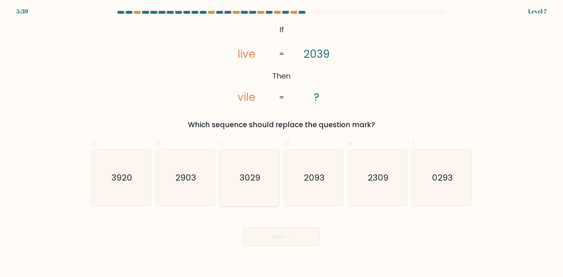
click at [264, 173] on icon "3029" at bounding box center [249, 178] width 57 height 57
click at [282, 143] on input "c. 3029" at bounding box center [282, 141] width 0 height 4
radio input "true"
click at [301, 239] on button "Next" at bounding box center [282, 237] width 76 height 19
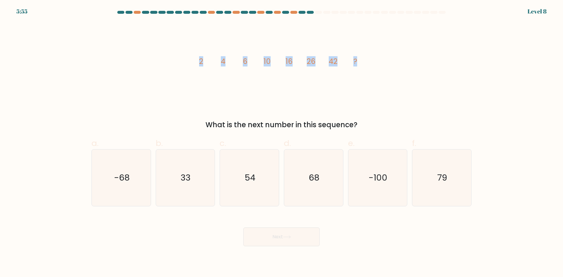
drag, startPoint x: 186, startPoint y: 59, endPoint x: 383, endPoint y: 59, distance: 196.6
click at [383, 59] on div "image/svg+xml 2 4 6 10 16 26 42 ? What is the next number in this sequence?" at bounding box center [281, 76] width 387 height 108
copy g "2 4 6 10 16 26 42 ?"
click at [322, 180] on icon "68" at bounding box center [314, 178] width 57 height 57
click at [282, 143] on input "d. 68" at bounding box center [282, 141] width 0 height 4
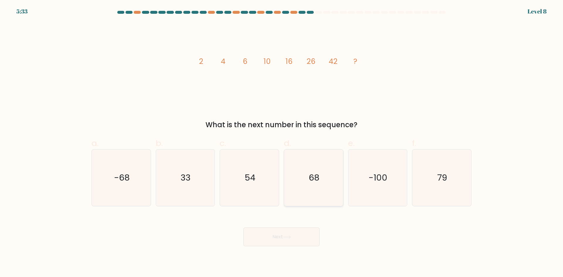
radio input "true"
click at [289, 238] on icon at bounding box center [287, 237] width 8 height 3
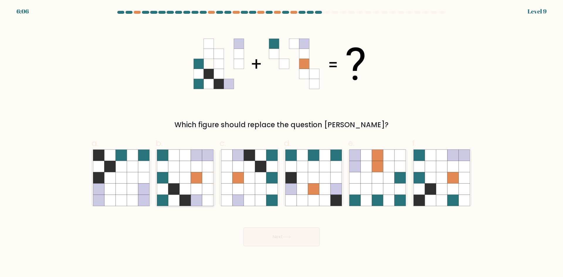
click at [190, 171] on icon at bounding box center [185, 166] width 11 height 11
click at [282, 143] on input "b." at bounding box center [282, 141] width 0 height 4
radio input "true"
click at [276, 236] on button "Next" at bounding box center [282, 237] width 76 height 19
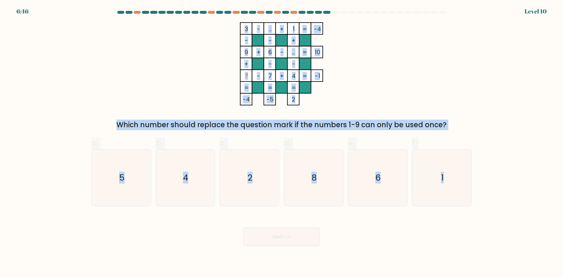
drag, startPoint x: 239, startPoint y: 27, endPoint x: 437, endPoint y: 125, distance: 221.0
click at [481, 165] on form at bounding box center [281, 129] width 563 height 236
copy form "3 - ... + 1 -4 - - + 9 + 6 - ... 10 + - - ? - 7 + 4 = -1 = = = = -4 -5 2 = Whic…"
click at [324, 174] on icon "8" at bounding box center [314, 178] width 57 height 57
click at [282, 143] on input "d. 8" at bounding box center [282, 141] width 0 height 4
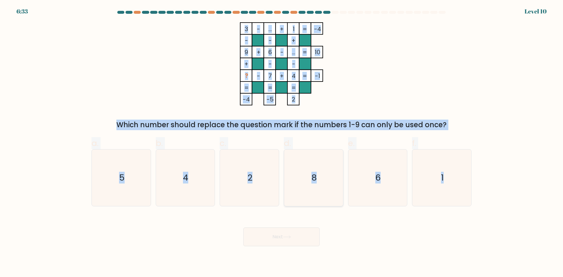
radio input "true"
click at [293, 236] on button "Next" at bounding box center [282, 237] width 76 height 19
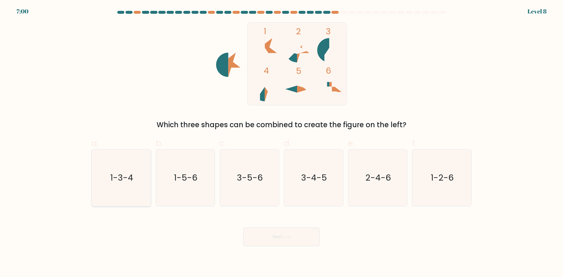
click at [133, 186] on icon "1-3-4" at bounding box center [121, 178] width 57 height 57
click at [282, 143] on input "a. 1-3-4" at bounding box center [282, 141] width 0 height 4
radio input "true"
click at [307, 232] on button "Next" at bounding box center [282, 237] width 76 height 19
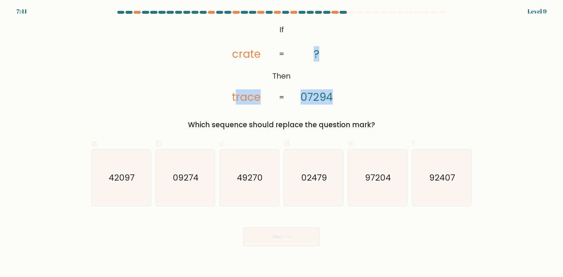
drag, startPoint x: 237, startPoint y: 98, endPoint x: 337, endPoint y: 99, distance: 100.7
click at [337, 99] on icon "@import url('[URL][DOMAIN_NAME]); If Then crate trace ? 07294 = =" at bounding box center [281, 63] width 135 height 83
drag, startPoint x: 327, startPoint y: 99, endPoint x: 279, endPoint y: 98, distance: 48.1
click at [327, 98] on tspan "07294" at bounding box center [317, 97] width 32 height 15
click at [238, 99] on tspan "trace" at bounding box center [246, 97] width 29 height 15
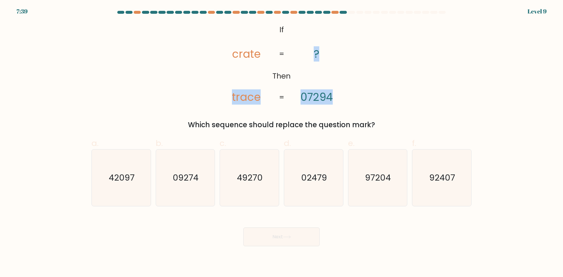
drag, startPoint x: 226, startPoint y: 99, endPoint x: 342, endPoint y: 101, distance: 116.2
click at [342, 101] on icon "@import url('[URL][DOMAIN_NAME]); If Then crate trace ? 07294 = =" at bounding box center [281, 63] width 135 height 83
copy icon "trace ? 07294"
click at [389, 179] on text "97204" at bounding box center [379, 178] width 26 height 12
click at [282, 143] on input "e. 97204" at bounding box center [282, 141] width 0 height 4
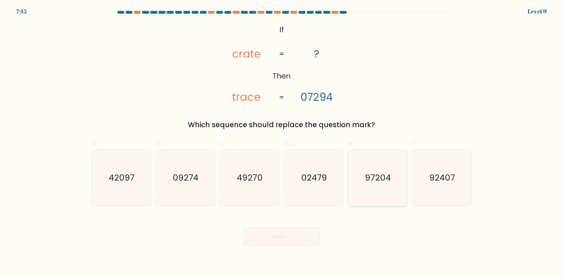
radio input "true"
click at [288, 237] on icon at bounding box center [287, 237] width 8 height 3
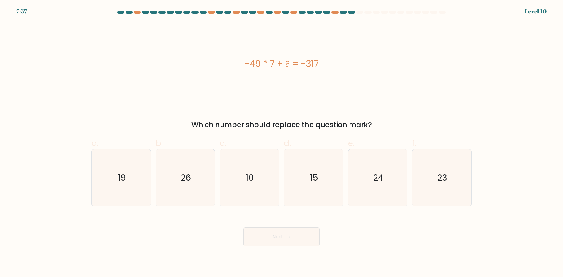
drag, startPoint x: 240, startPoint y: 68, endPoint x: 346, endPoint y: 66, distance: 106.2
click at [346, 66] on div "-49 * 7 + ? = -317" at bounding box center [282, 63] width 380 height 13
copy div "-49 * 7 + ? = -317"
click at [182, 183] on text "26" at bounding box center [186, 178] width 10 height 12
click at [282, 143] on input "b. 26" at bounding box center [282, 141] width 0 height 4
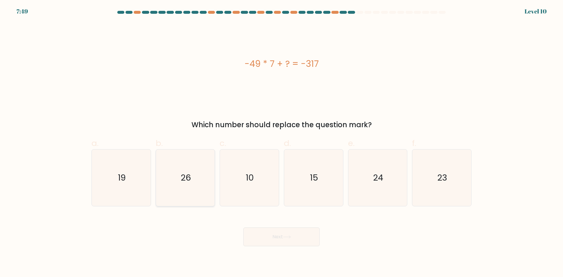
radio input "true"
click at [291, 240] on button "Next" at bounding box center [282, 237] width 76 height 19
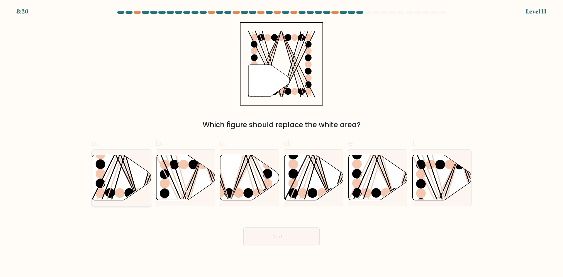
click at [112, 178] on icon at bounding box center [121, 177] width 59 height 45
click at [282, 143] on input "a." at bounding box center [282, 141] width 0 height 4
radio input "true"
click at [291, 241] on button "Next" at bounding box center [282, 237] width 76 height 19
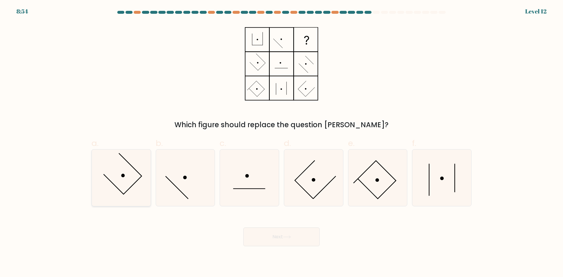
click at [126, 179] on icon at bounding box center [121, 178] width 57 height 57
click at [282, 143] on input "a." at bounding box center [282, 141] width 0 height 4
radio input "true"
click at [454, 171] on icon at bounding box center [442, 178] width 57 height 57
click at [282, 143] on input "f." at bounding box center [282, 141] width 0 height 4
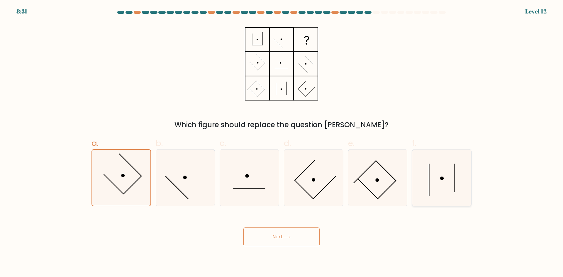
radio input "true"
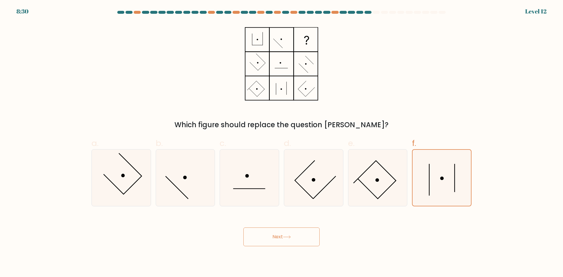
click at [287, 233] on button "Next" at bounding box center [282, 237] width 76 height 19
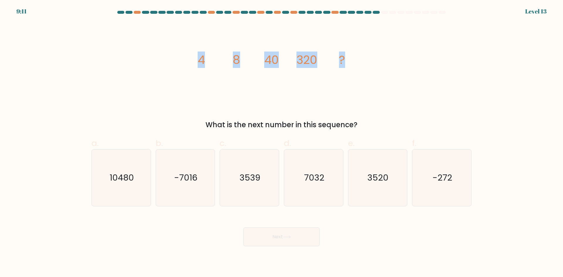
drag, startPoint x: 194, startPoint y: 73, endPoint x: 345, endPoint y: 67, distance: 150.6
click at [345, 67] on icon "image/svg+xml 4 8 40 320 ?" at bounding box center [282, 63] width 176 height 83
copy g "4 8 40 320 ?"
click at [394, 181] on icon "3520" at bounding box center [378, 178] width 57 height 57
click at [282, 143] on input "e. 3520" at bounding box center [282, 141] width 0 height 4
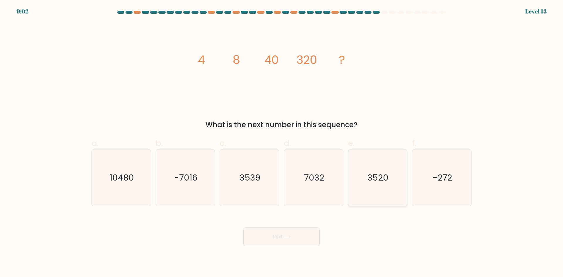
radio input "true"
click at [294, 231] on button "Next" at bounding box center [282, 237] width 76 height 19
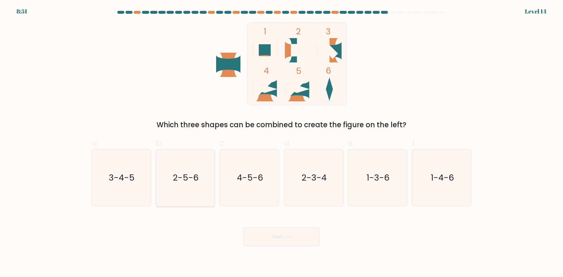
click at [192, 185] on icon "2-5-6" at bounding box center [185, 178] width 57 height 57
click at [282, 143] on input "b. 2-5-6" at bounding box center [282, 141] width 0 height 4
radio input "true"
click at [288, 237] on icon at bounding box center [287, 237] width 8 height 3
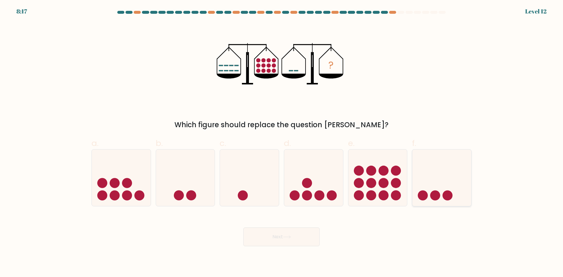
click at [438, 178] on icon at bounding box center [442, 177] width 59 height 49
click at [282, 143] on input "f." at bounding box center [282, 141] width 0 height 4
radio input "true"
click at [305, 234] on button "Next" at bounding box center [282, 237] width 76 height 19
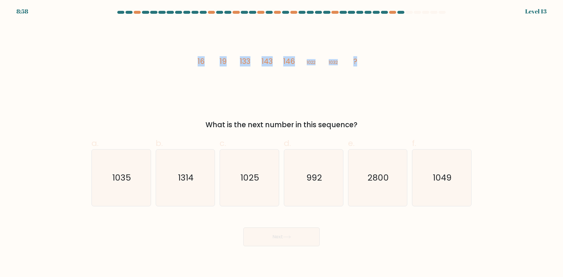
drag, startPoint x: 180, startPoint y: 63, endPoint x: 365, endPoint y: 62, distance: 185.5
click at [365, 62] on div "image/svg+xml 16 19 133 143 146 1022 1032 ? What is the next number in this seq…" at bounding box center [281, 76] width 387 height 108
copy g "16 19 133 143 146 1022 1032 ?"
click at [434, 170] on icon "1049" at bounding box center [442, 178] width 57 height 57
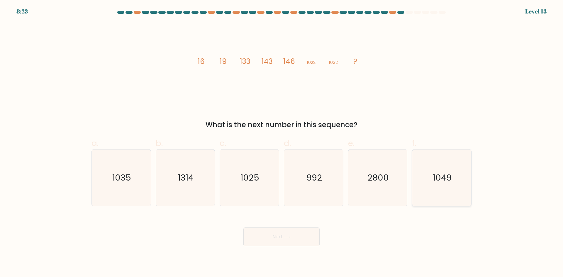
click at [282, 143] on input "f. 1049" at bounding box center [282, 141] width 0 height 4
radio input "true"
click at [275, 239] on button "Next" at bounding box center [282, 237] width 76 height 19
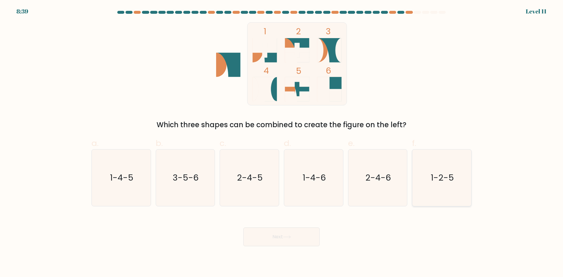
click at [430, 177] on icon "1-2-5" at bounding box center [442, 178] width 57 height 57
click at [282, 143] on input "f. 1-2-5" at bounding box center [282, 141] width 0 height 4
radio input "true"
click at [288, 245] on button "Next" at bounding box center [282, 237] width 76 height 19
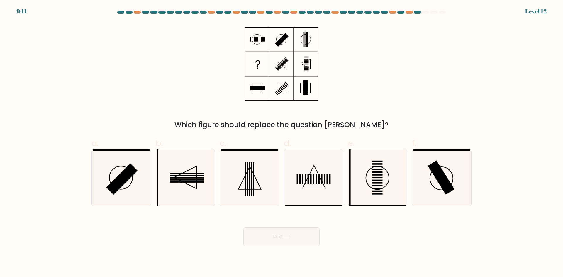
click at [447, 70] on div "Which figure should replace the question [PERSON_NAME]?" at bounding box center [281, 76] width 387 height 108
click at [131, 163] on icon at bounding box center [121, 178] width 57 height 57
click at [282, 143] on input "a." at bounding box center [282, 141] width 0 height 4
radio input "true"
click at [284, 233] on button "Next" at bounding box center [282, 237] width 76 height 19
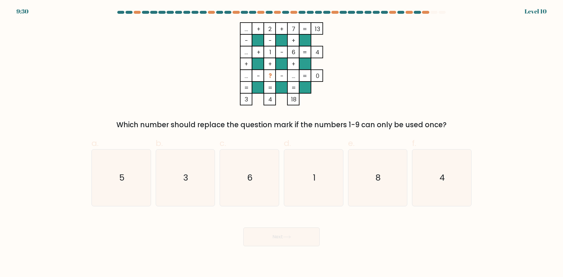
drag, startPoint x: 421, startPoint y: 109, endPoint x: 309, endPoint y: 1, distance: 156.1
click at [421, 109] on div "... + 2 + 7 13 - - + ... + 1 - 6 4 + + + ... - ? - ... = 0 = = = = 3 4 18 = Whi…" at bounding box center [281, 76] width 387 height 108
click at [384, 172] on icon "8" at bounding box center [378, 178] width 57 height 57
click at [282, 143] on input "e. 8" at bounding box center [282, 141] width 0 height 4
radio input "true"
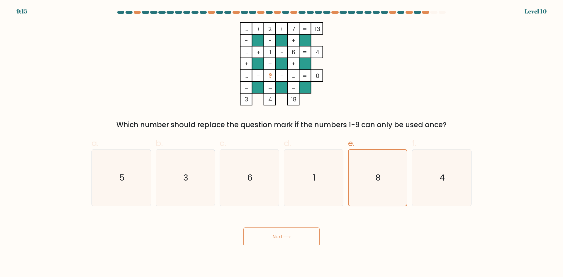
click at [296, 237] on button "Next" at bounding box center [282, 237] width 76 height 19
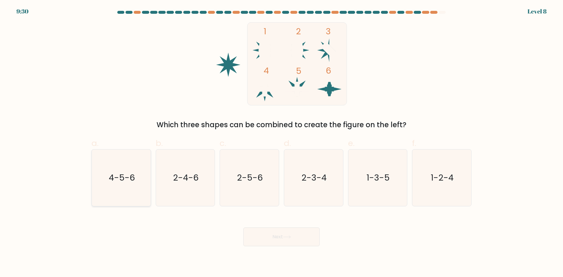
click at [126, 172] on icon "4-5-6" at bounding box center [121, 178] width 57 height 57
click at [282, 143] on input "a. 4-5-6" at bounding box center [282, 141] width 0 height 4
radio input "true"
click at [281, 236] on button "Next" at bounding box center [282, 237] width 76 height 19
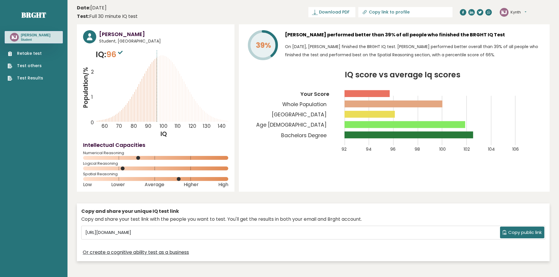
click at [31, 53] on link "Retake test" at bounding box center [26, 53] width 36 height 6
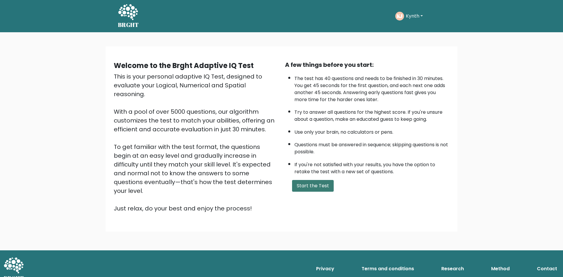
click at [315, 183] on button "Start the Test" at bounding box center [313, 186] width 42 height 12
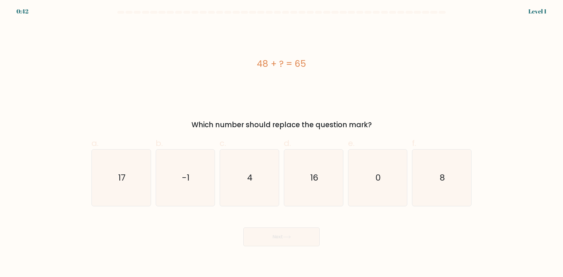
drag, startPoint x: 277, startPoint y: 66, endPoint x: 337, endPoint y: 63, distance: 59.7
click at [337, 63] on div "48 + ? = 65" at bounding box center [282, 63] width 380 height 13
click at [124, 160] on icon "17" at bounding box center [121, 178] width 57 height 57
click at [282, 143] on input "a. 17" at bounding box center [282, 141] width 0 height 4
radio input "true"
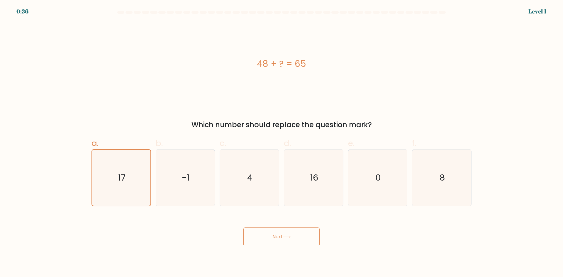
click at [307, 236] on button "Next" at bounding box center [282, 237] width 76 height 19
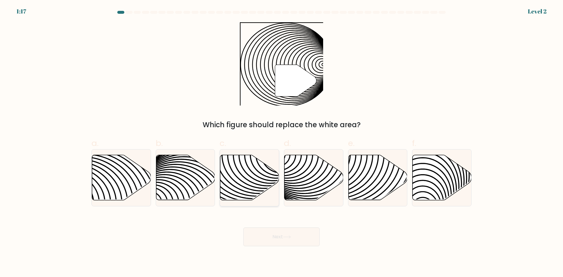
click at [250, 187] on icon at bounding box center [249, 177] width 59 height 45
click at [282, 143] on input "c." at bounding box center [282, 141] width 0 height 4
radio input "true"
click at [290, 233] on button "Next" at bounding box center [282, 237] width 76 height 19
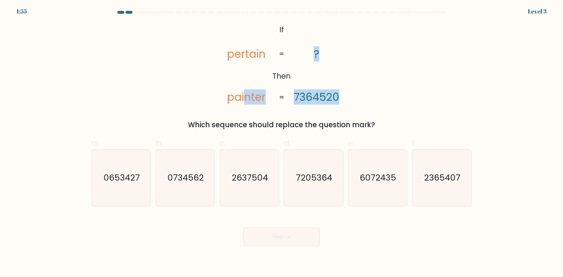
drag, startPoint x: 244, startPoint y: 100, endPoint x: 340, endPoint y: 100, distance: 96.0
click at [339, 100] on icon "@import url('[URL][DOMAIN_NAME]); If Then pertain painter ? 7364520 = =" at bounding box center [281, 63] width 135 height 83
click at [367, 101] on div "@import url('[URL][DOMAIN_NAME]); If Then pertain painter ? 7364520 = = Which s…" at bounding box center [281, 76] width 387 height 108
drag, startPoint x: 347, startPoint y: 99, endPoint x: 228, endPoint y: 102, distance: 118.9
click at [228, 102] on icon "@import url('[URL][DOMAIN_NAME]); If Then pertain painter ? 7364520 = =" at bounding box center [281, 63] width 135 height 83
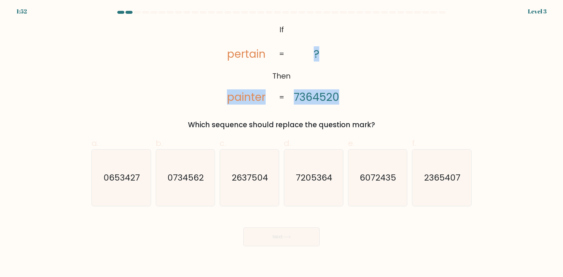
copy icon "painter ? 7364520"
click at [303, 180] on text "7205364" at bounding box center [314, 178] width 36 height 12
click at [282, 143] on input "d. 7205364" at bounding box center [282, 141] width 0 height 4
radio input "true"
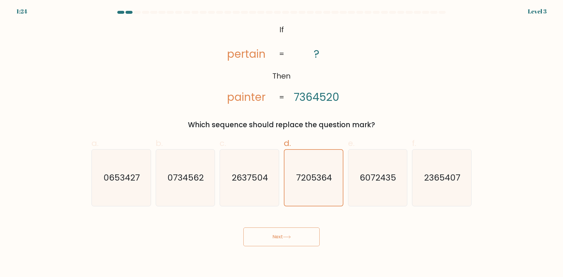
click at [303, 228] on button "Next" at bounding box center [282, 237] width 76 height 19
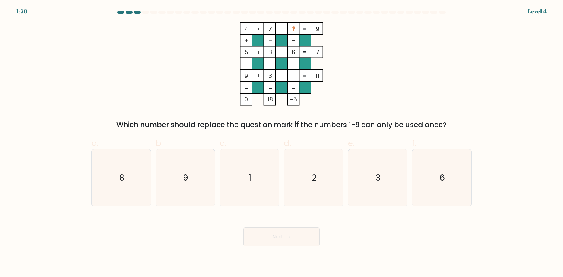
click at [446, 74] on div "4 + 7 - ? 9 + + - 5 + 8 - 6 7 - + - 9 + 3 - 1 = 11 = = = = 0 18 -5 = Which numb…" at bounding box center [281, 76] width 387 height 108
click at [313, 164] on icon "2" at bounding box center [314, 178] width 57 height 57
click at [282, 143] on input "d. 2" at bounding box center [282, 141] width 0 height 4
radio input "true"
click at [308, 235] on button "Next" at bounding box center [282, 237] width 76 height 19
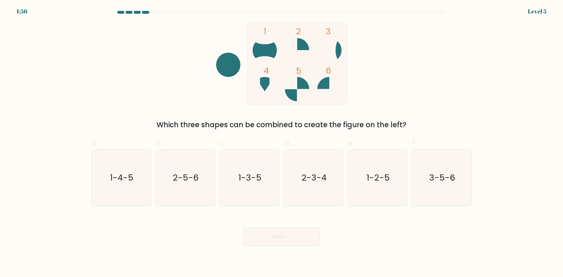
click at [453, 85] on div "1 2 3 4 5 6 Which three shapes can be combined to create the figure on the left?" at bounding box center [281, 76] width 387 height 108
click at [194, 180] on text "2-5-6" at bounding box center [186, 178] width 26 height 12
click at [282, 143] on input "b. 2-5-6" at bounding box center [282, 141] width 0 height 4
radio input "true"
click at [287, 234] on button "Next" at bounding box center [282, 237] width 76 height 19
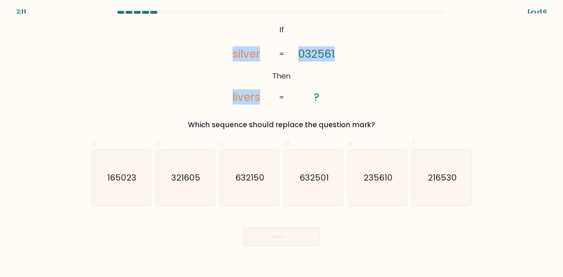
drag, startPoint x: 231, startPoint y: 58, endPoint x: 339, endPoint y: 53, distance: 108.4
click at [339, 53] on icon "@import url('[URL][DOMAIN_NAME]); If Then silver livers 032561 ? = =" at bounding box center [281, 63] width 135 height 83
copy icon "silver livers 032561"
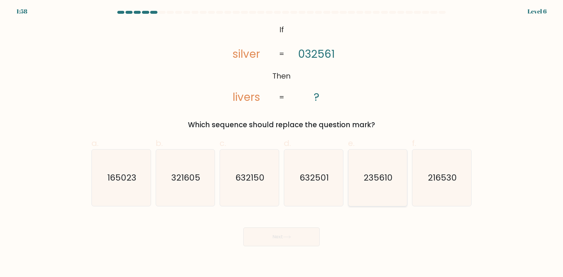
click at [378, 184] on icon "235610" at bounding box center [378, 178] width 57 height 57
click at [282, 143] on input "e. 235610" at bounding box center [282, 141] width 0 height 4
radio input "true"
click at [284, 231] on button "Next" at bounding box center [282, 237] width 76 height 19
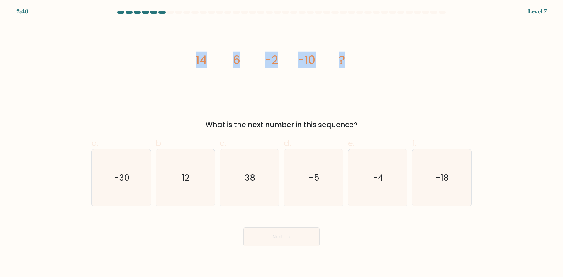
drag, startPoint x: 165, startPoint y: 60, endPoint x: 367, endPoint y: 60, distance: 201.9
click at [367, 60] on div "image/svg+xml 14 6 -2 -10 ? What is the next number in this sequence?" at bounding box center [281, 76] width 387 height 108
copy g "14 6 -2 -10 ?"
click at [446, 179] on text "-18" at bounding box center [442, 178] width 13 height 12
click at [282, 143] on input "f. -18" at bounding box center [282, 141] width 0 height 4
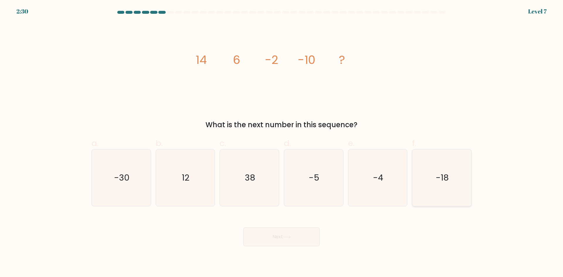
radio input "true"
click at [304, 242] on button "Next" at bounding box center [282, 237] width 76 height 19
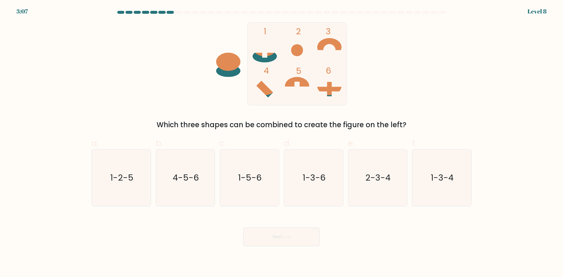
drag, startPoint x: 447, startPoint y: 73, endPoint x: 427, endPoint y: 60, distance: 23.9
click at [446, 73] on div "1 2 3 4 5 6 Which three shapes can be combined to create the figure on the left?" at bounding box center [281, 76] width 387 height 108
click at [115, 181] on text "1-2-5" at bounding box center [121, 178] width 23 height 12
click at [282, 143] on input "a. 1-2-5" at bounding box center [282, 141] width 0 height 4
radio input "true"
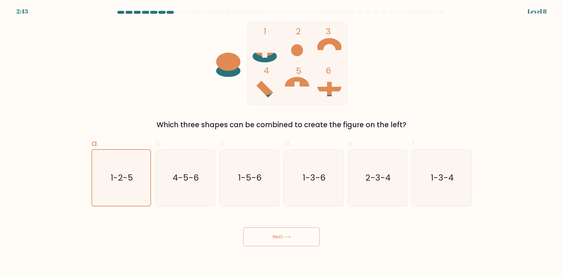
click at [297, 233] on button "Next" at bounding box center [282, 237] width 76 height 19
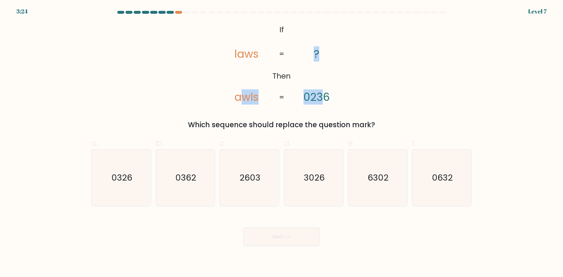
drag, startPoint x: 244, startPoint y: 98, endPoint x: 324, endPoint y: 99, distance: 80.4
click at [324, 99] on icon "@import url('[URL][DOMAIN_NAME]); If Then laws awls ? 0236 = =" at bounding box center [281, 63] width 135 height 83
click at [346, 100] on icon "@import url('[URL][DOMAIN_NAME]); If Then laws awls ? 0236 = =" at bounding box center [281, 63] width 135 height 83
drag, startPoint x: 327, startPoint y: 99, endPoint x: 234, endPoint y: 100, distance: 93.0
click at [234, 100] on icon "@import url('[URL][DOMAIN_NAME]); If Then laws awls ? 0236 = =" at bounding box center [281, 63] width 135 height 83
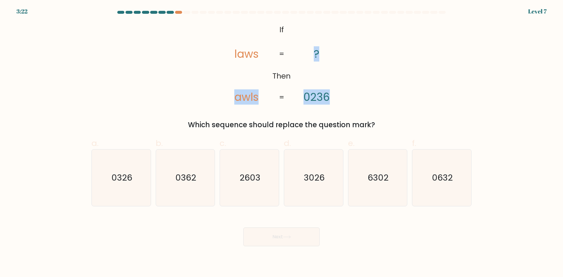
copy icon "awls ? 0236"
click at [328, 184] on icon "3026" at bounding box center [314, 178] width 57 height 57
click at [282, 143] on input "d. 3026" at bounding box center [282, 141] width 0 height 4
radio input "true"
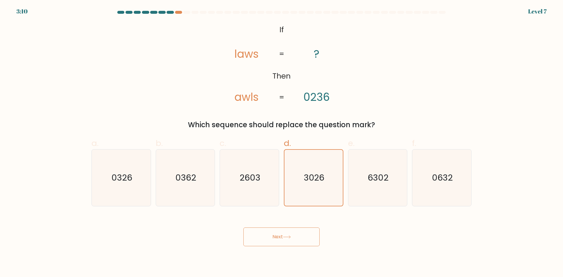
click at [291, 236] on icon at bounding box center [287, 237] width 8 height 3
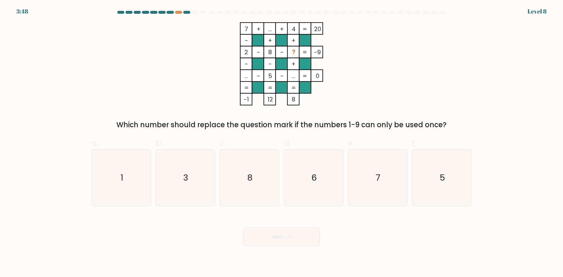
drag, startPoint x: 457, startPoint y: 57, endPoint x: 423, endPoint y: 44, distance: 36.2
click at [454, 57] on div "7 + ... + 4 20 - + + 2 - 8 - ? -9 - - + ... - 5 - ... = 0 = = = = -1 12 8 = Whi…" at bounding box center [281, 76] width 387 height 108
click at [190, 166] on icon "3" at bounding box center [185, 178] width 57 height 57
click at [282, 143] on input "b. 3" at bounding box center [282, 141] width 0 height 4
radio input "true"
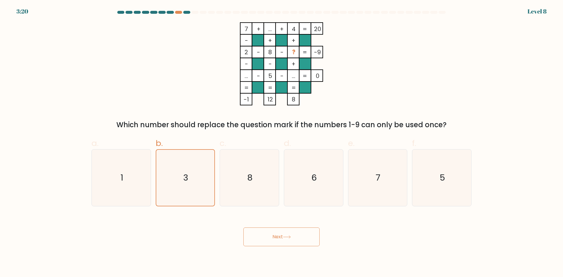
click at [276, 237] on button "Next" at bounding box center [282, 237] width 76 height 19
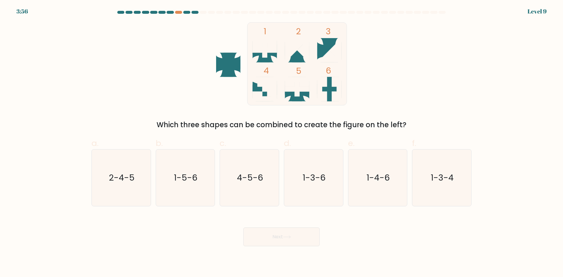
click at [449, 77] on div "1 2 3 4 5 6 Which three shapes can be combined to create the figure on the left?" at bounding box center [281, 76] width 387 height 108
click at [170, 169] on icon "1-5-6" at bounding box center [185, 178] width 57 height 57
click at [282, 143] on input "b. 1-5-6" at bounding box center [282, 141] width 0 height 4
radio input "true"
click at [298, 237] on button "Next" at bounding box center [282, 237] width 76 height 19
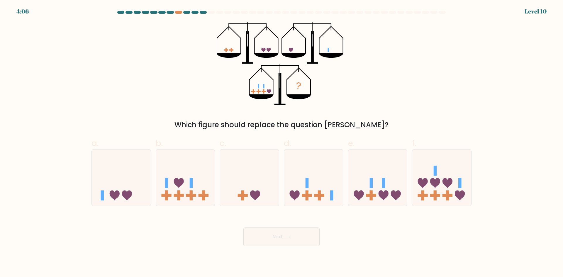
click at [390, 95] on div "? Which figure should replace the question mark?" at bounding box center [281, 76] width 387 height 108
click at [205, 193] on icon at bounding box center [185, 177] width 59 height 49
click at [282, 143] on input "b." at bounding box center [282, 141] width 0 height 4
radio input "true"
click at [278, 236] on button "Next" at bounding box center [282, 237] width 76 height 19
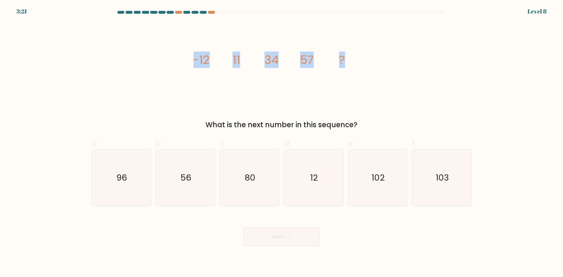
drag, startPoint x: 231, startPoint y: 64, endPoint x: 368, endPoint y: 63, distance: 137.6
click at [368, 63] on div "image/svg+xml -12 11 34 57 ? What is the next number in this sequence?" at bounding box center [281, 76] width 387 height 108
copy g "-12 11 34 57 ?"
click at [249, 189] on icon "80" at bounding box center [249, 178] width 57 height 57
click at [282, 143] on input "c. 80" at bounding box center [282, 141] width 0 height 4
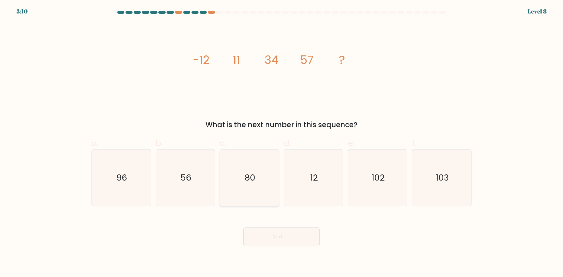
radio input "true"
click at [283, 235] on button "Next" at bounding box center [282, 237] width 76 height 19
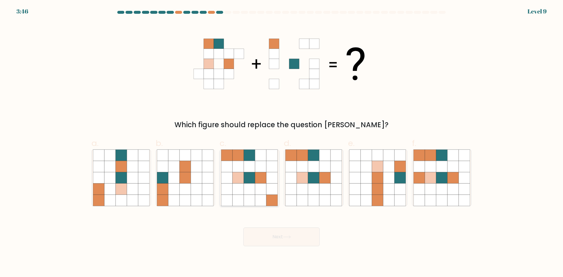
click at [249, 192] on icon at bounding box center [249, 189] width 11 height 11
click at [282, 143] on input "c." at bounding box center [282, 141] width 0 height 4
radio input "true"
click at [325, 200] on icon at bounding box center [325, 200] width 11 height 11
click at [282, 143] on input "d." at bounding box center [282, 141] width 0 height 4
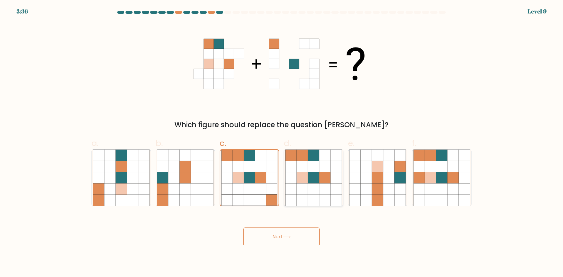
radio input "true"
click at [298, 234] on button "Next" at bounding box center [282, 237] width 76 height 19
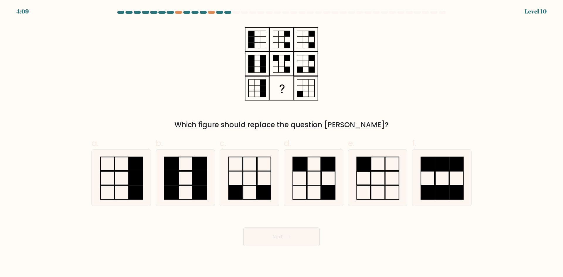
drag, startPoint x: 433, startPoint y: 80, endPoint x: 330, endPoint y: 9, distance: 125.9
click at [433, 80] on div "Which figure should replace the question [PERSON_NAME]?" at bounding box center [281, 76] width 387 height 108
click at [370, 176] on icon at bounding box center [378, 178] width 57 height 57
click at [282, 143] on input "e." at bounding box center [282, 141] width 0 height 4
radio input "true"
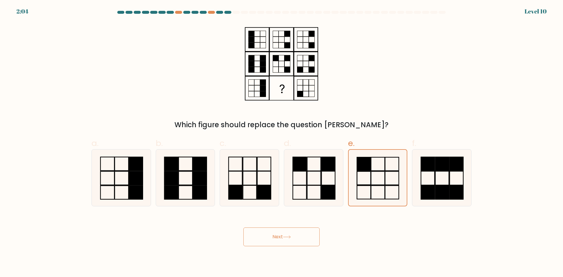
click at [278, 236] on button "Next" at bounding box center [282, 237] width 76 height 19
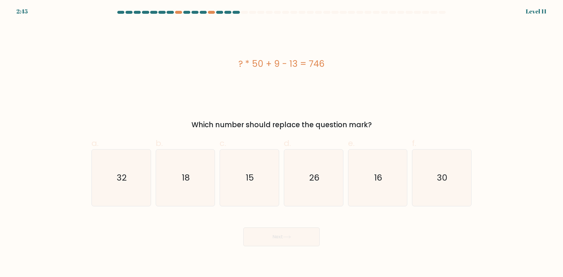
drag, startPoint x: 229, startPoint y: 63, endPoint x: 332, endPoint y: 50, distance: 104.2
click at [346, 53] on div "? * 50 + 9 - 13 = 746" at bounding box center [282, 63] width 380 height 83
copy div "? * 50 + 9 - 13 = 746"
click at [248, 184] on icon "15" at bounding box center [249, 178] width 57 height 57
click at [282, 143] on input "c. 15" at bounding box center [282, 141] width 0 height 4
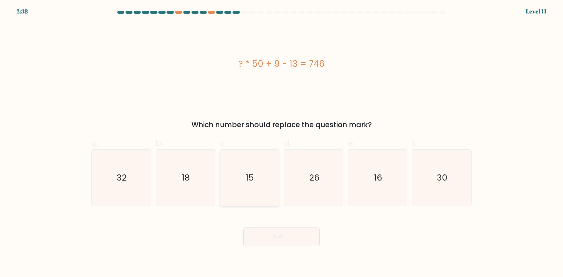
radio input "true"
click at [280, 237] on button "Next" at bounding box center [282, 237] width 76 height 19
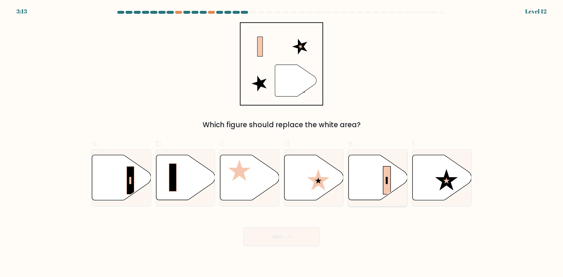
click at [387, 177] on rect at bounding box center [386, 180] width 1 height 7
click at [282, 143] on input "e." at bounding box center [282, 141] width 0 height 4
radio input "true"
click at [302, 239] on button "Next" at bounding box center [282, 237] width 76 height 19
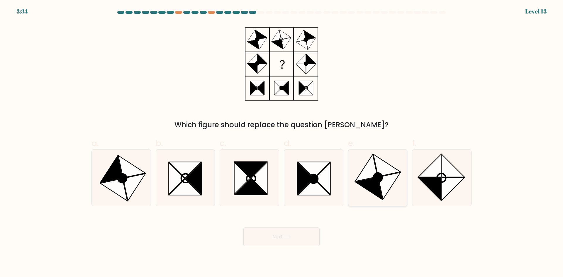
click at [392, 190] on icon at bounding box center [378, 178] width 57 height 57
click at [282, 143] on input "e." at bounding box center [282, 141] width 0 height 4
radio input "true"
click at [294, 239] on button "Next" at bounding box center [282, 237] width 76 height 19
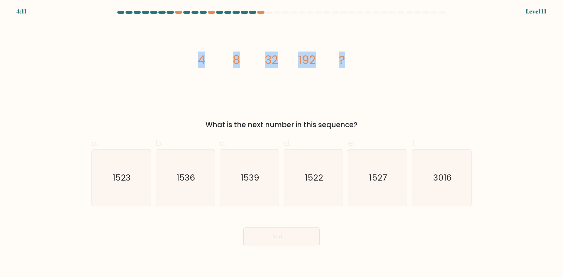
drag, startPoint x: 284, startPoint y: 59, endPoint x: 375, endPoint y: 75, distance: 92.3
click at [382, 55] on div "image/svg+xml 4 8 32 192 ? What is the next number in this sequence?" at bounding box center [281, 76] width 387 height 108
copy g "4 8 32 192 ?"
click at [202, 176] on icon "1536" at bounding box center [185, 178] width 57 height 57
click at [282, 143] on input "b. 1536" at bounding box center [282, 141] width 0 height 4
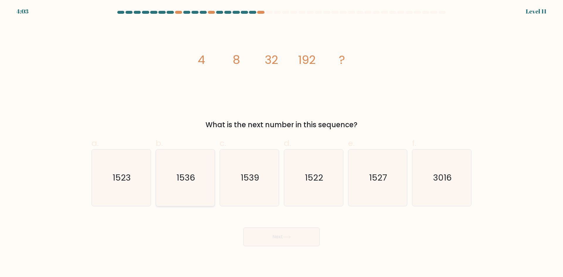
radio input "true"
click at [285, 233] on button "Next" at bounding box center [282, 237] width 76 height 19
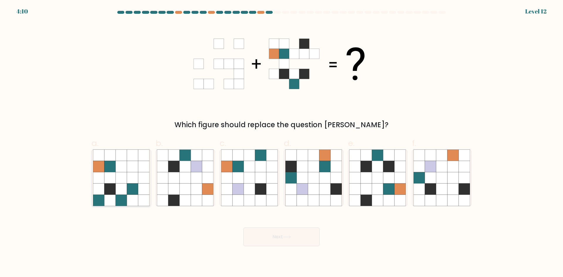
click at [134, 189] on icon at bounding box center [132, 189] width 11 height 11
click at [282, 143] on input "a." at bounding box center [282, 141] width 0 height 4
radio input "true"
click at [283, 236] on button "Next" at bounding box center [282, 237] width 76 height 19
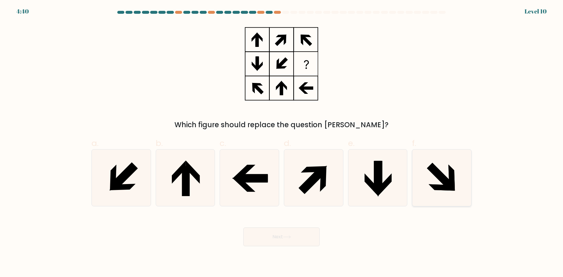
click at [434, 186] on icon at bounding box center [442, 187] width 26 height 6
click at [282, 143] on input "f." at bounding box center [282, 141] width 0 height 4
radio input "true"
click at [300, 239] on button "Next" at bounding box center [282, 237] width 76 height 19
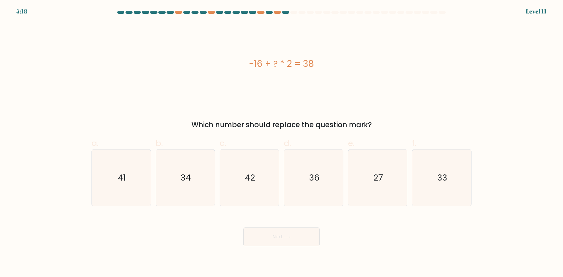
drag, startPoint x: 244, startPoint y: 63, endPoint x: 332, endPoint y: 61, distance: 87.8
click at [332, 61] on div "-16 + ? * 2 = 38" at bounding box center [282, 63] width 380 height 13
copy div "-16 + ? * 2 = 38"
click at [369, 189] on icon "27" at bounding box center [378, 178] width 57 height 57
click at [282, 143] on input "e. 27" at bounding box center [282, 141] width 0 height 4
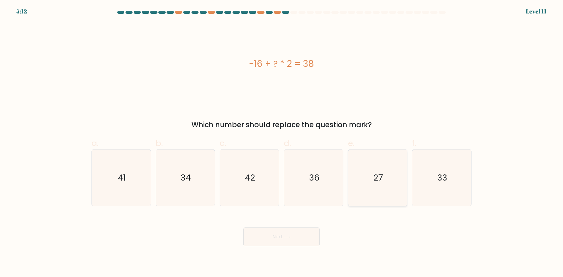
radio input "true"
click at [279, 242] on button "Next" at bounding box center [282, 237] width 76 height 19
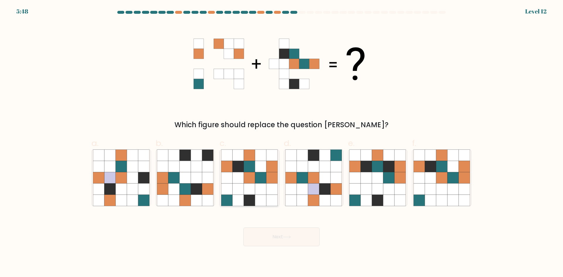
click at [252, 175] on icon at bounding box center [249, 177] width 11 height 11
click at [282, 143] on input "c." at bounding box center [282, 141] width 0 height 4
radio input "true"
click at [283, 236] on button "Next" at bounding box center [282, 237] width 76 height 19
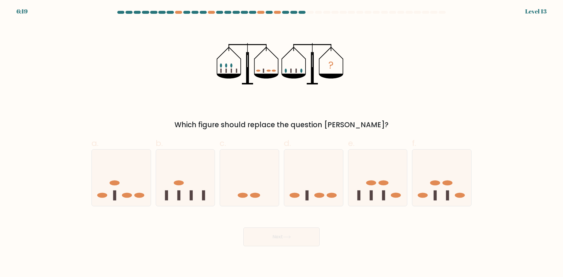
click at [442, 103] on div "? Which figure should replace the question mark?" at bounding box center [281, 76] width 387 height 108
click at [119, 177] on icon at bounding box center [121, 177] width 59 height 49
click at [282, 143] on input "a." at bounding box center [282, 141] width 0 height 4
radio input "true"
click at [291, 242] on button "Next" at bounding box center [282, 237] width 76 height 19
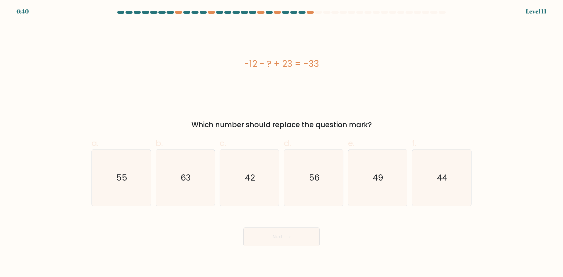
drag, startPoint x: 297, startPoint y: 62, endPoint x: 339, endPoint y: 60, distance: 42.6
click at [339, 60] on div "-12 - ? + 23 = -33" at bounding box center [282, 63] width 380 height 13
copy div "-12 - ? + 23 = -33"
click at [424, 183] on icon "44" at bounding box center [442, 178] width 57 height 57
click at [282, 143] on input "f. 44" at bounding box center [282, 141] width 0 height 4
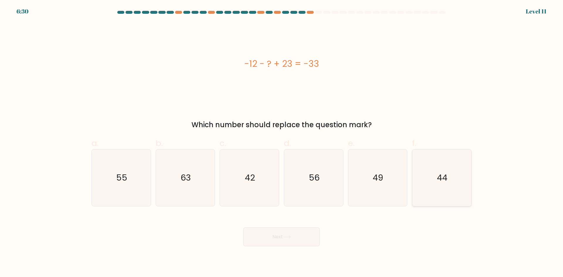
radio input "true"
click at [289, 242] on button "Next" at bounding box center [282, 237] width 76 height 19
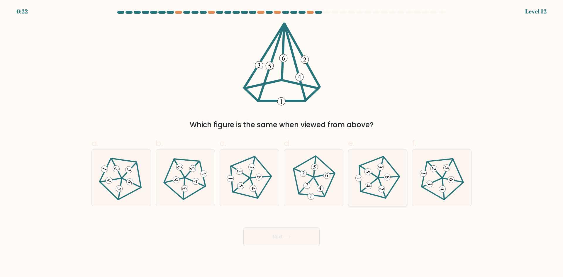
click at [383, 178] on 436 at bounding box center [389, 177] width 21 height 1
click at [282, 143] on input "e." at bounding box center [282, 141] width 0 height 4
radio input "true"
click at [288, 238] on icon at bounding box center [287, 237] width 8 height 3
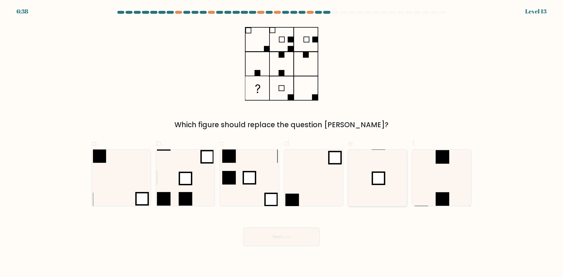
click at [384, 174] on rect at bounding box center [379, 178] width 12 height 12
click at [282, 143] on input "e." at bounding box center [282, 141] width 0 height 4
radio input "true"
click at [303, 234] on button "Next" at bounding box center [282, 237] width 76 height 19
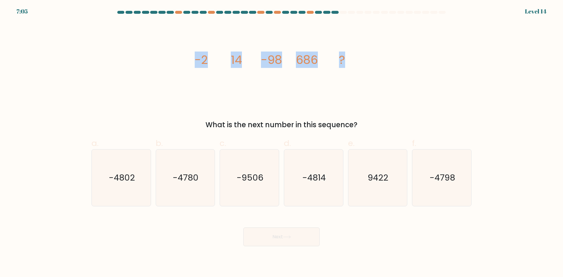
drag, startPoint x: 216, startPoint y: 67, endPoint x: 380, endPoint y: 70, distance: 164.1
click at [380, 70] on div "image/svg+xml -2 14 -98 686 ? What is the next number in this sequence?" at bounding box center [281, 76] width 387 height 108
copy g "-2 14 -98 686 ?"
click at [132, 178] on text "-4802" at bounding box center [122, 178] width 26 height 12
click at [282, 143] on input "a. -4802" at bounding box center [282, 141] width 0 height 4
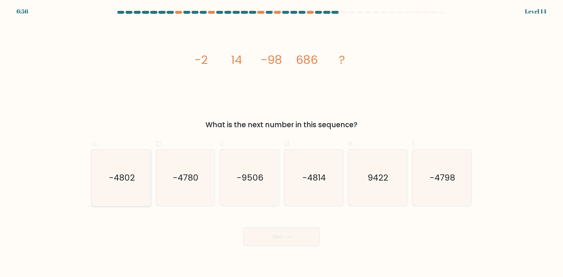
radio input "true"
click at [292, 239] on button "Next" at bounding box center [282, 237] width 76 height 19
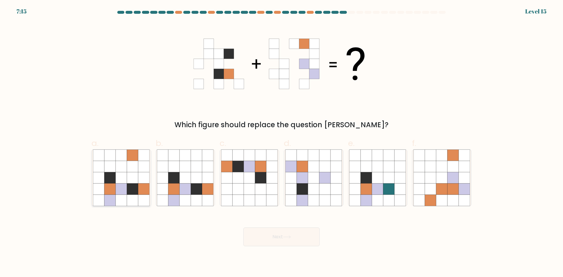
click at [118, 189] on icon at bounding box center [121, 189] width 11 height 11
click at [282, 143] on input "a." at bounding box center [282, 141] width 0 height 4
radio input "true"
click at [279, 239] on button "Next" at bounding box center [282, 237] width 76 height 19
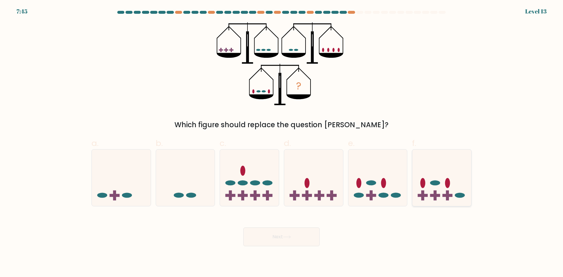
click at [445, 184] on icon at bounding box center [442, 177] width 59 height 49
click at [282, 143] on input "f." at bounding box center [282, 141] width 0 height 4
radio input "true"
click at [271, 236] on button "Next" at bounding box center [282, 237] width 76 height 19
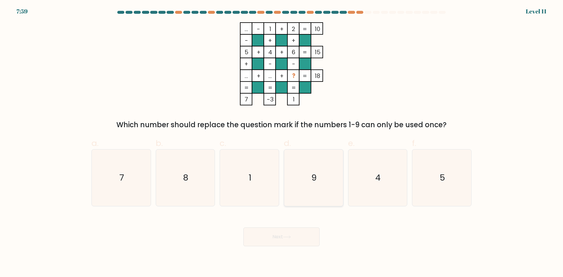
click at [324, 166] on icon "9" at bounding box center [314, 178] width 57 height 57
click at [282, 143] on input "d. 9" at bounding box center [282, 141] width 0 height 4
radio input "true"
click at [301, 239] on button "Next" at bounding box center [282, 237] width 76 height 19
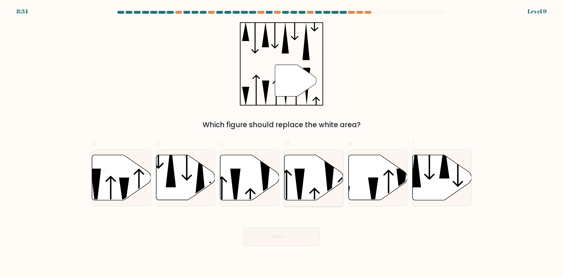
click at [308, 188] on icon at bounding box center [314, 177] width 59 height 45
click at [282, 143] on input "d." at bounding box center [282, 141] width 0 height 4
radio input "true"
click at [257, 192] on icon at bounding box center [249, 177] width 59 height 45
click at [282, 143] on input "c." at bounding box center [282, 141] width 0 height 4
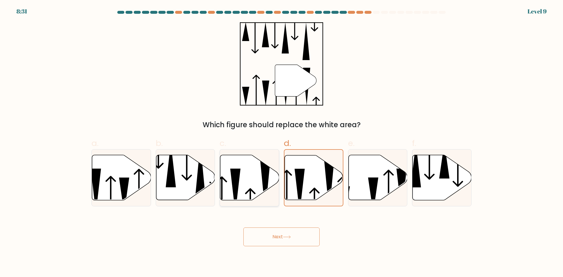
radio input "true"
click at [278, 234] on button "Next" at bounding box center [282, 237] width 76 height 19
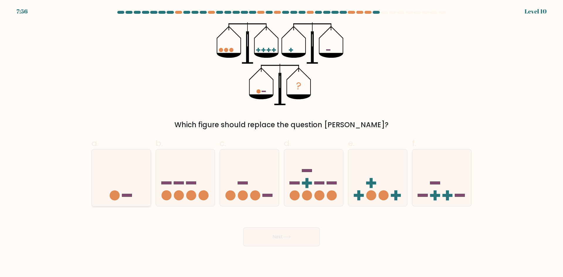
click at [123, 175] on icon at bounding box center [121, 177] width 59 height 49
click at [282, 143] on input "a." at bounding box center [282, 141] width 0 height 4
radio input "true"
click at [284, 234] on button "Next" at bounding box center [282, 237] width 76 height 19
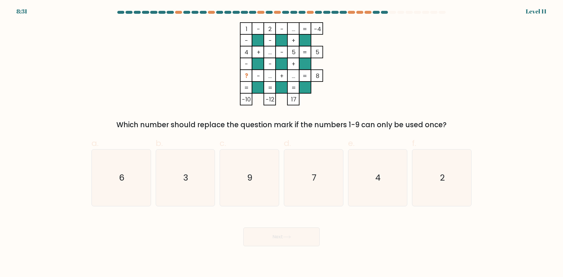
drag, startPoint x: 70, startPoint y: 85, endPoint x: 148, endPoint y: 62, distance: 81.2
click at [71, 85] on form at bounding box center [281, 129] width 563 height 236
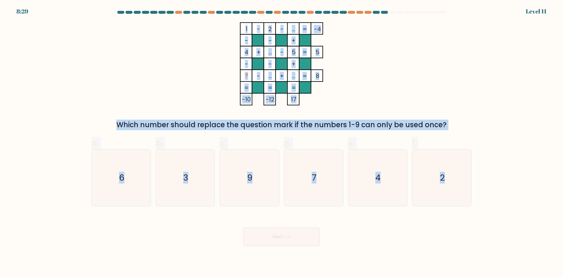
drag, startPoint x: 240, startPoint y: 28, endPoint x: 453, endPoint y: 162, distance: 252.3
click at [494, 195] on form at bounding box center [281, 129] width 563 height 236
click at [315, 178] on text "7" at bounding box center [314, 178] width 5 height 12
click at [282, 143] on input "d. 7" at bounding box center [282, 141] width 0 height 4
radio input "true"
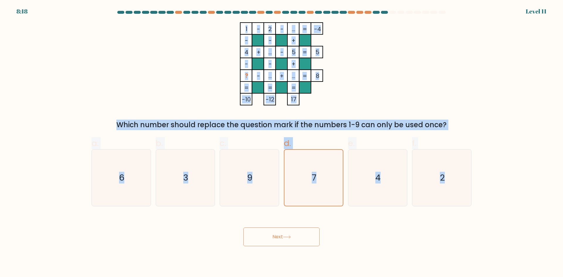
click at [309, 240] on button "Next" at bounding box center [282, 237] width 76 height 19
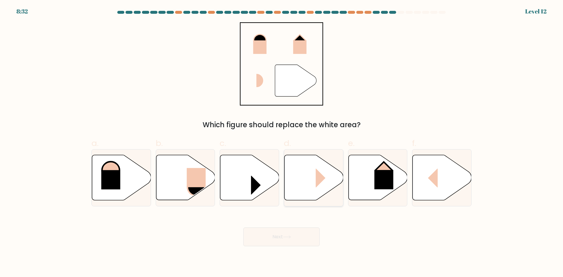
click at [303, 174] on icon at bounding box center [314, 177] width 59 height 45
click at [282, 143] on input "d." at bounding box center [282, 141] width 0 height 4
radio input "true"
click at [290, 234] on button "Next" at bounding box center [282, 237] width 76 height 19
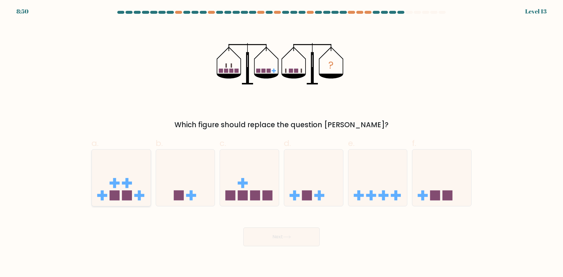
click at [142, 182] on icon at bounding box center [121, 177] width 59 height 49
click at [282, 143] on input "a." at bounding box center [282, 141] width 0 height 4
radio input "true"
click at [435, 182] on icon at bounding box center [442, 177] width 59 height 49
click at [282, 143] on input "f." at bounding box center [282, 141] width 0 height 4
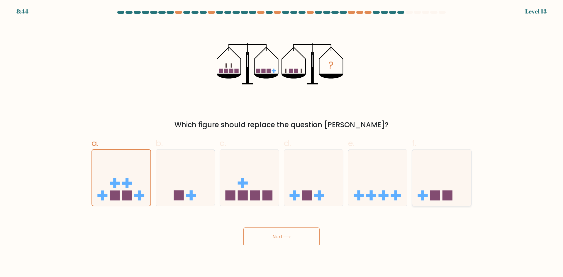
radio input "true"
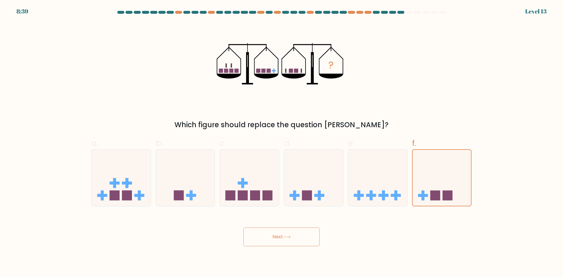
click at [299, 233] on button "Next" at bounding box center [282, 237] width 76 height 19
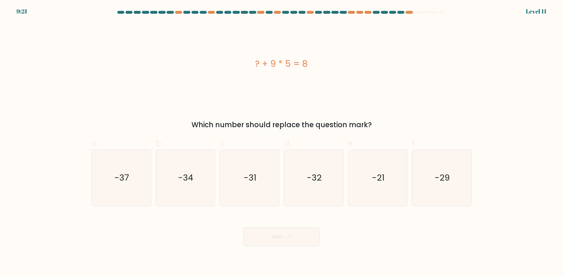
drag, startPoint x: 254, startPoint y: 65, endPoint x: 366, endPoint y: 66, distance: 111.2
click at [366, 66] on div "? + 9 * 5 = 8" at bounding box center [282, 63] width 380 height 13
click at [148, 183] on icon "-37" at bounding box center [121, 178] width 57 height 57
click at [282, 143] on input "a. -37" at bounding box center [282, 141] width 0 height 4
radio input "true"
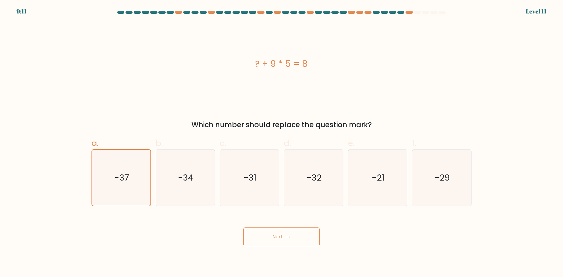
click at [276, 241] on button "Next" at bounding box center [282, 237] width 76 height 19
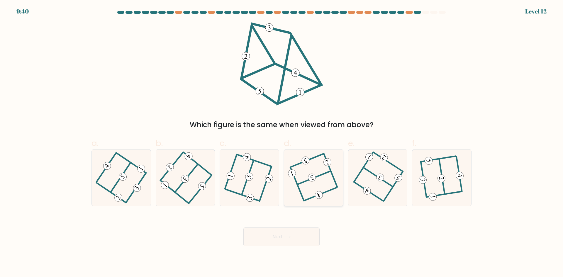
click at [328, 178] on icon at bounding box center [313, 177] width 45 height 45
click at [282, 143] on input "d." at bounding box center [282, 141] width 0 height 4
radio input "true"
click at [298, 233] on button "Next" at bounding box center [282, 237] width 76 height 19
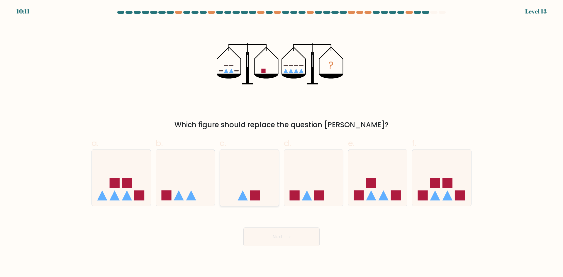
click at [248, 187] on icon at bounding box center [249, 177] width 59 height 49
click at [282, 143] on input "c." at bounding box center [282, 141] width 0 height 4
radio input "true"
click at [283, 235] on button "Next" at bounding box center [282, 237] width 76 height 19
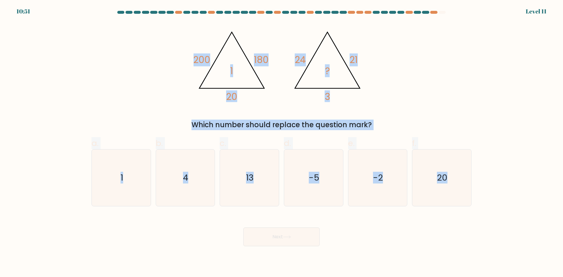
drag, startPoint x: 181, startPoint y: 61, endPoint x: 484, endPoint y: 162, distance: 319.7
click at [484, 162] on form at bounding box center [281, 129] width 563 height 236
click at [134, 93] on div "@import url('https://fonts.googleapis.com/css?family=Abril+Fatface:400,100,100i…" at bounding box center [281, 76] width 387 height 108
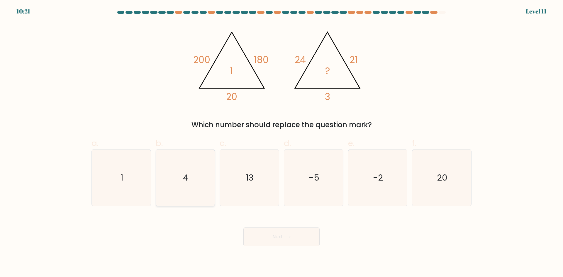
click at [190, 183] on icon "4" at bounding box center [185, 178] width 57 height 57
click at [282, 143] on input "b. 4" at bounding box center [282, 141] width 0 height 4
radio input "true"
click at [269, 240] on button "Next" at bounding box center [282, 237] width 76 height 19
